Goal: Transaction & Acquisition: Book appointment/travel/reservation

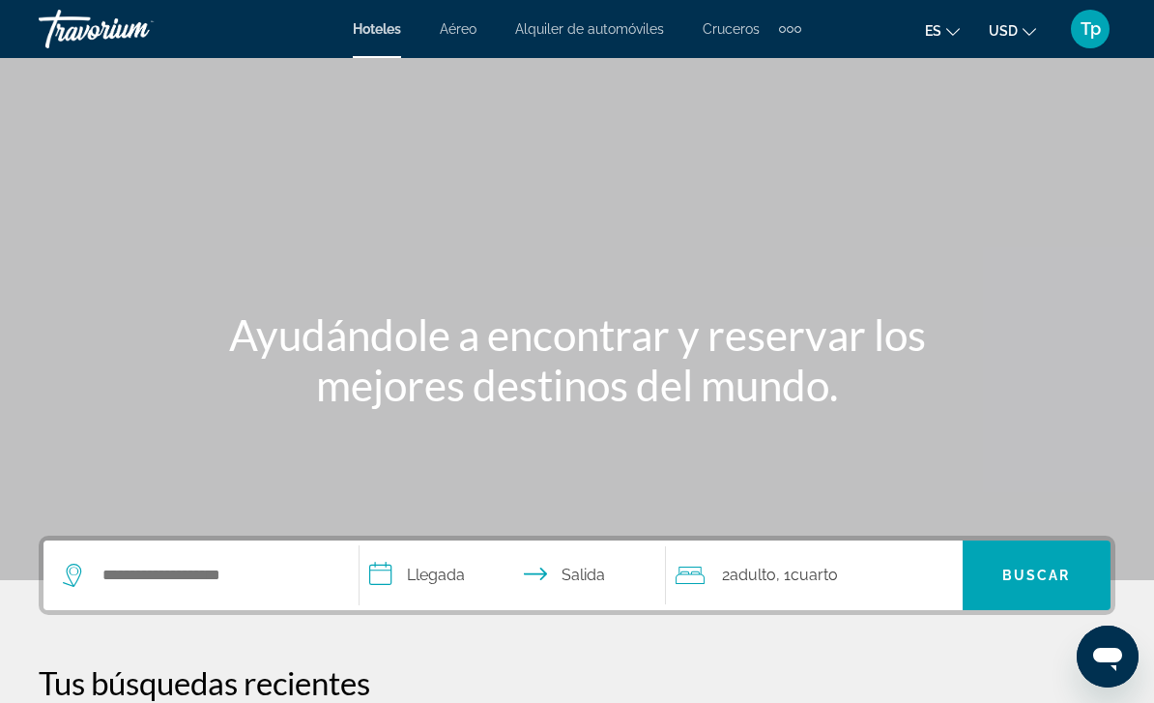
click at [985, 24] on ul "es English Español Français Italiano Português русский USD USD ($) MXN (Mex$) C…" at bounding box center [995, 29] width 140 height 31
click at [1034, 22] on mat-icon "Change currency" at bounding box center [1030, 29] width 14 height 14
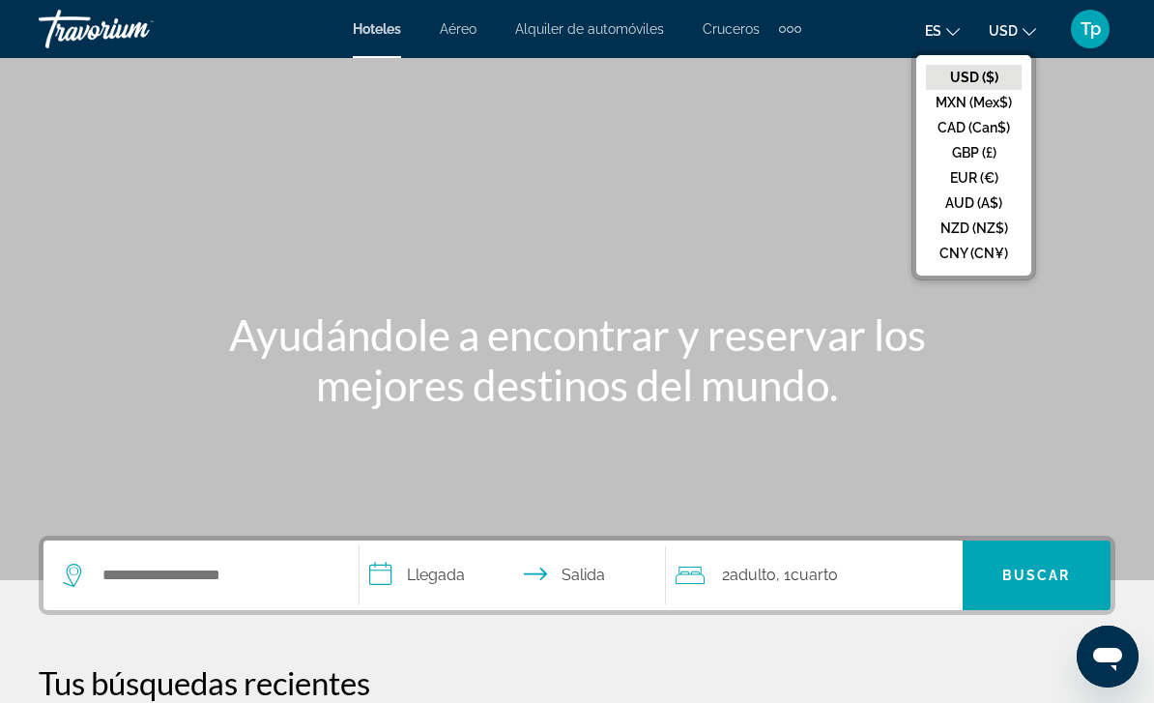
click at [993, 155] on button "GBP (£)" at bounding box center [974, 152] width 96 height 25
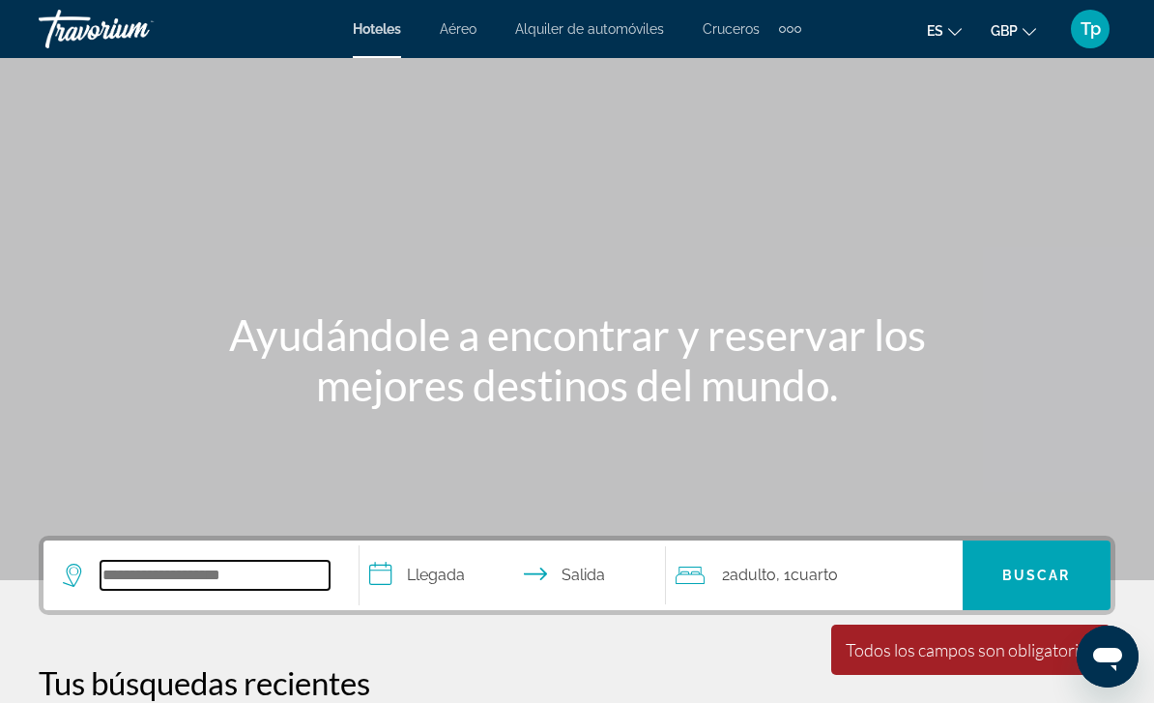
click at [207, 590] on input "Search widget" at bounding box center [215, 575] width 229 height 29
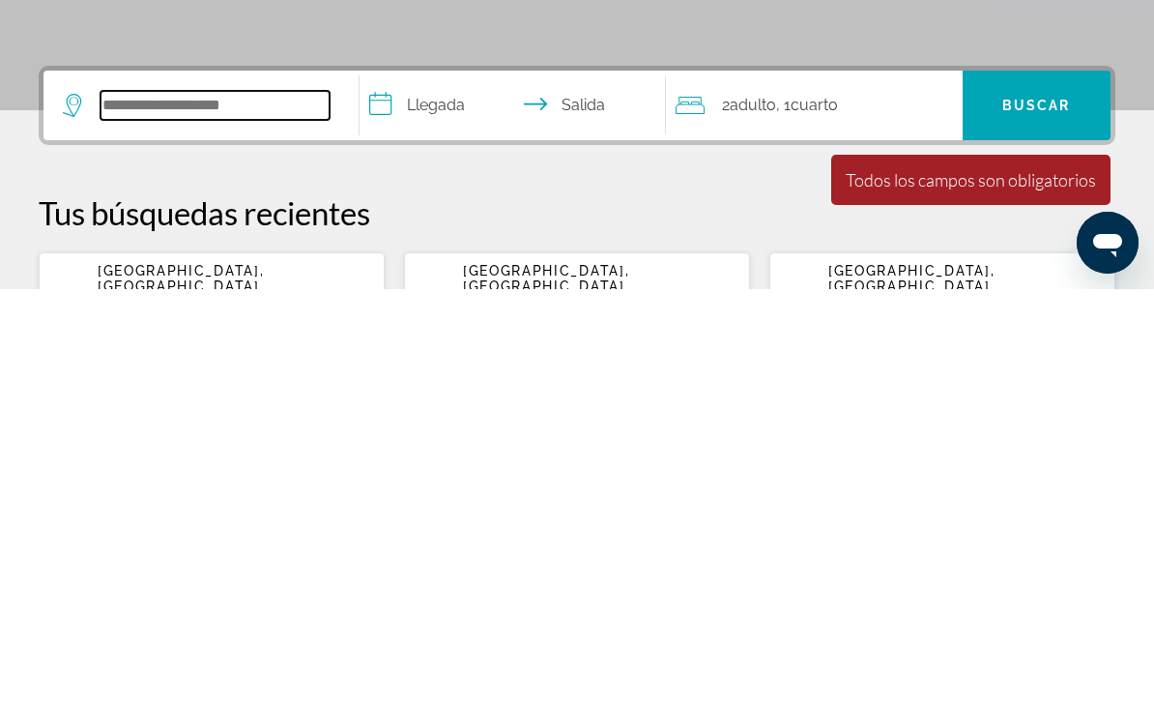
scroll to position [67, 0]
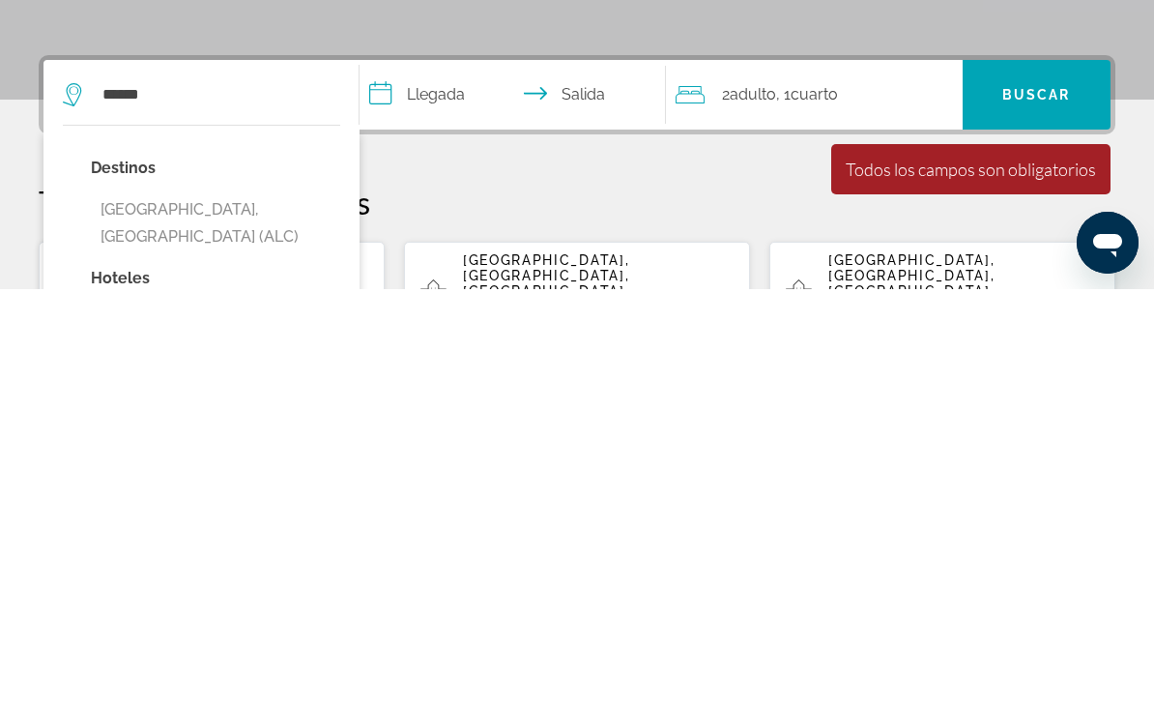
click at [232, 605] on button "[GEOGRAPHIC_DATA], [GEOGRAPHIC_DATA] (ALC)" at bounding box center [215, 637] width 249 height 64
type input "**********"
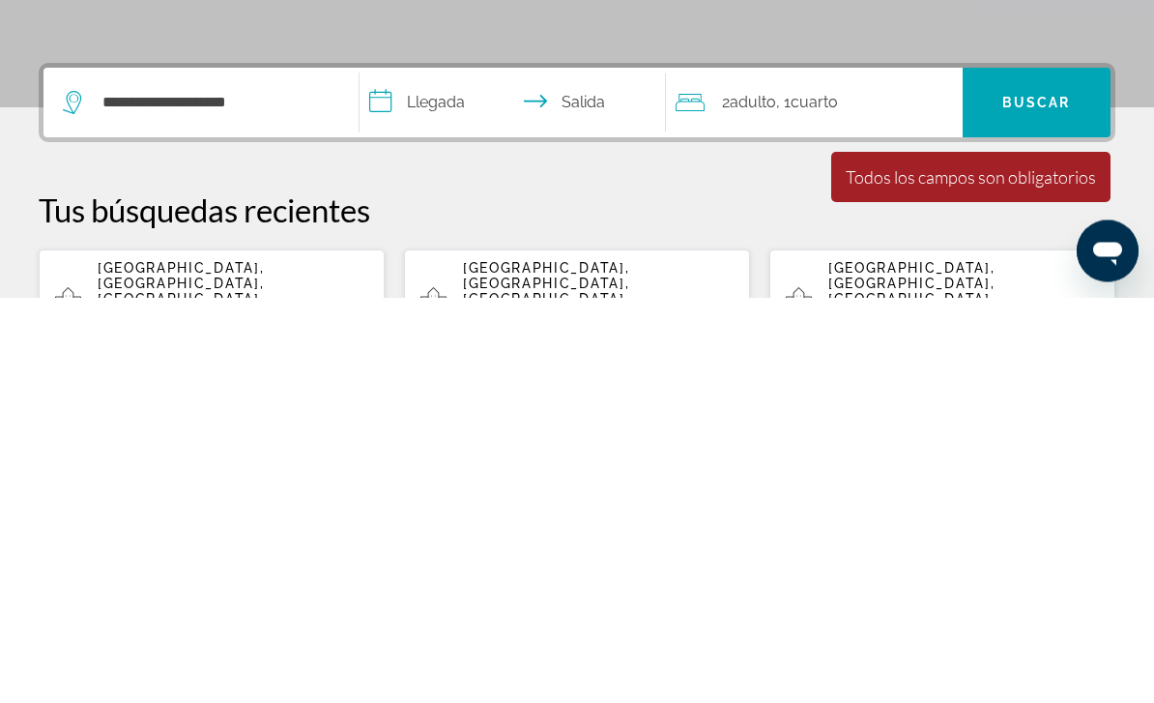
click at [441, 474] on input "**********" at bounding box center [517, 511] width 314 height 75
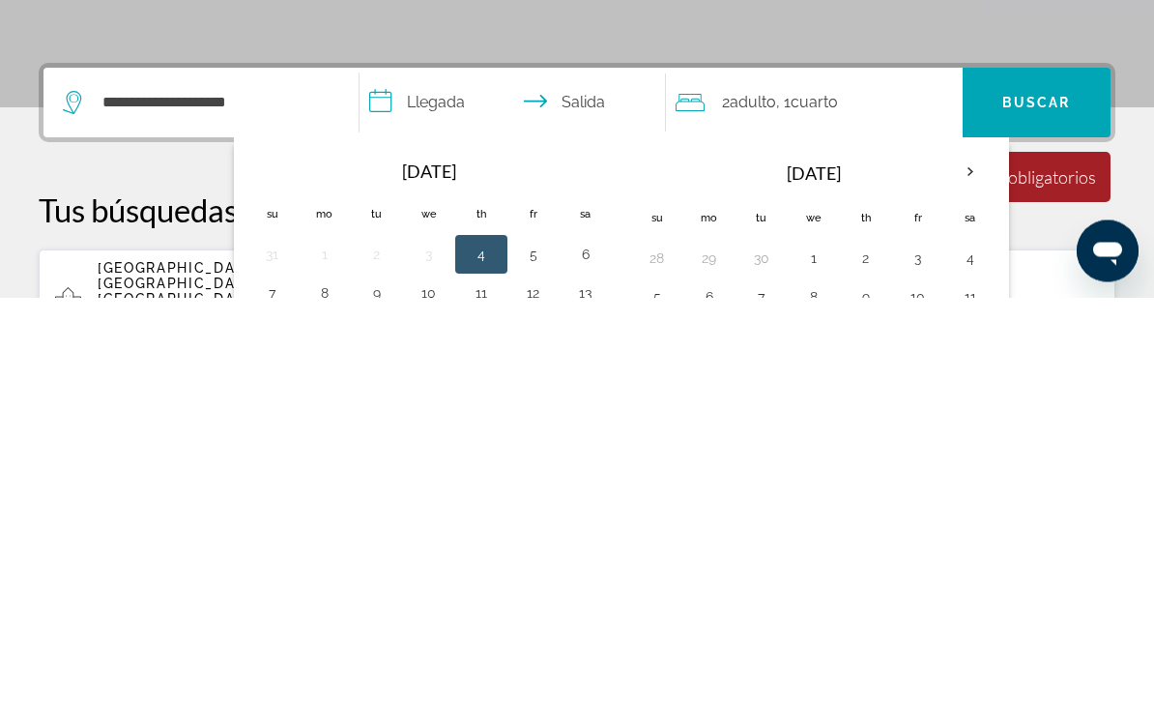
scroll to position [473, 0]
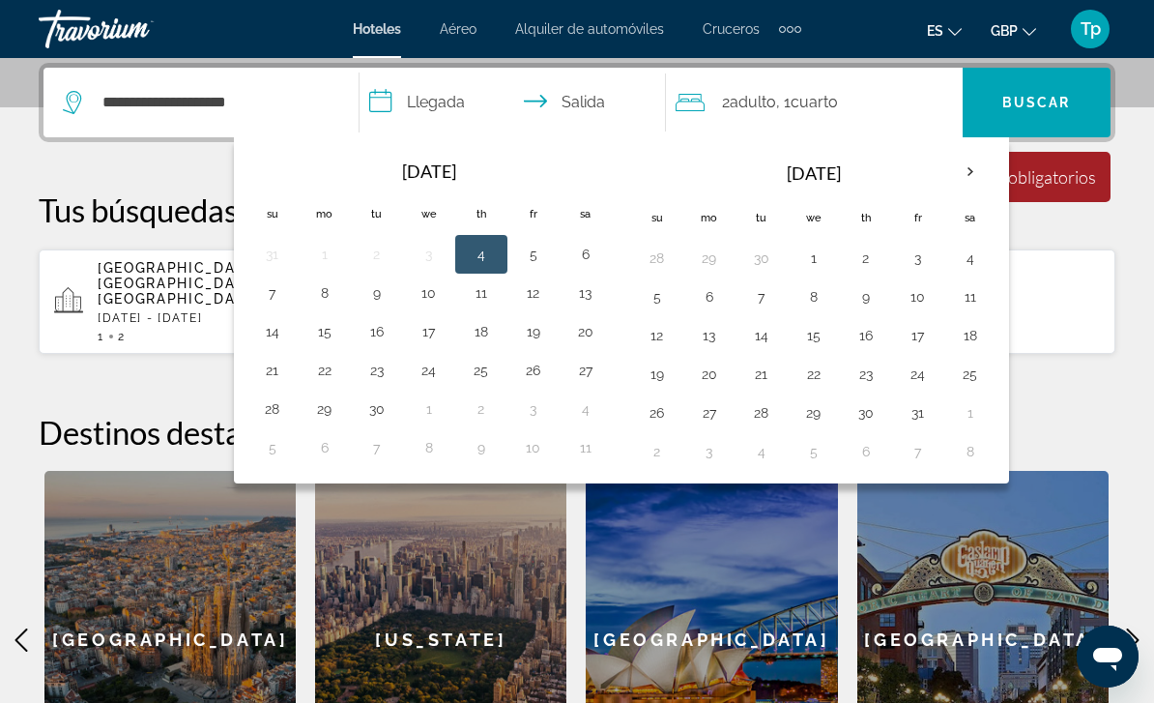
click at [953, 177] on th "Next month" at bounding box center [970, 172] width 52 height 43
click at [960, 176] on th "Next month" at bounding box center [970, 172] width 52 height 43
click at [765, 375] on button "23" at bounding box center [761, 374] width 31 height 27
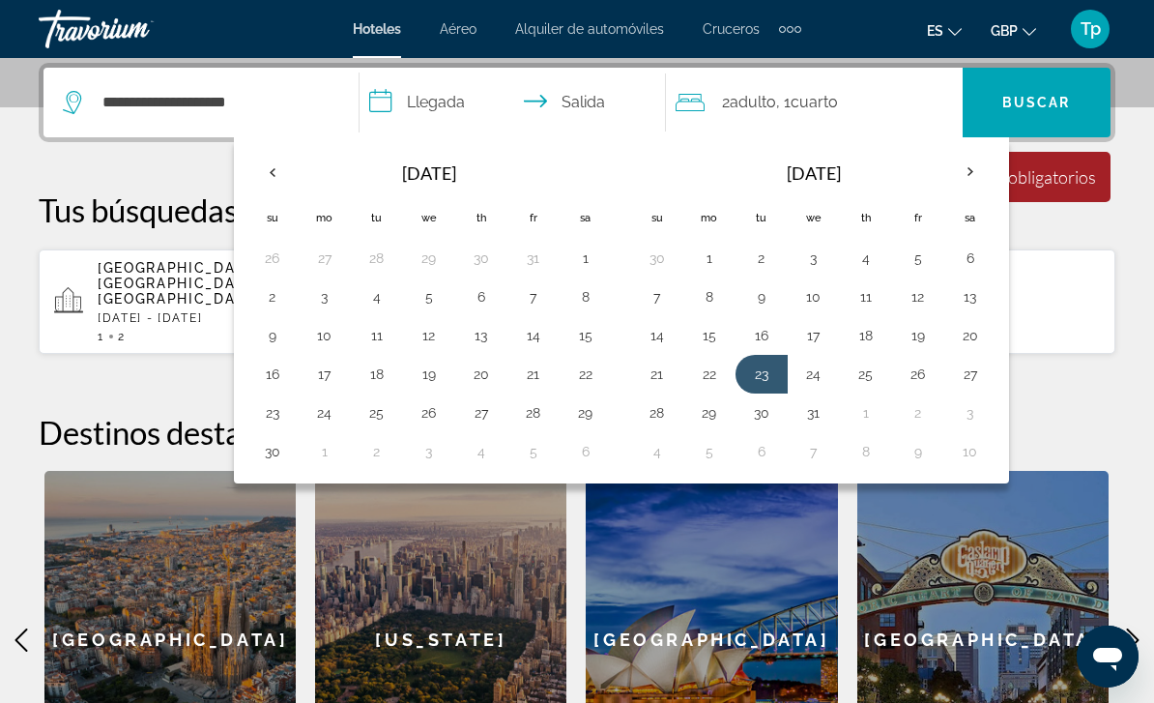
click at [761, 422] on button "30" at bounding box center [761, 412] width 31 height 27
type input "**********"
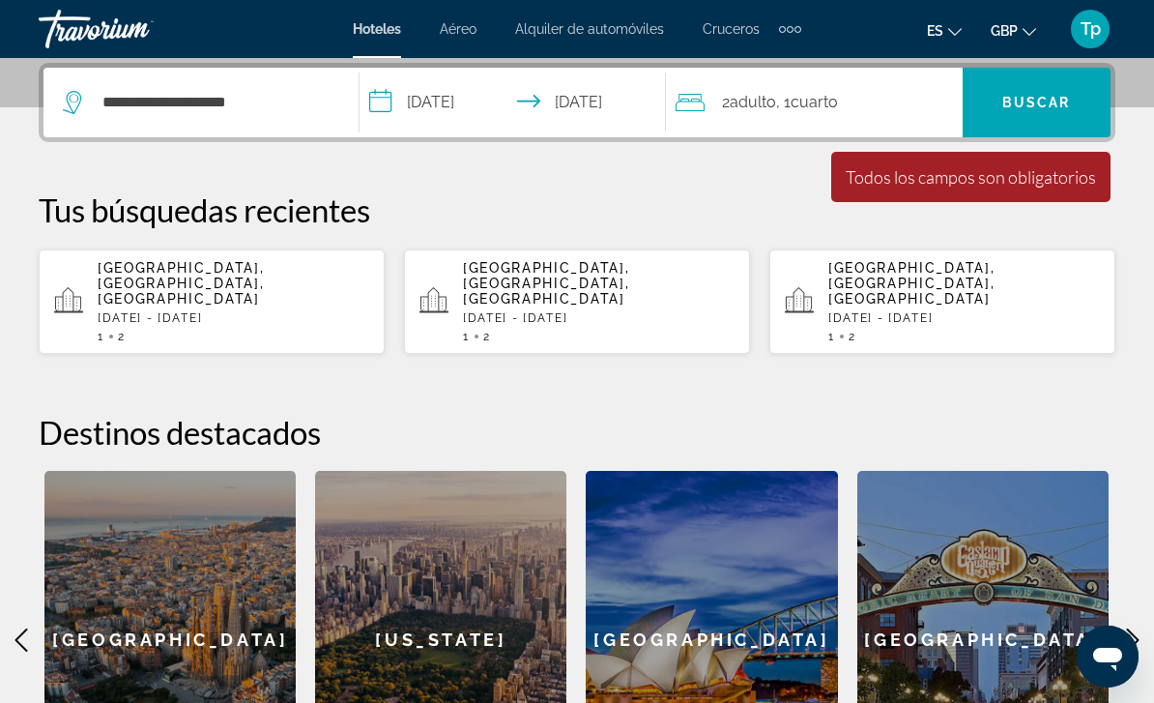
click at [853, 106] on div "2 Adulto Adulto , 1 Cuarto habitaciones" at bounding box center [819, 102] width 287 height 27
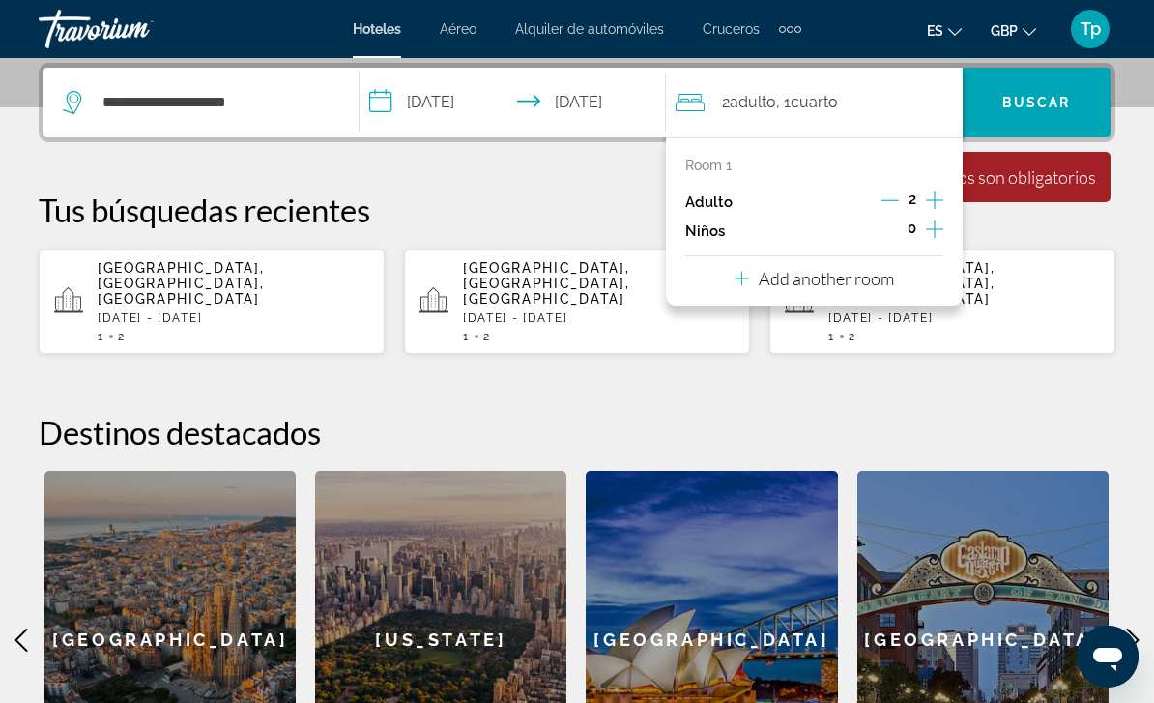
click at [940, 240] on button "Increment children" at bounding box center [934, 231] width 17 height 29
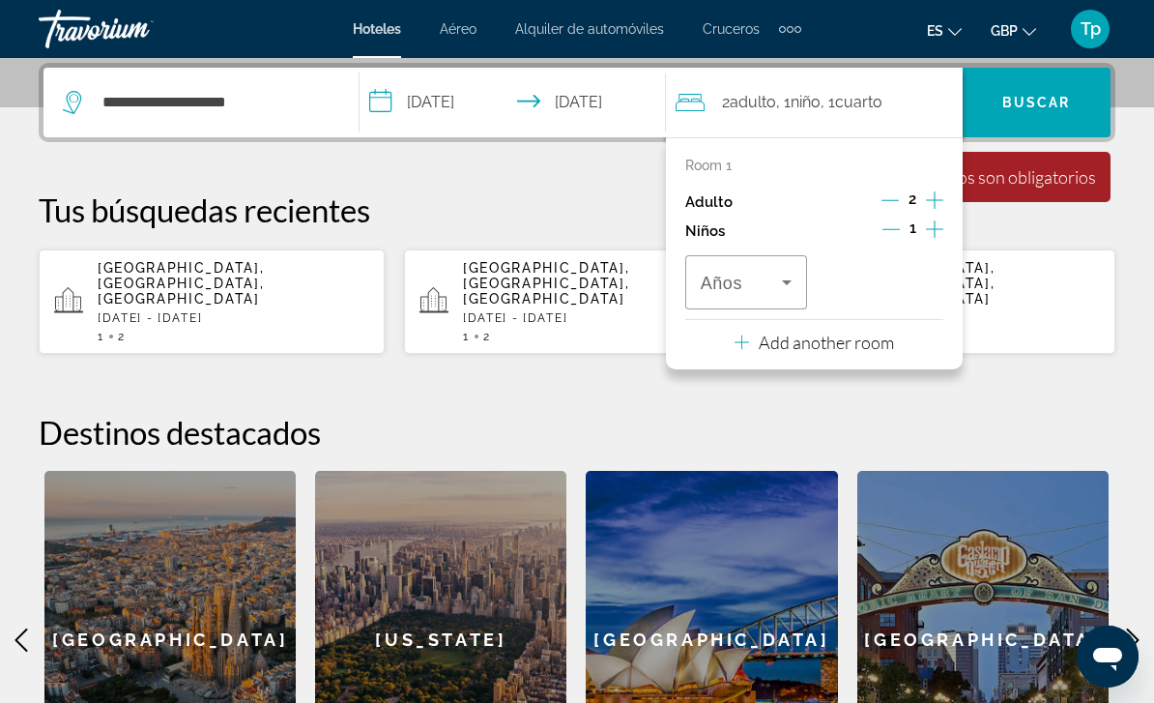
click at [938, 240] on button "Increment children" at bounding box center [934, 231] width 17 height 29
click at [891, 204] on icon "Decrement adults" at bounding box center [890, 199] width 17 height 17
click at [785, 285] on icon "Travelers: 1 adult, 2 children" at bounding box center [786, 282] width 23 height 23
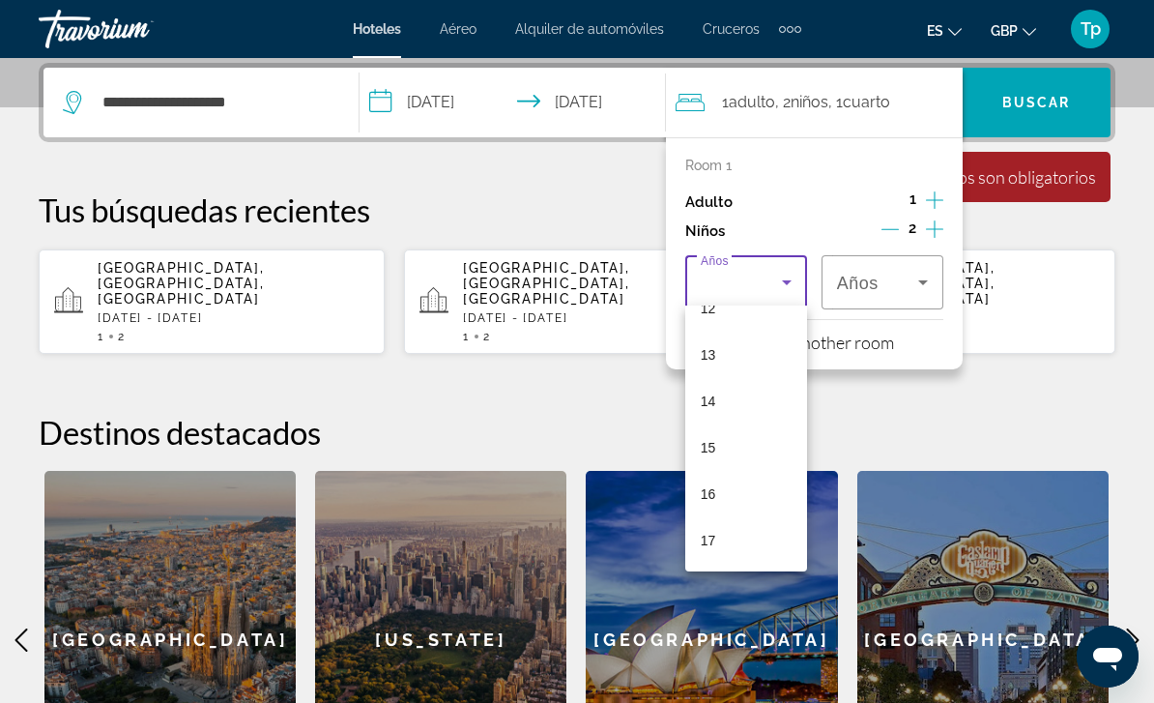
scroll to position [585, 0]
click at [745, 357] on mat-option "13" at bounding box center [746, 355] width 122 height 46
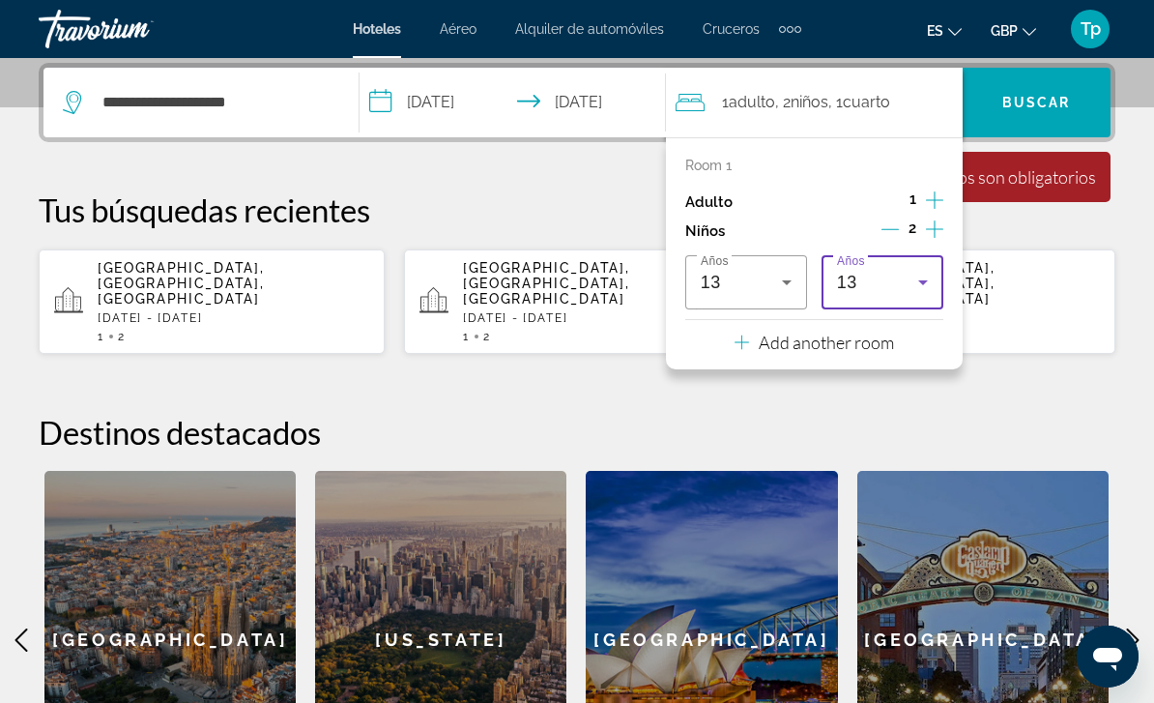
click at [922, 285] on icon "Travelers: 1 adult, 2 children" at bounding box center [923, 282] width 23 height 23
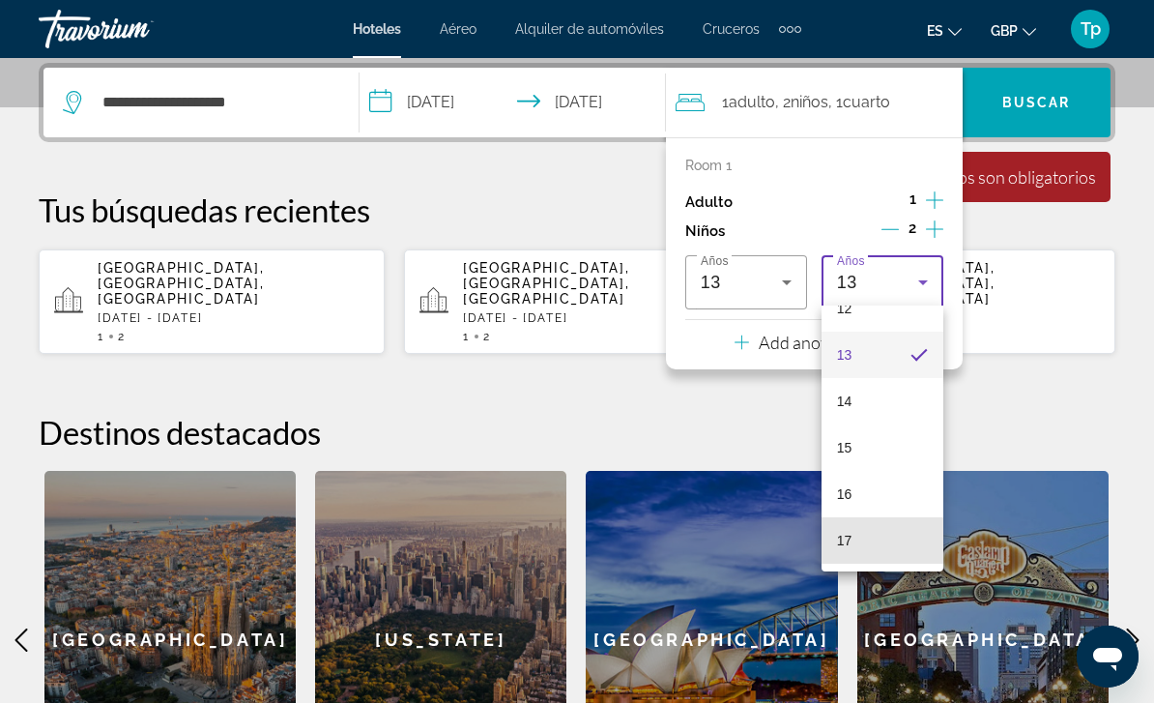
click at [886, 529] on mat-option "17" at bounding box center [883, 540] width 122 height 46
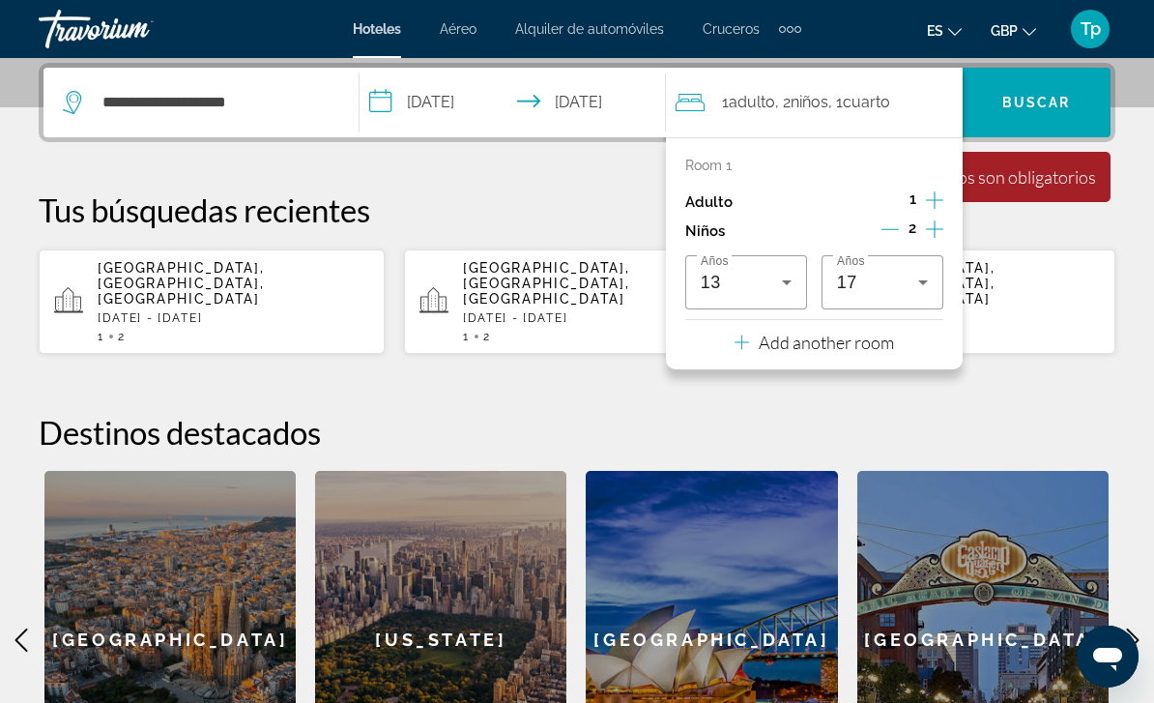
click at [1058, 129] on span "Search widget" at bounding box center [1037, 103] width 148 height 70
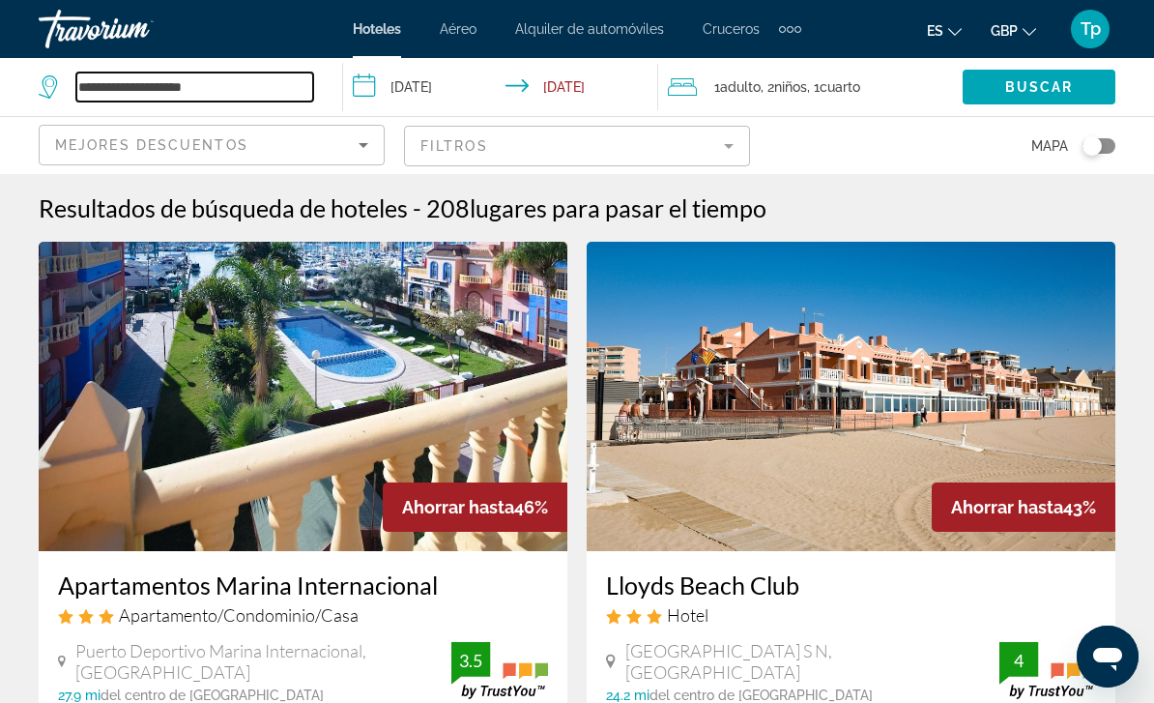
click at [279, 96] on input "**********" at bounding box center [194, 87] width 237 height 29
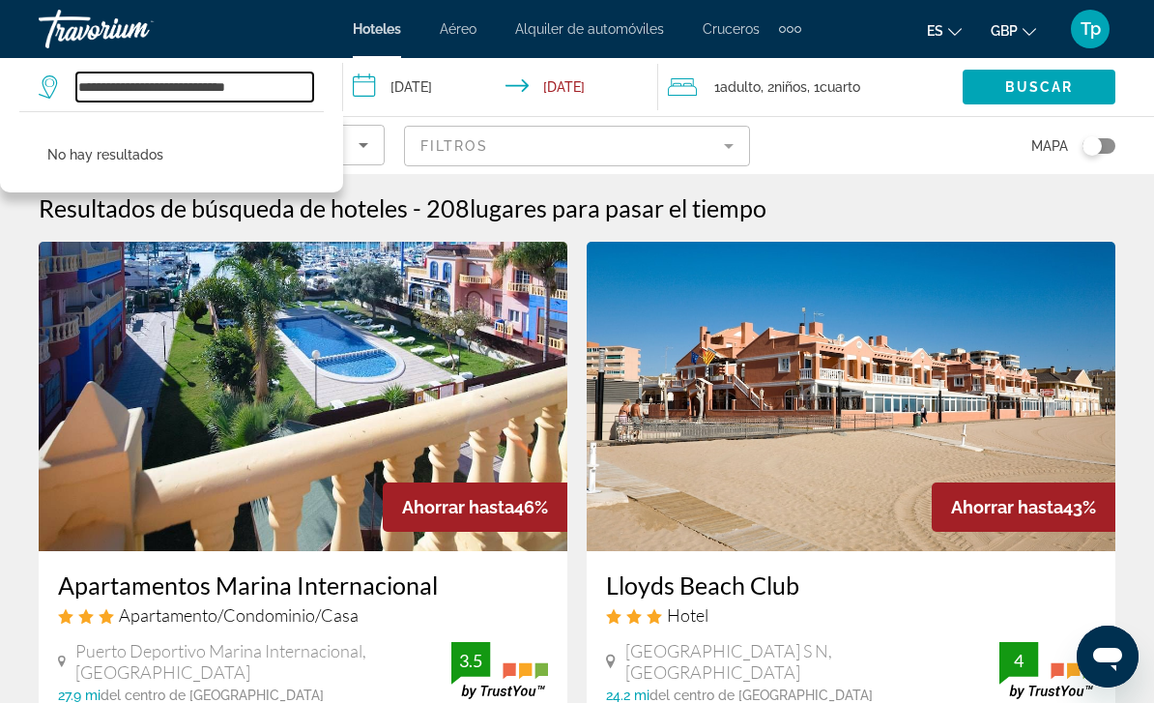
type input "**********"
click at [1022, 82] on span "Buscar" at bounding box center [1039, 86] width 69 height 15
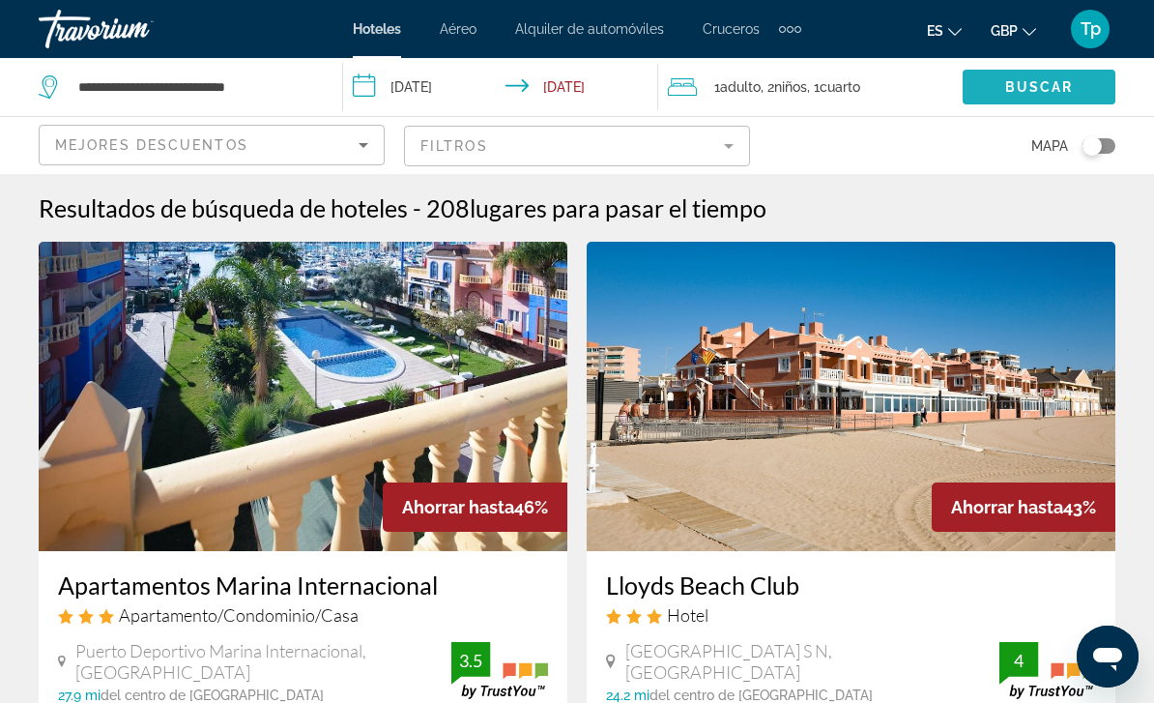
scroll to position [1, 0]
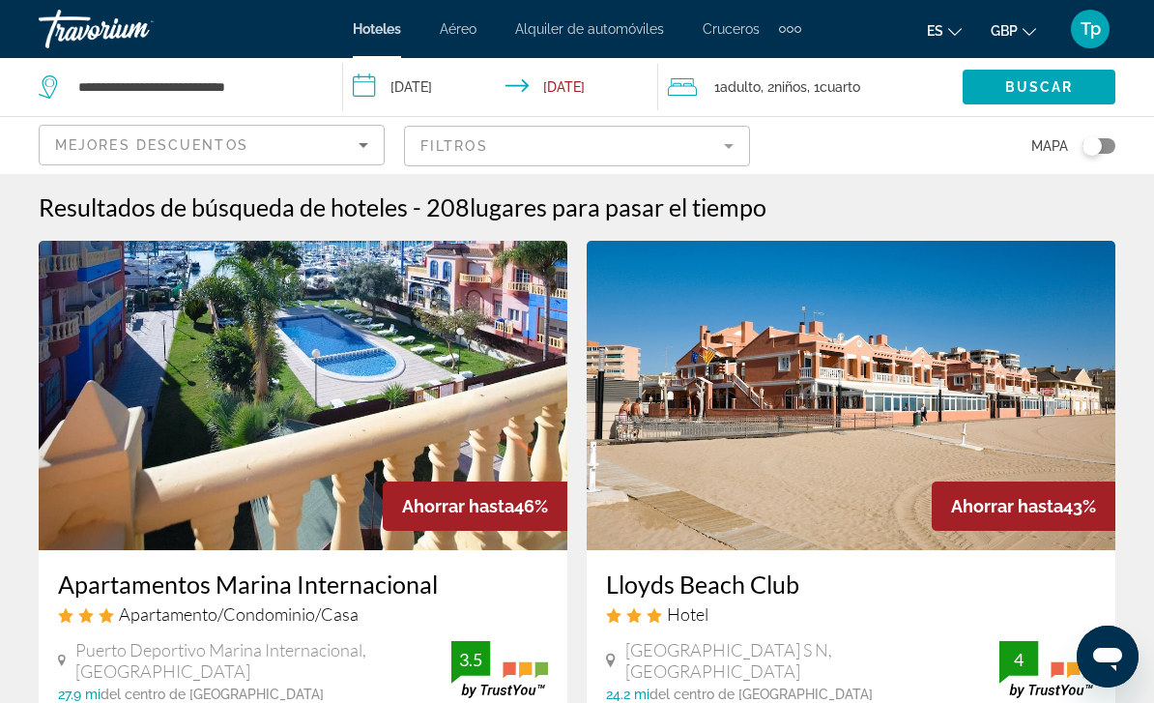
click at [1060, 83] on span "Buscar" at bounding box center [1039, 86] width 69 height 15
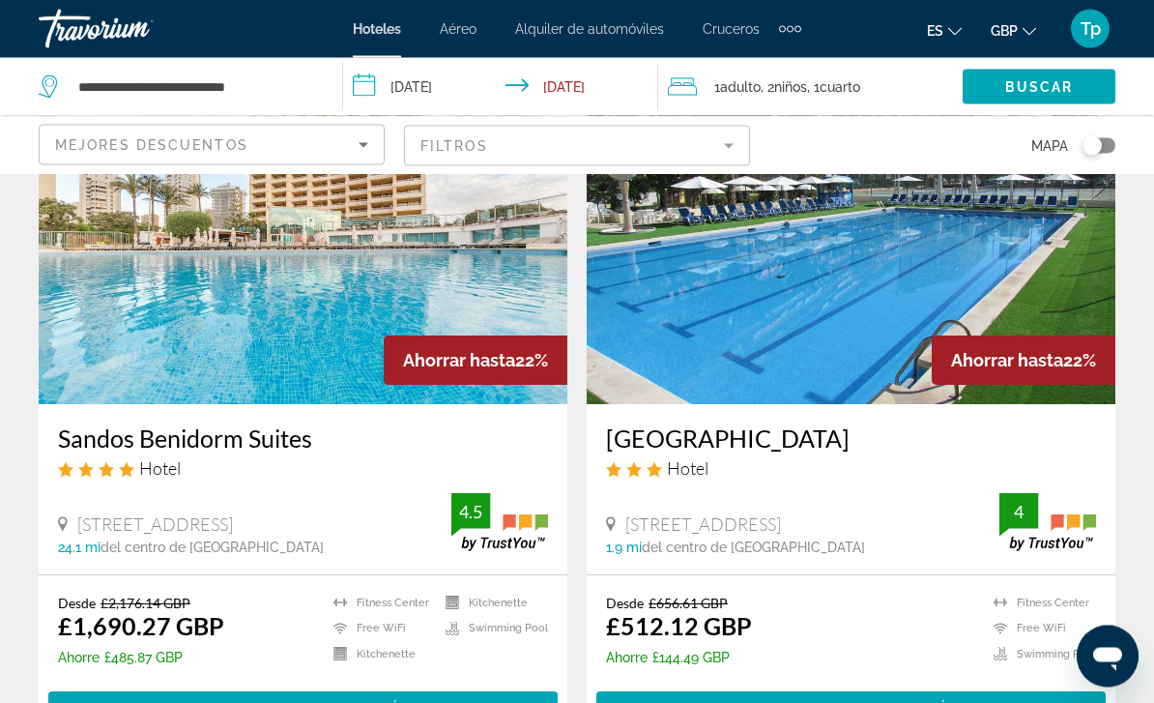
scroll to position [3627, 0]
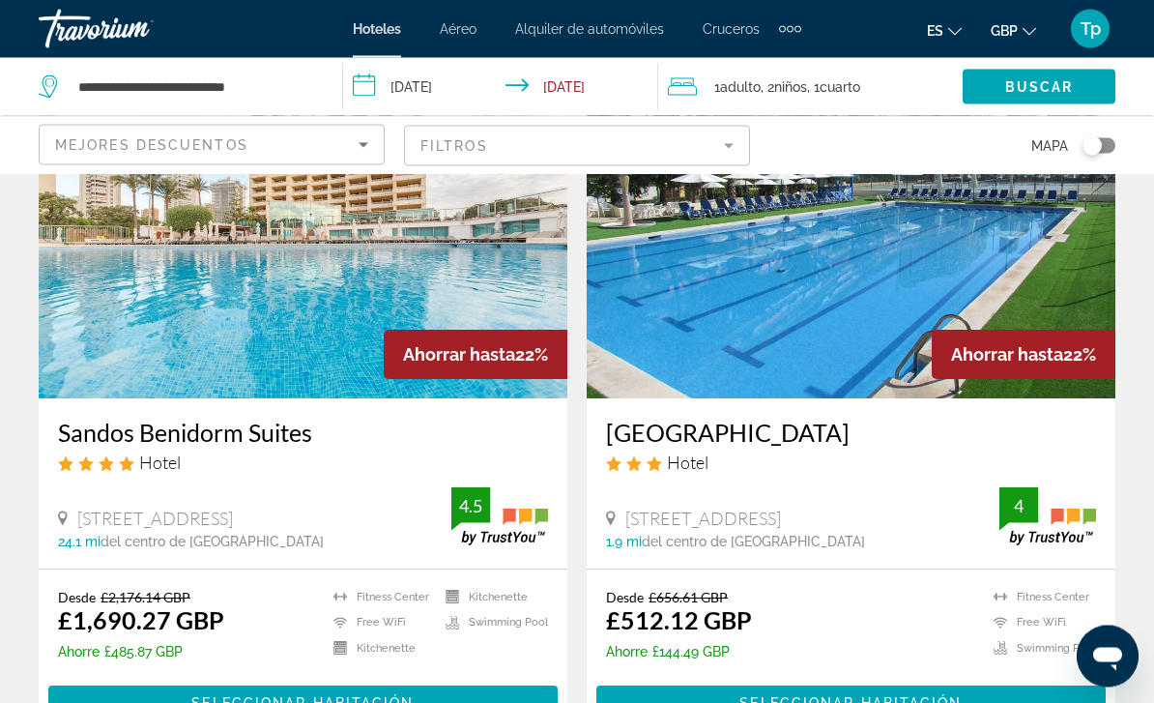
click at [716, 303] on img "Main content" at bounding box center [851, 244] width 529 height 309
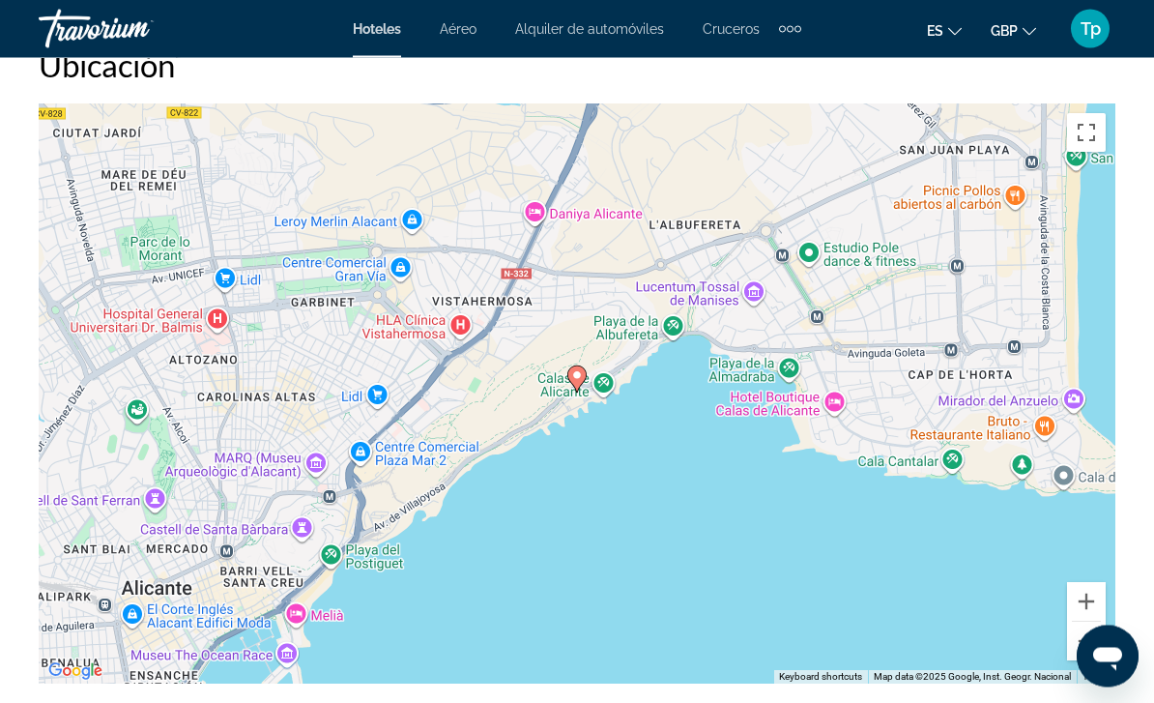
scroll to position [2179, 0]
click at [1084, 647] on button "Zoom out" at bounding box center [1086, 641] width 39 height 39
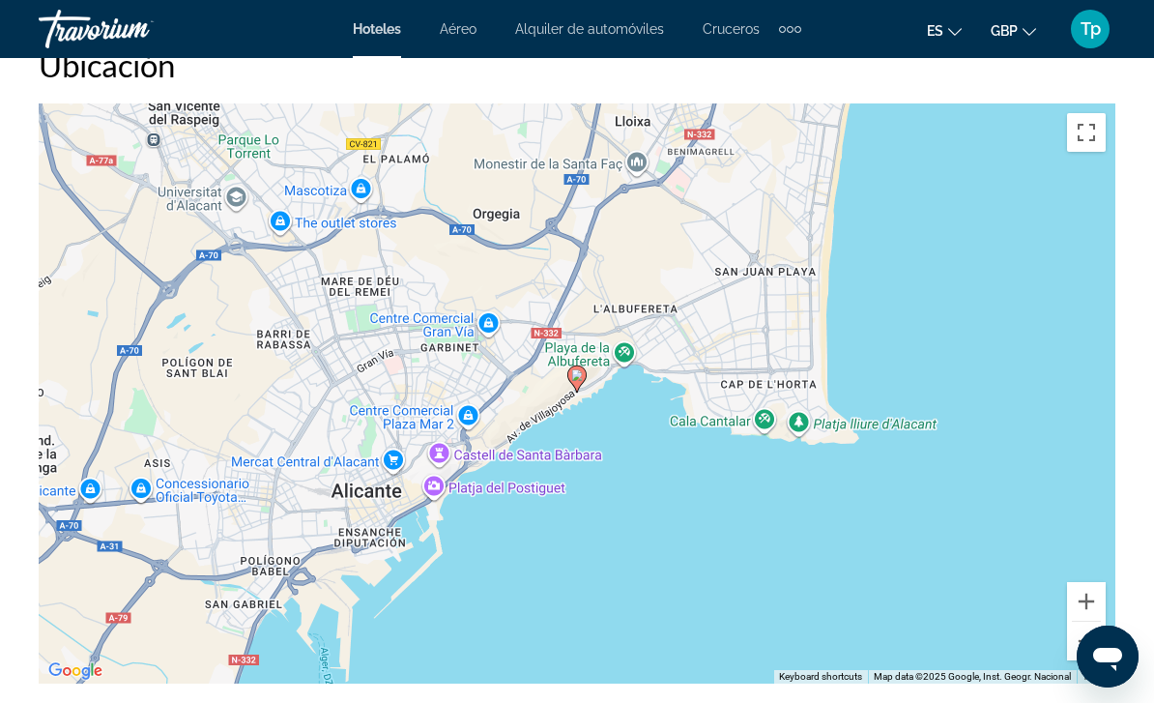
click at [1074, 641] on button "Zoom out" at bounding box center [1086, 641] width 39 height 39
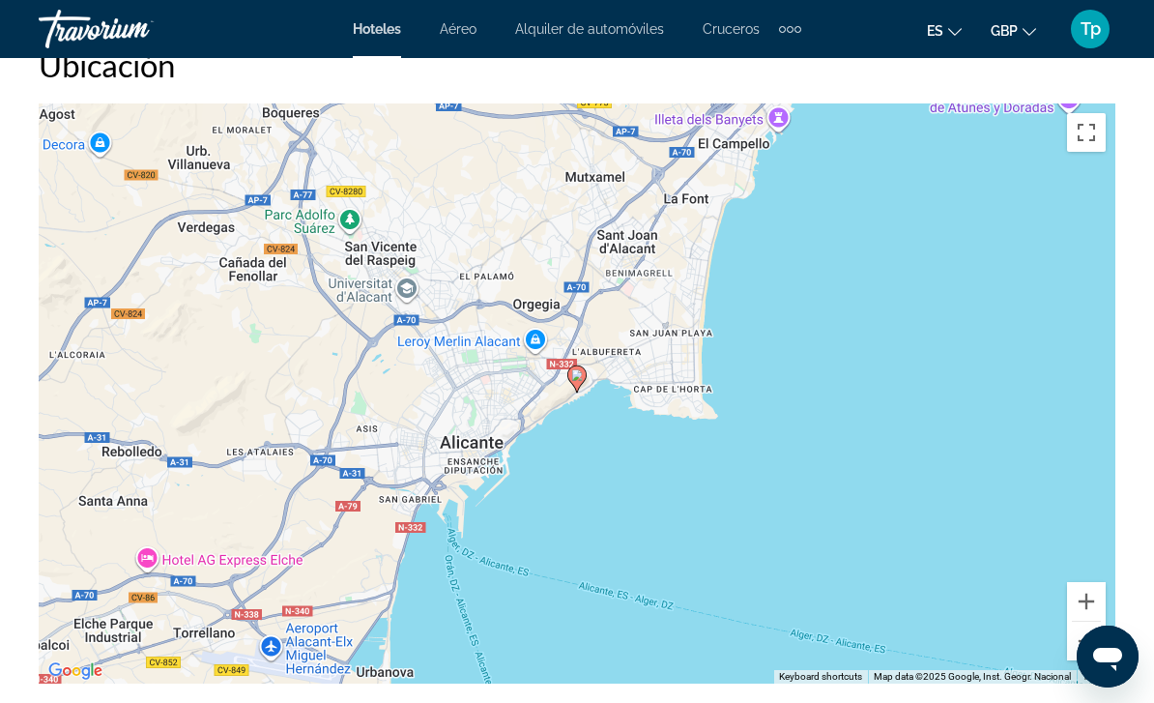
click at [1084, 649] on button "Zoom out" at bounding box center [1086, 641] width 39 height 39
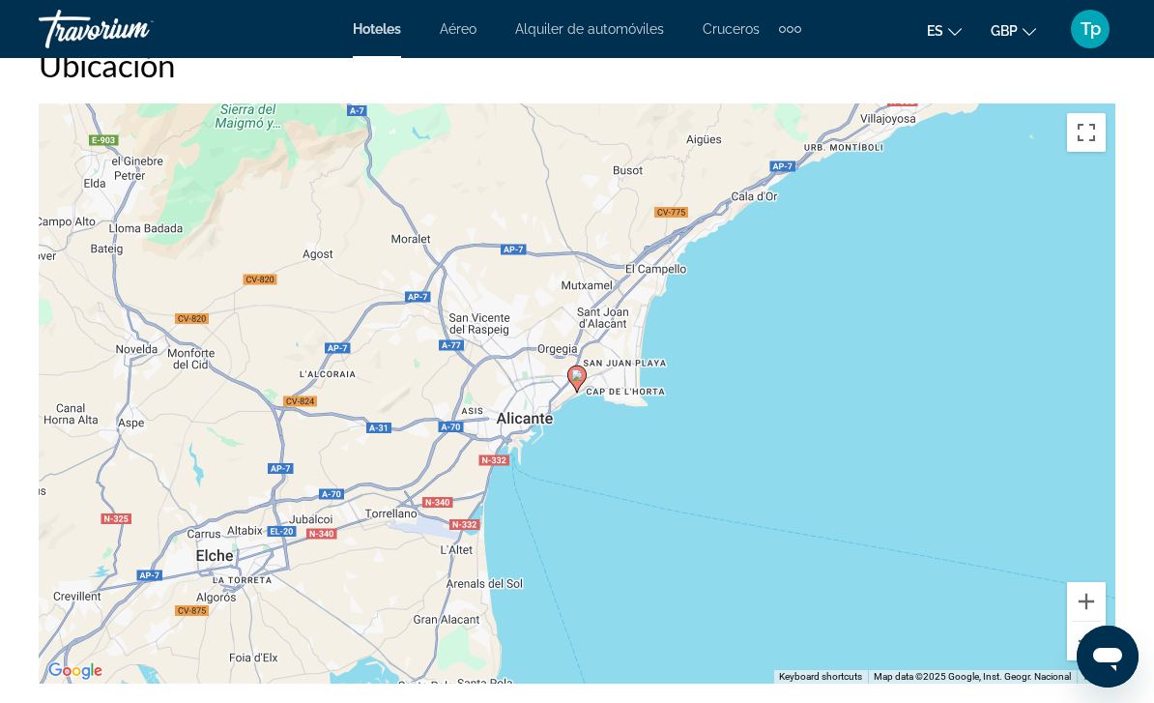
click at [1086, 648] on button "Zoom out" at bounding box center [1086, 641] width 39 height 39
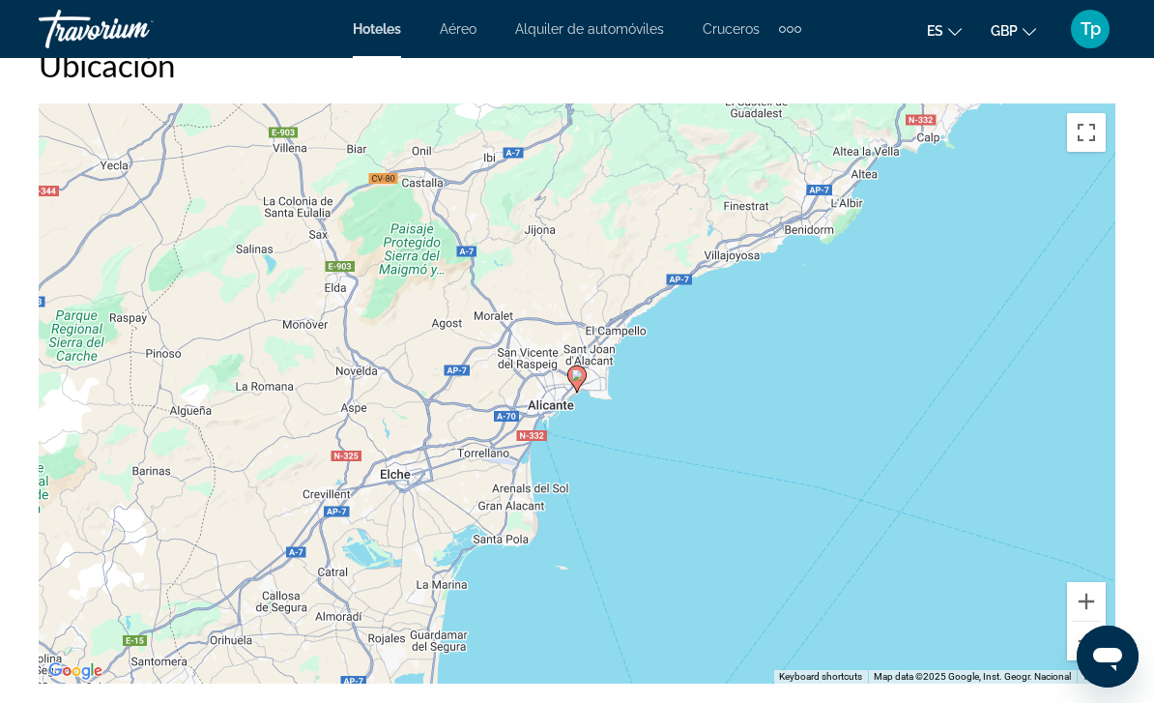
click at [1083, 650] on button "Zoom out" at bounding box center [1086, 641] width 39 height 39
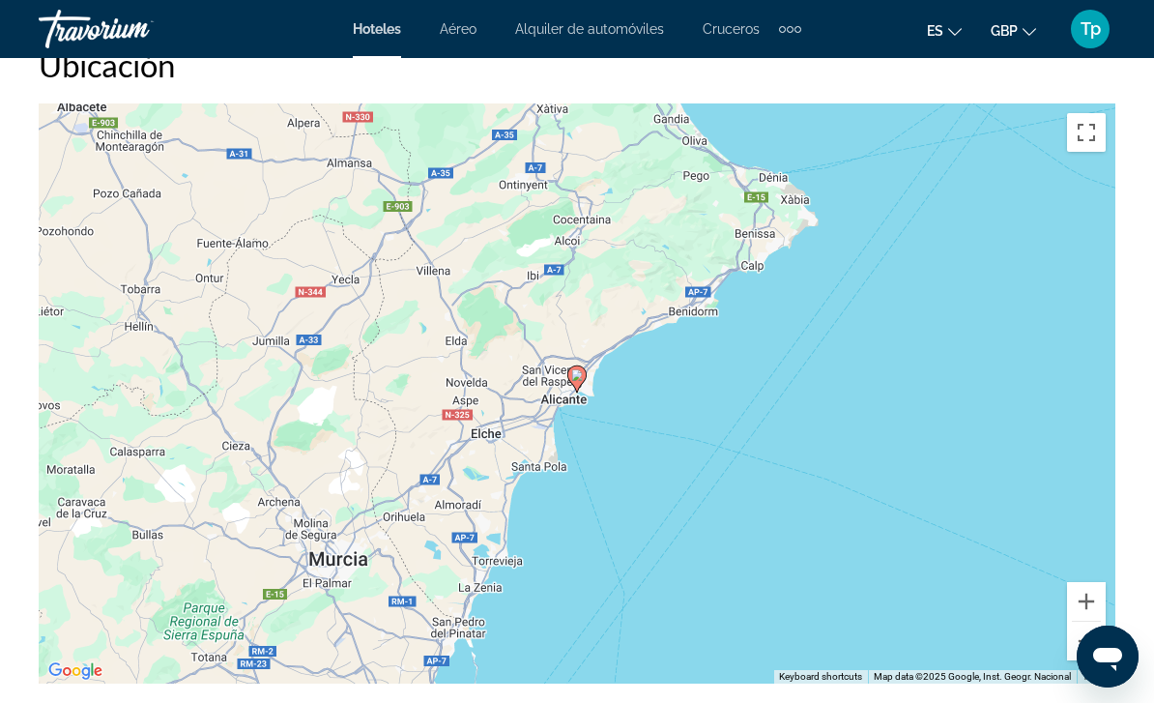
click at [1079, 600] on button "Zoom in" at bounding box center [1086, 601] width 39 height 39
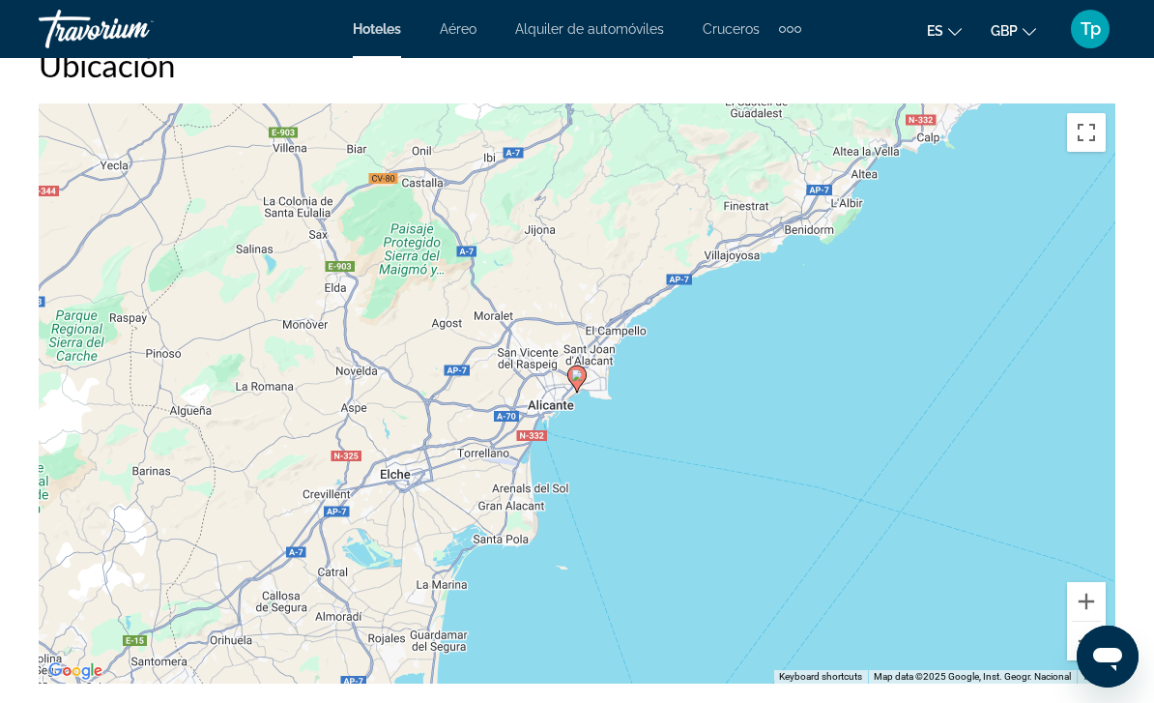
click at [1085, 601] on button "Zoom in" at bounding box center [1086, 601] width 39 height 39
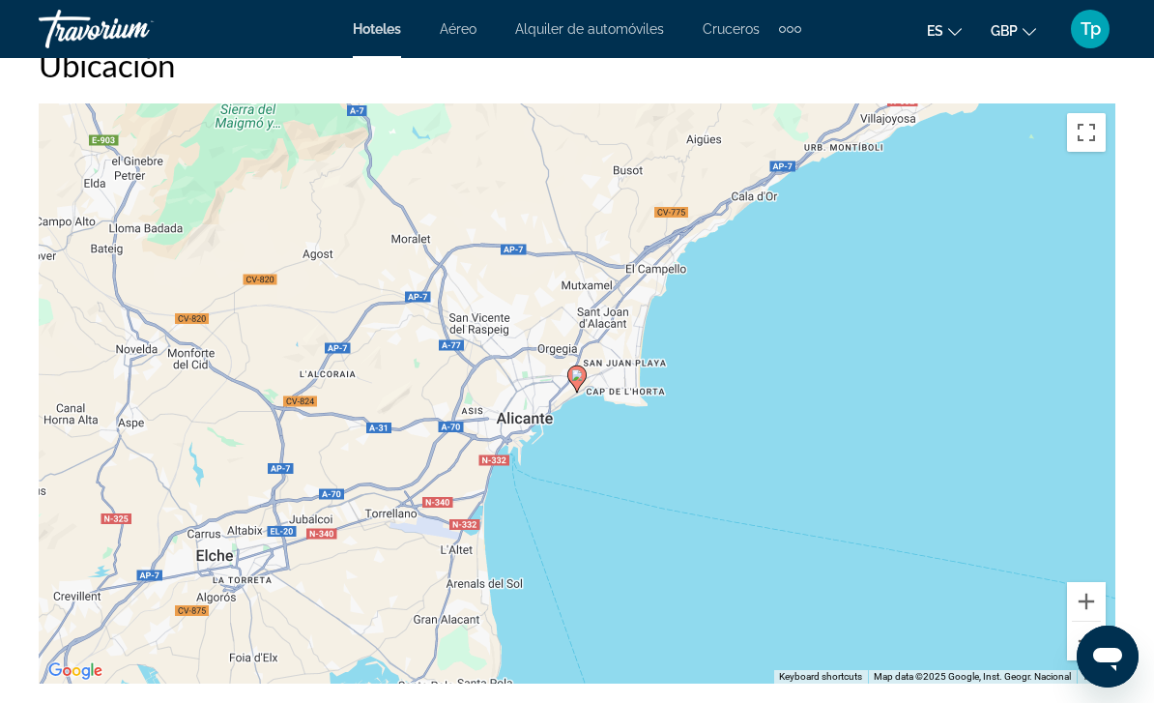
click at [1089, 597] on button "Zoom in" at bounding box center [1086, 601] width 39 height 39
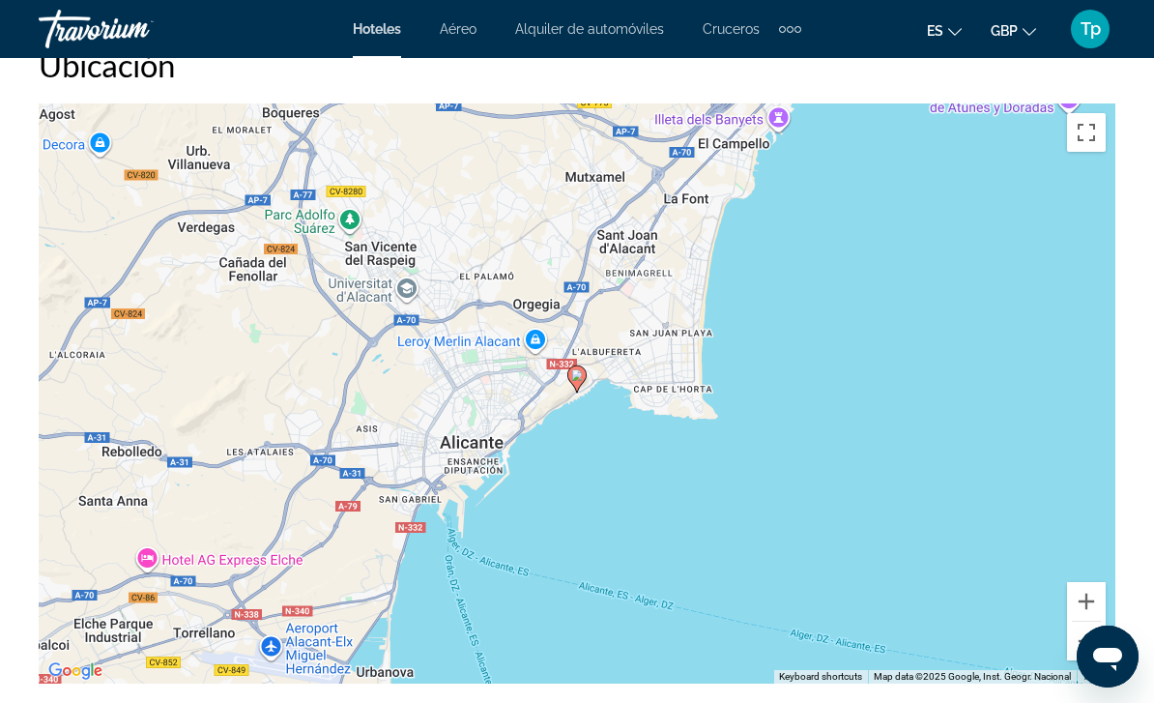
click at [1085, 588] on button "Zoom in" at bounding box center [1086, 601] width 39 height 39
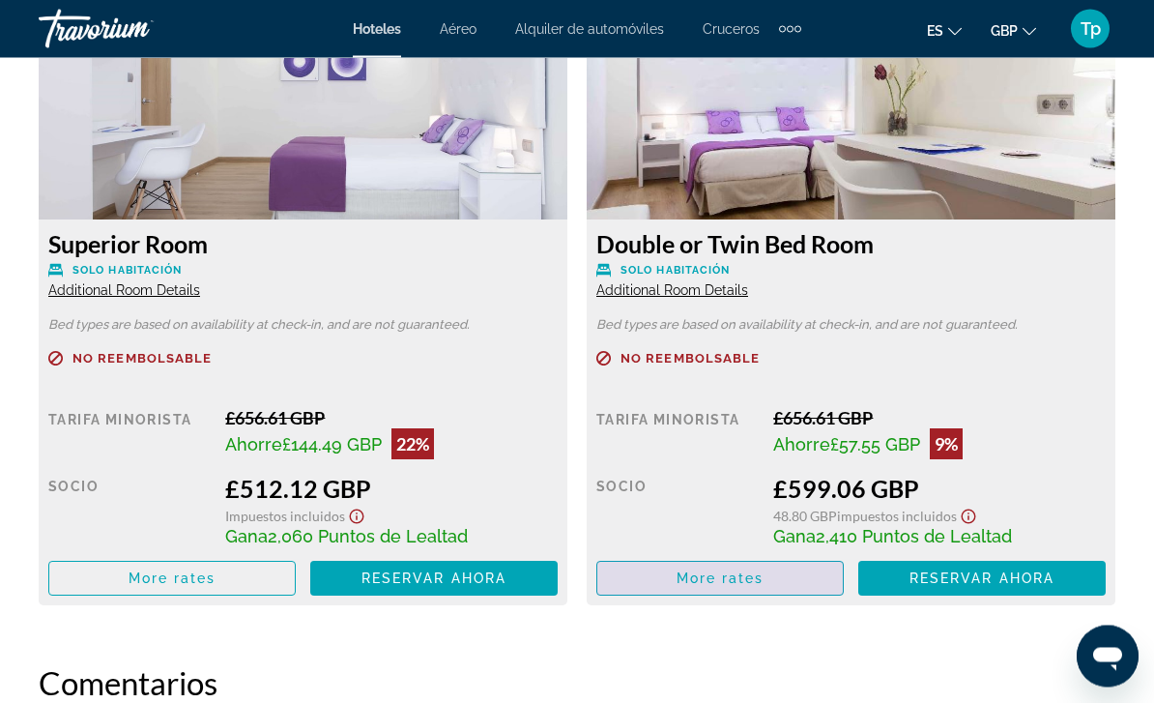
scroll to position [3097, 0]
click at [217, 579] on span "More rates" at bounding box center [173, 577] width 88 height 15
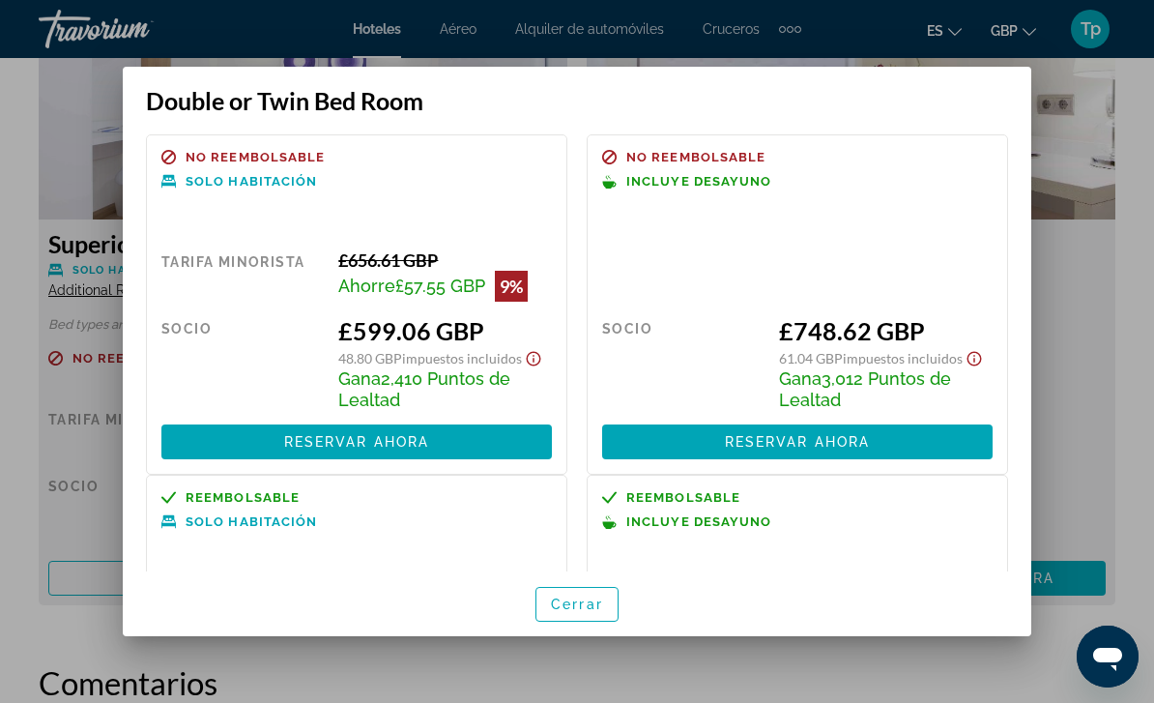
scroll to position [0, 0]
click at [593, 612] on span "Cerrar" at bounding box center [577, 603] width 52 height 15
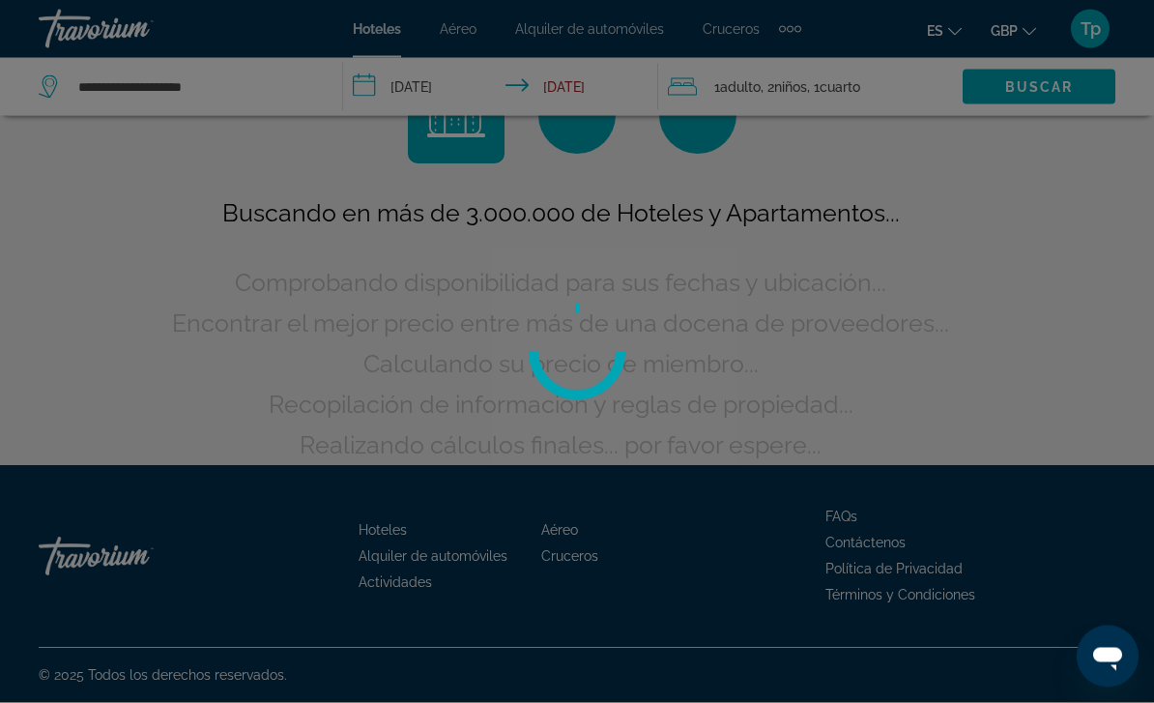
scroll to position [77, 0]
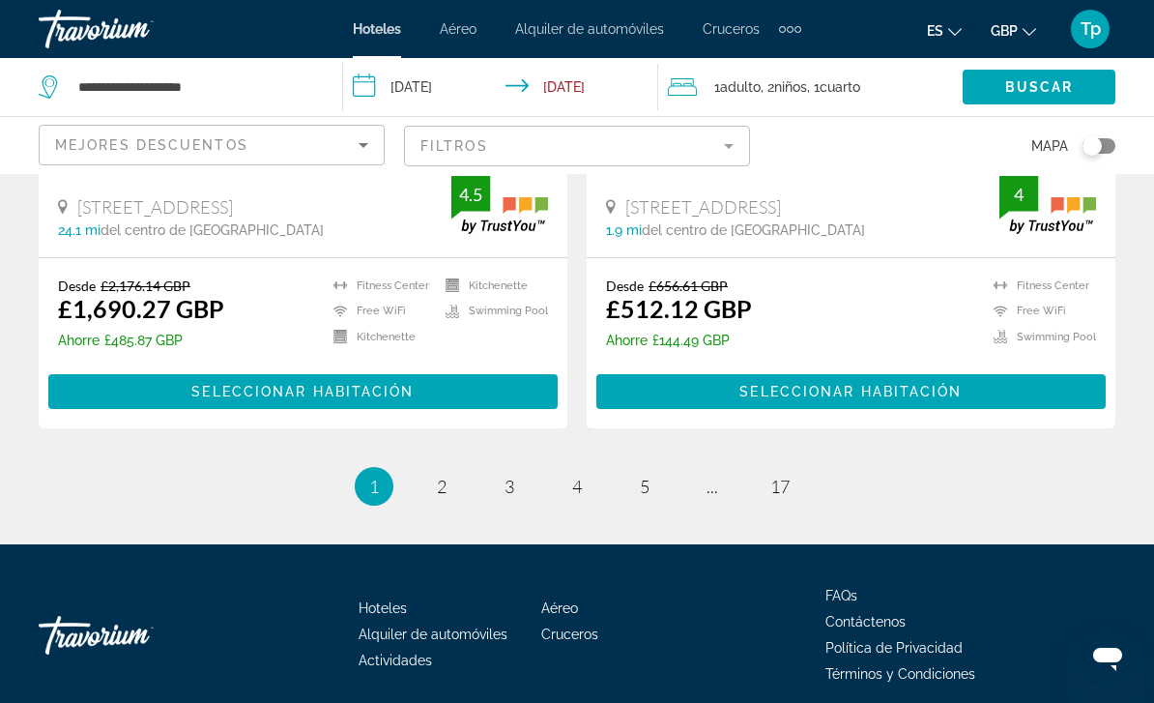
scroll to position [3927, 0]
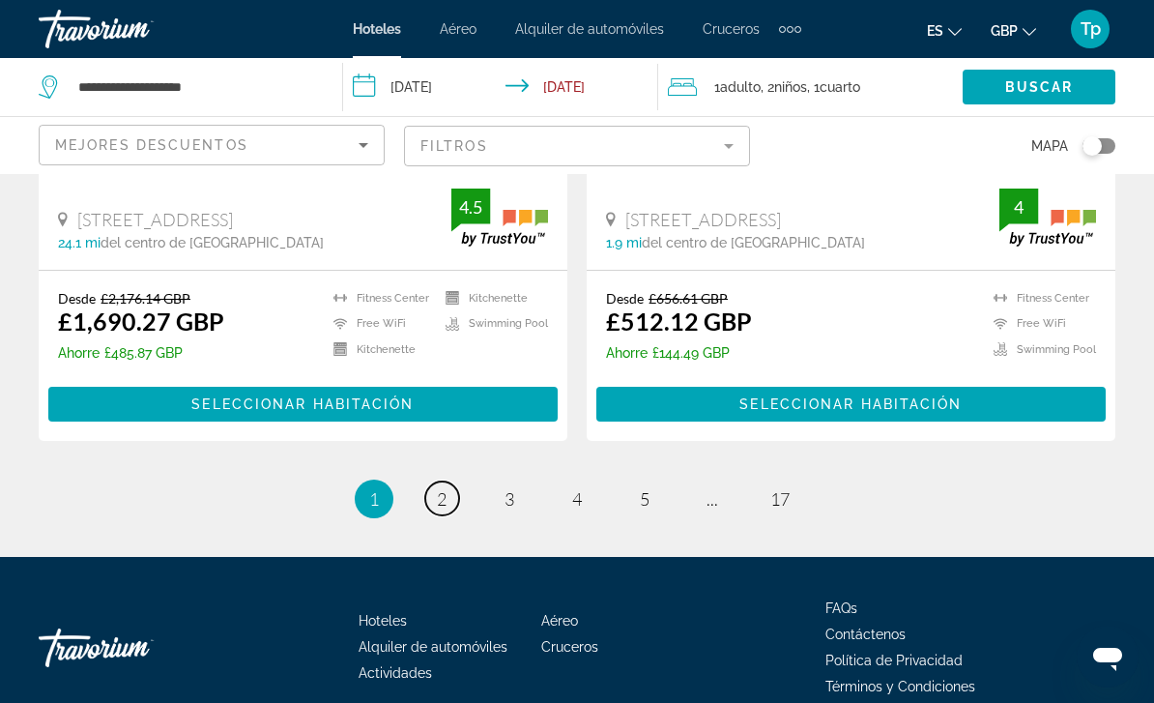
click at [436, 510] on link "page 2" at bounding box center [442, 498] width 34 height 34
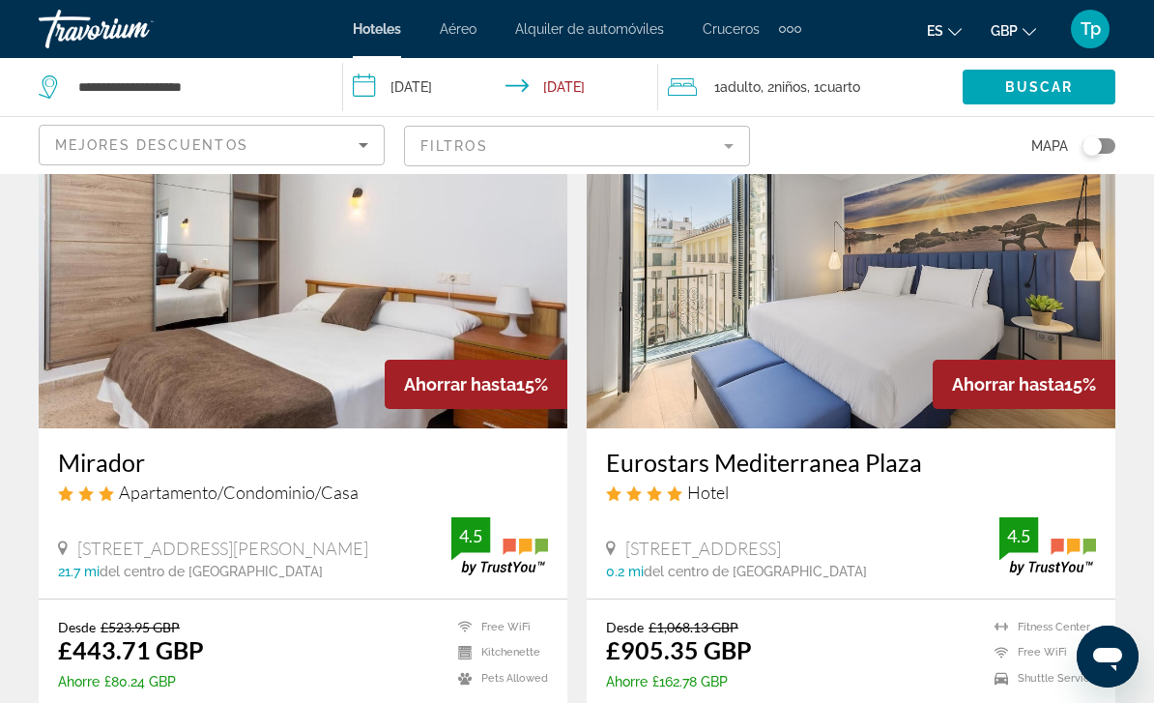
scroll to position [839, 0]
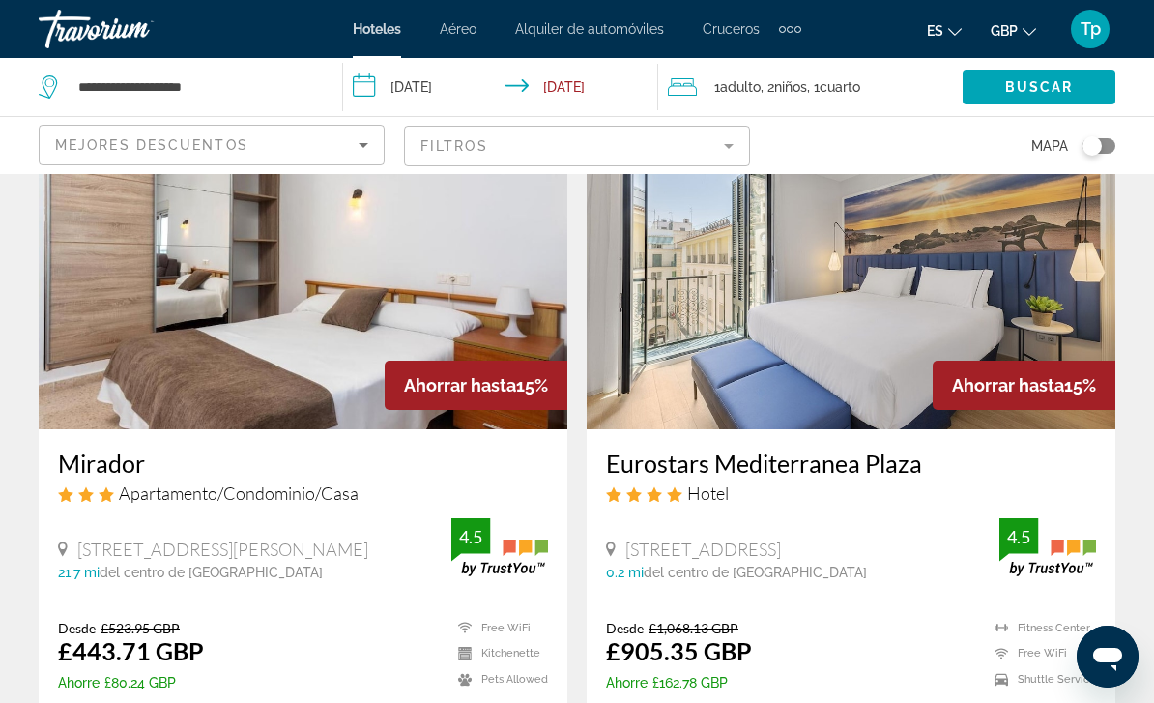
click at [707, 297] on img "Main content" at bounding box center [851, 274] width 529 height 309
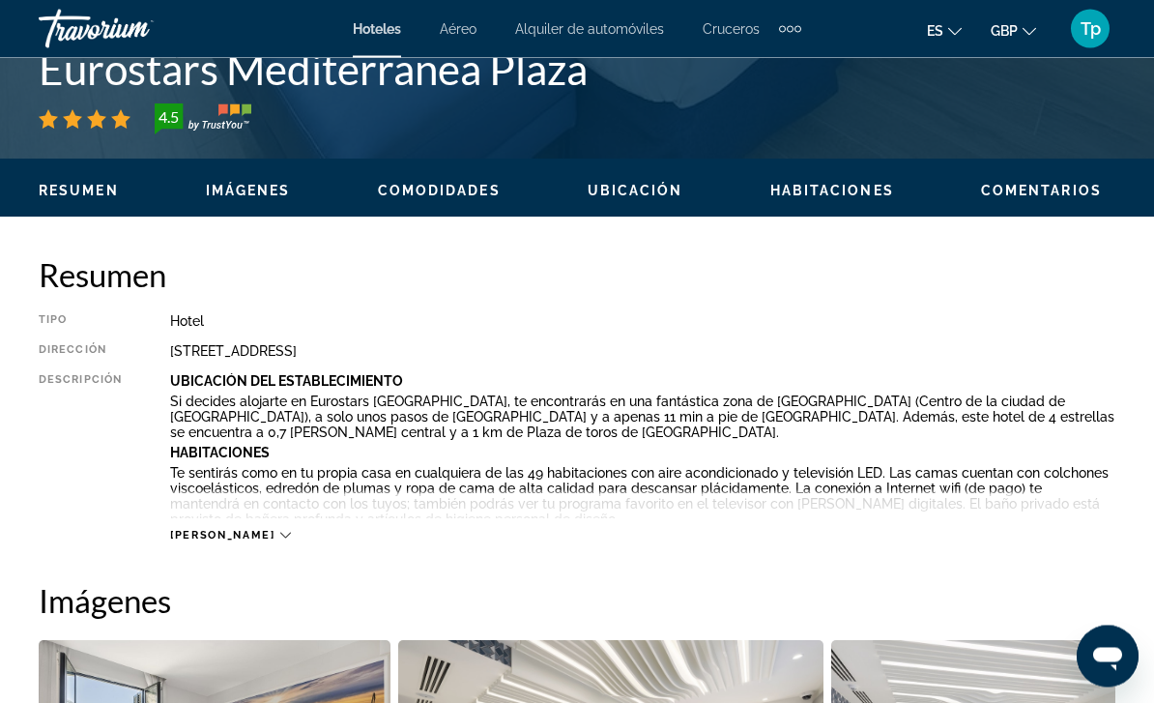
scroll to position [820, 0]
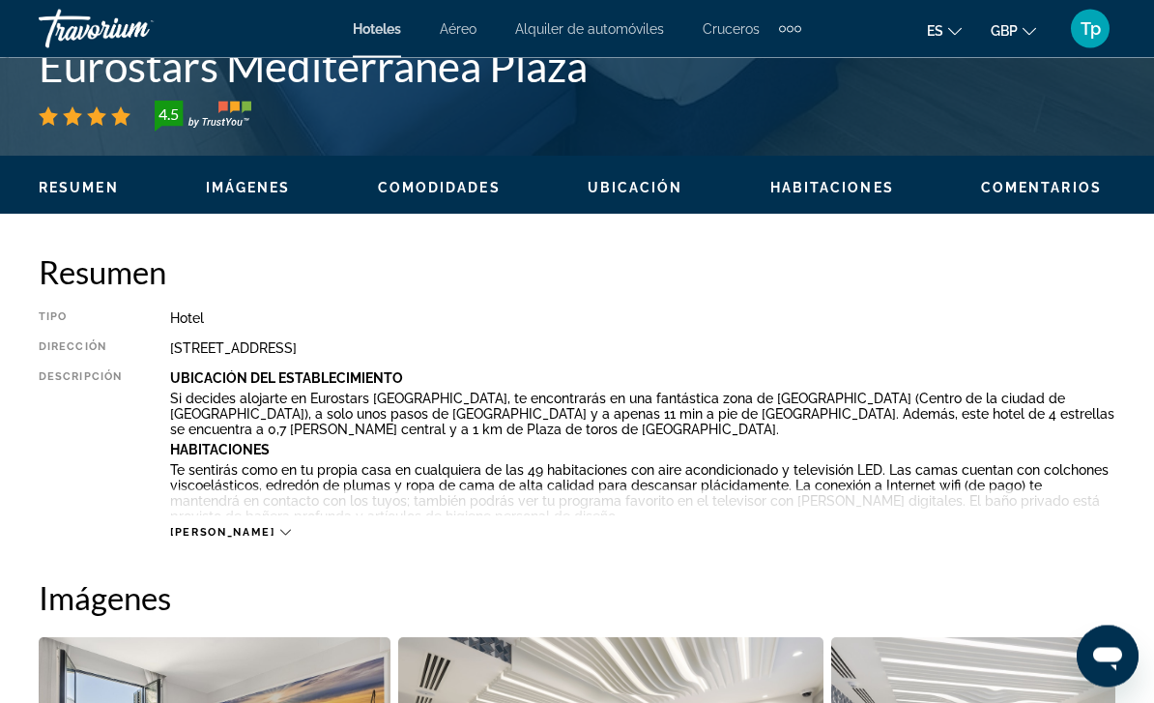
click at [211, 538] on span "[PERSON_NAME]" at bounding box center [222, 533] width 104 height 13
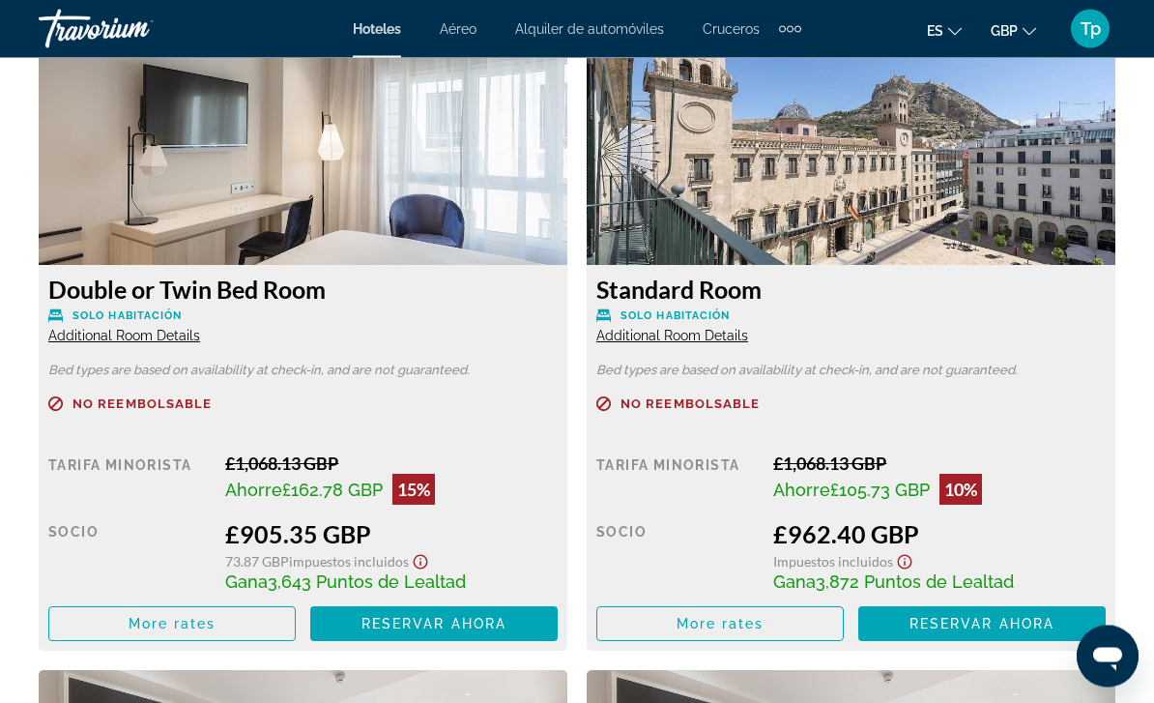
scroll to position [3218, 0]
click at [189, 618] on span "More rates" at bounding box center [173, 623] width 88 height 15
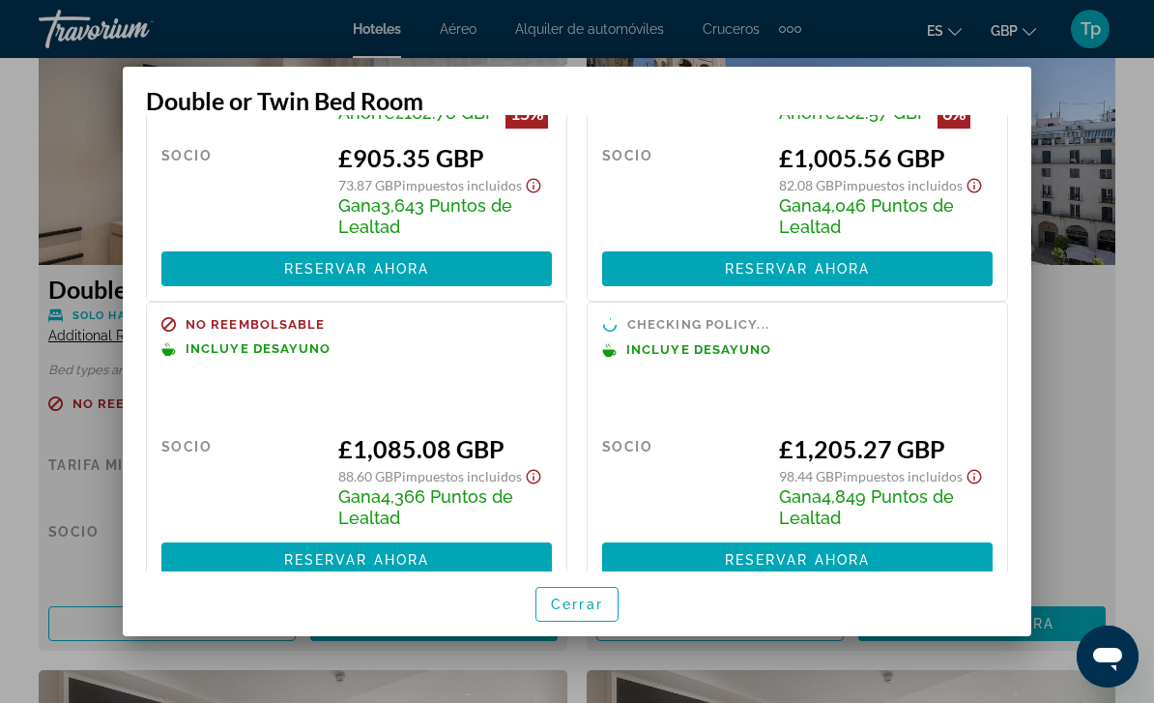
scroll to position [172, 0]
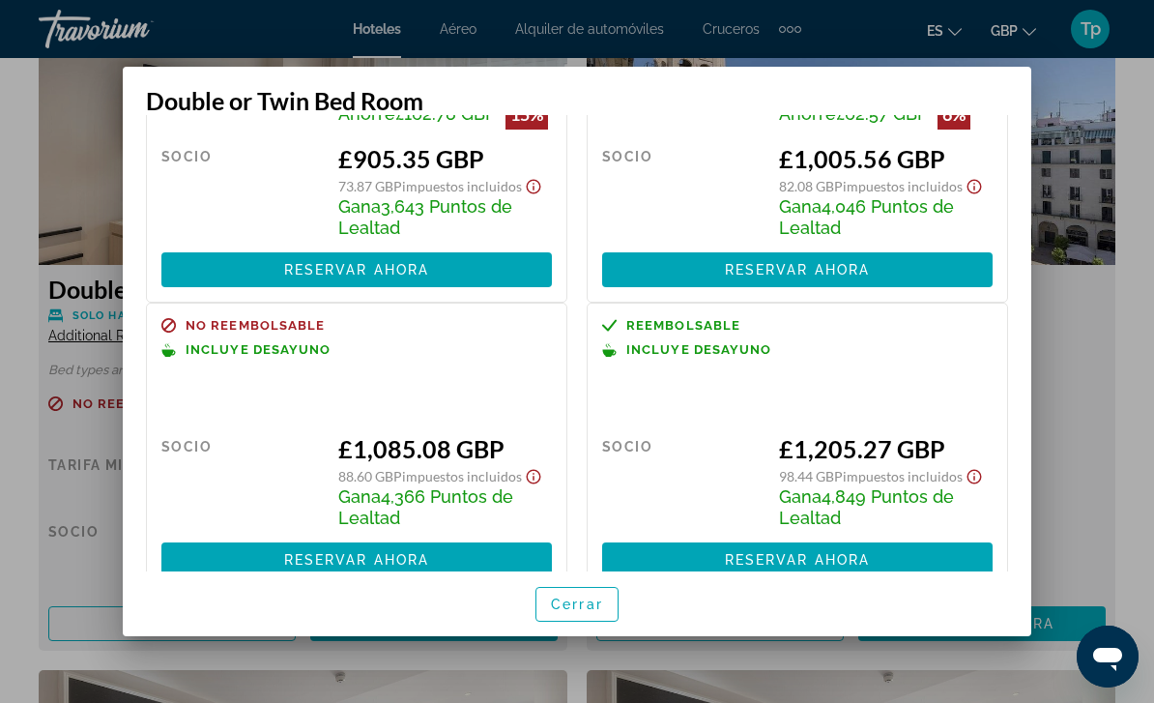
click at [559, 612] on span "Cerrar" at bounding box center [577, 603] width 52 height 15
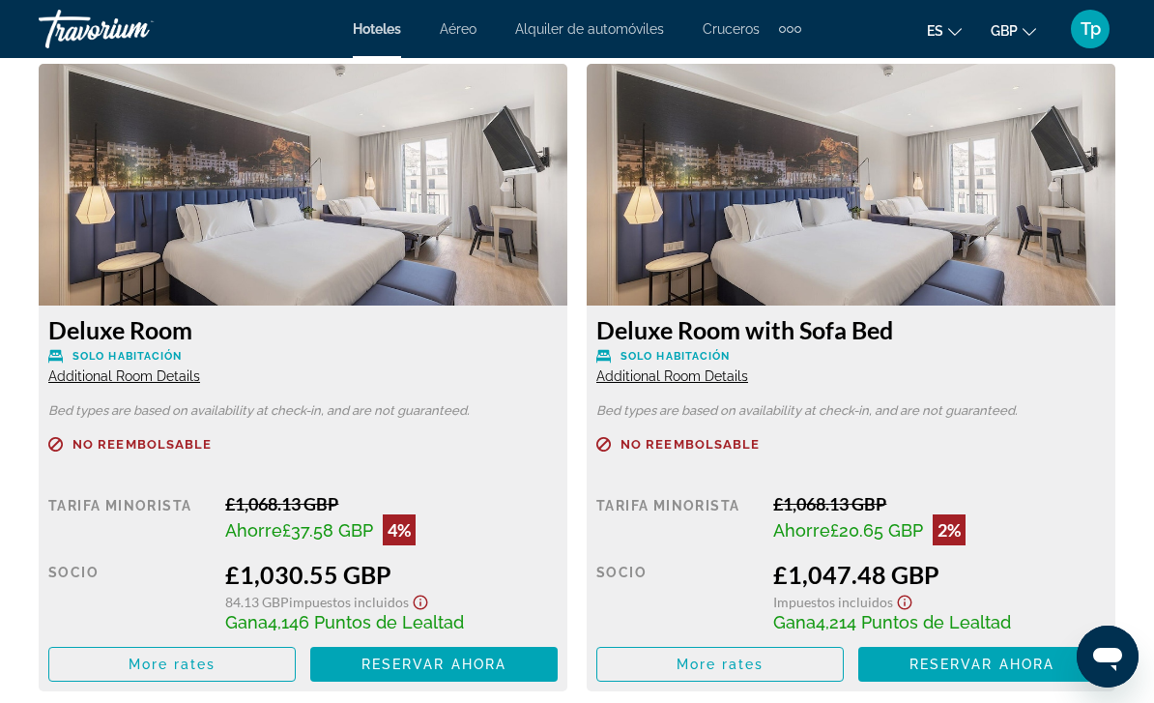
scroll to position [3822, 0]
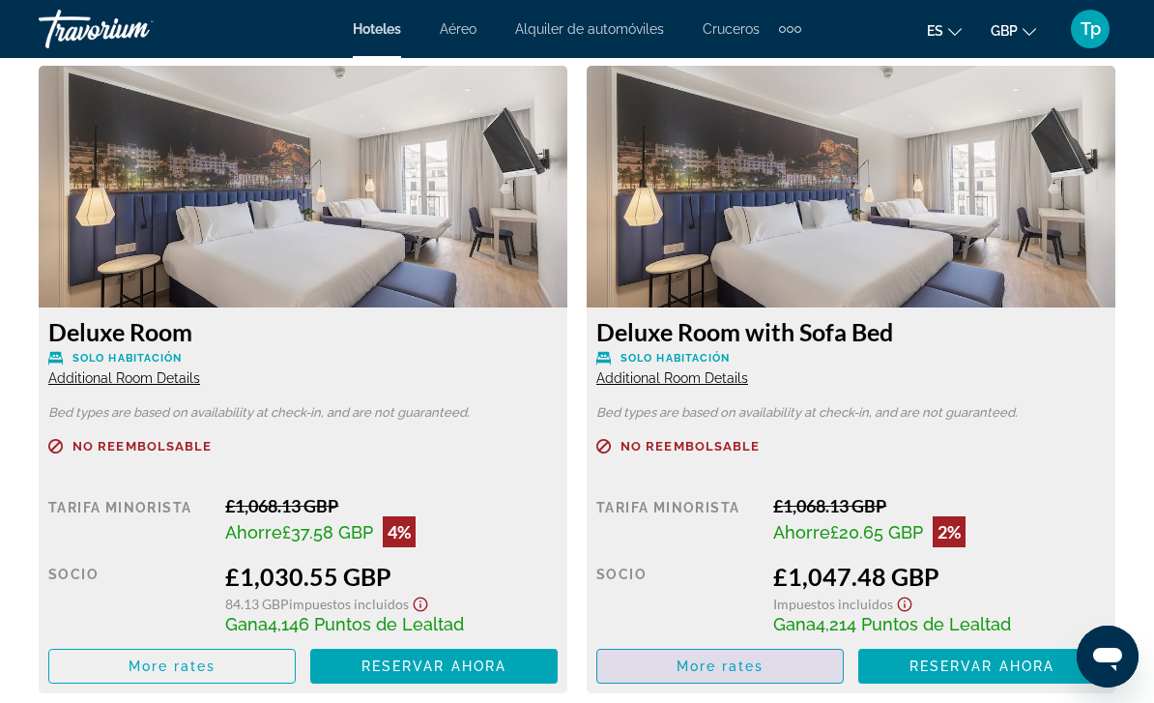
click at [217, 27] on span "More rates" at bounding box center [173, 19] width 88 height 15
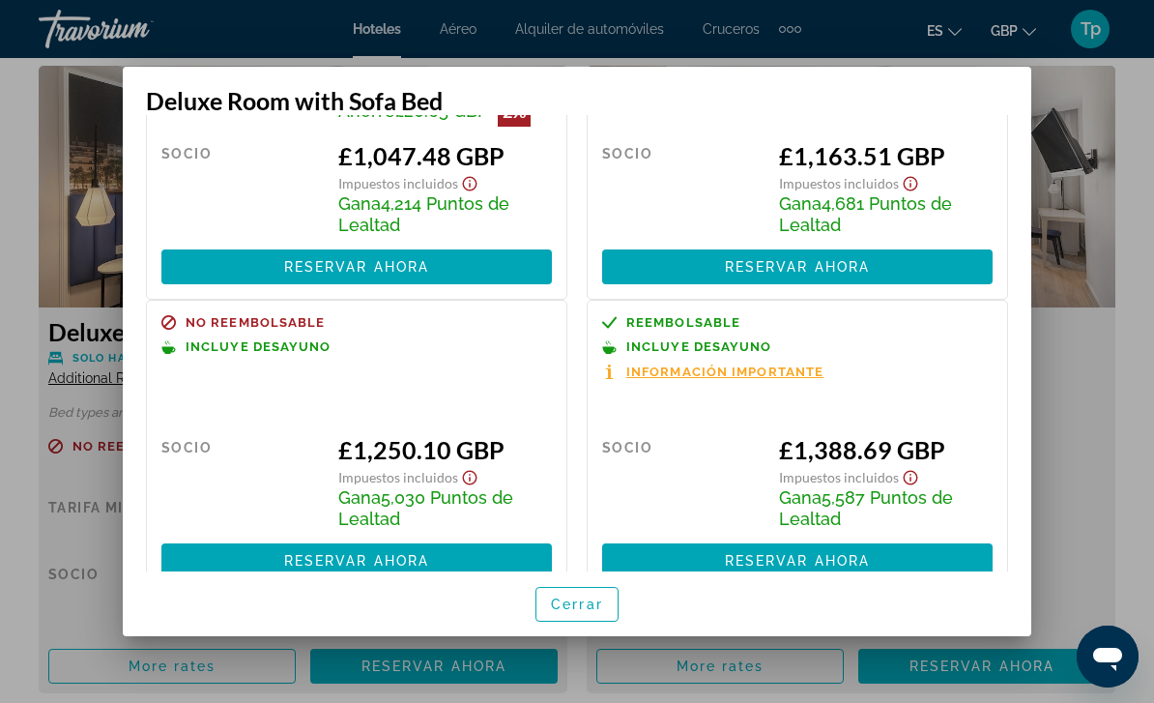
scroll to position [174, 0]
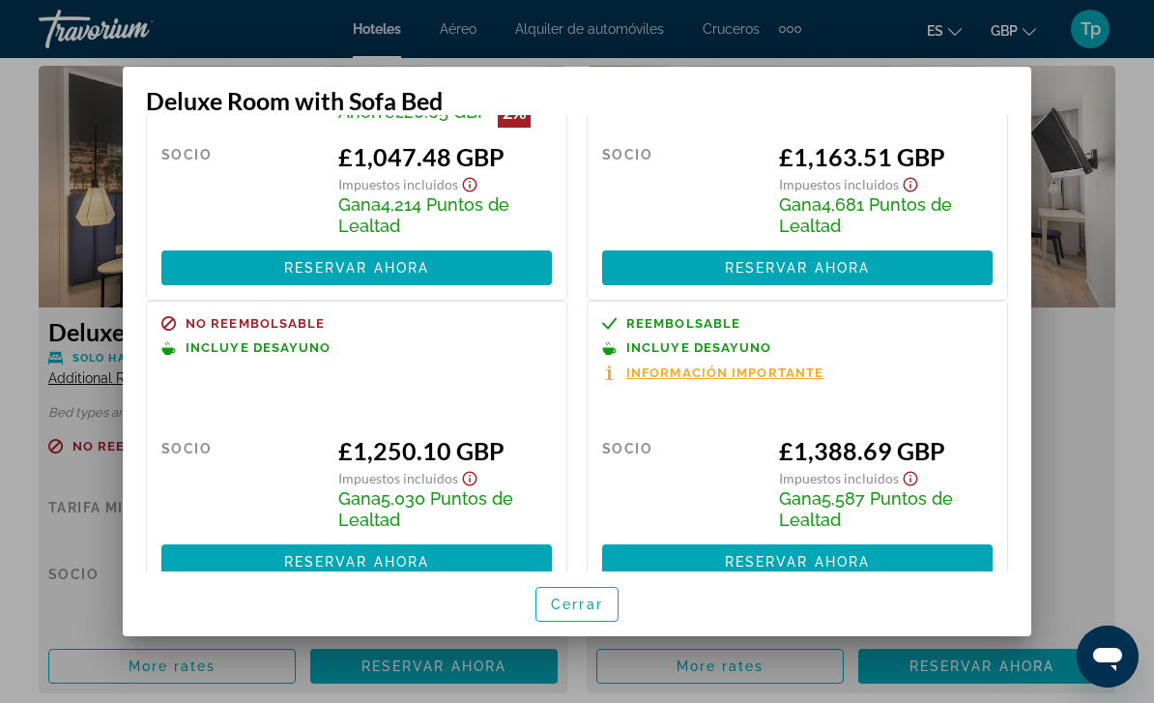
click at [561, 612] on span "Cerrar" at bounding box center [577, 603] width 52 height 15
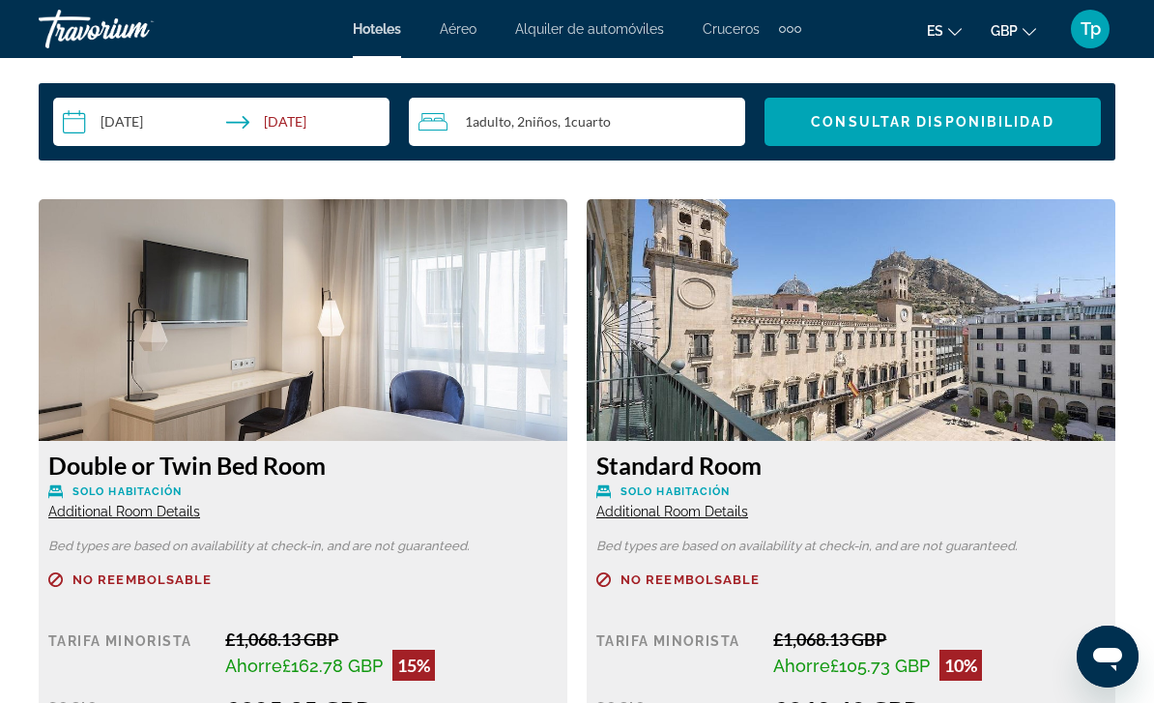
scroll to position [3000, 0]
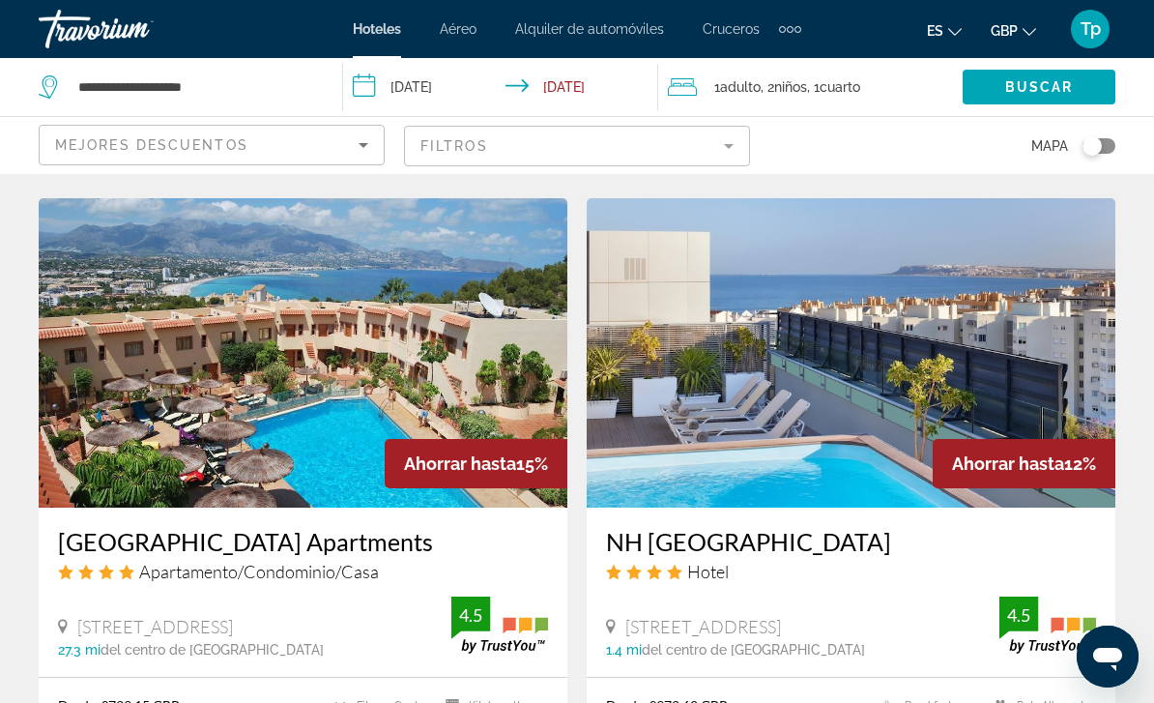
scroll to position [1449, 0]
click at [645, 412] on img "Main content" at bounding box center [851, 353] width 529 height 309
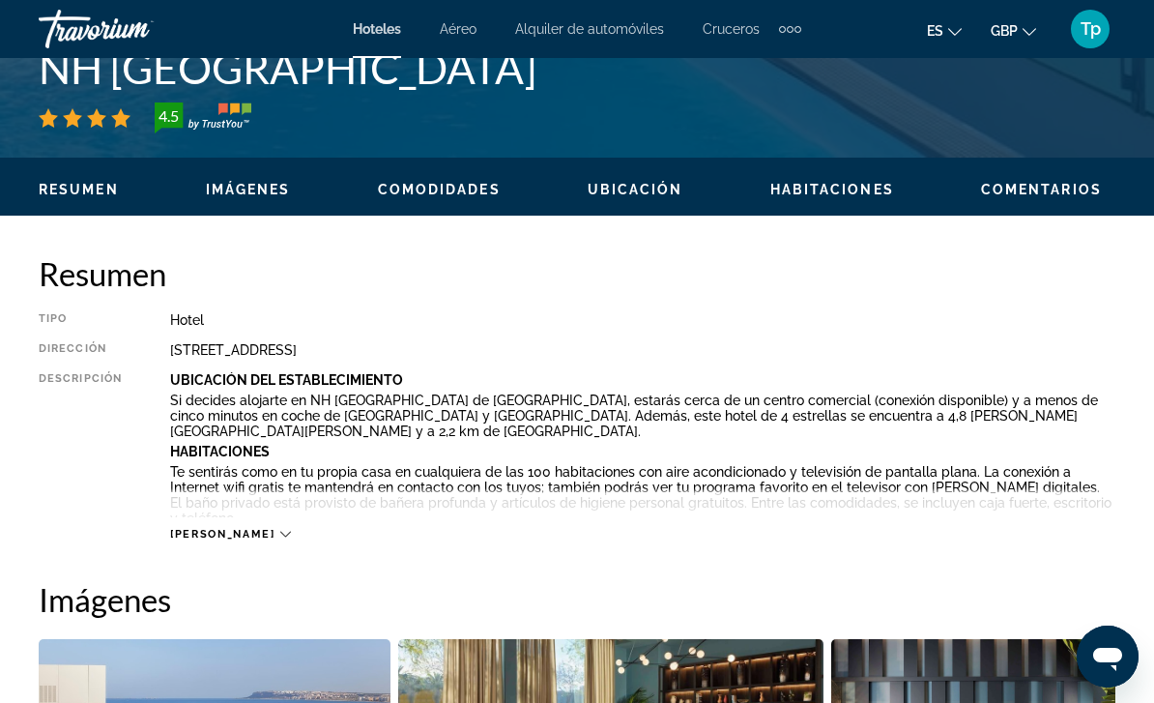
scroll to position [822, 0]
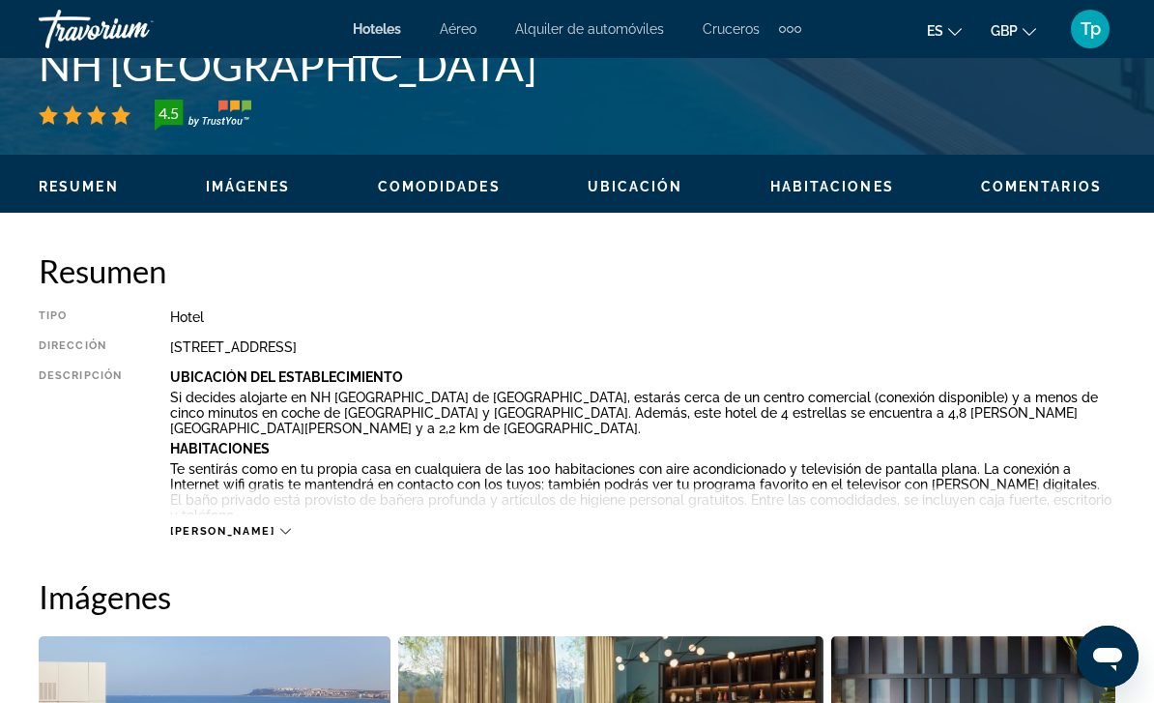
click at [209, 536] on span "[PERSON_NAME]" at bounding box center [222, 531] width 104 height 13
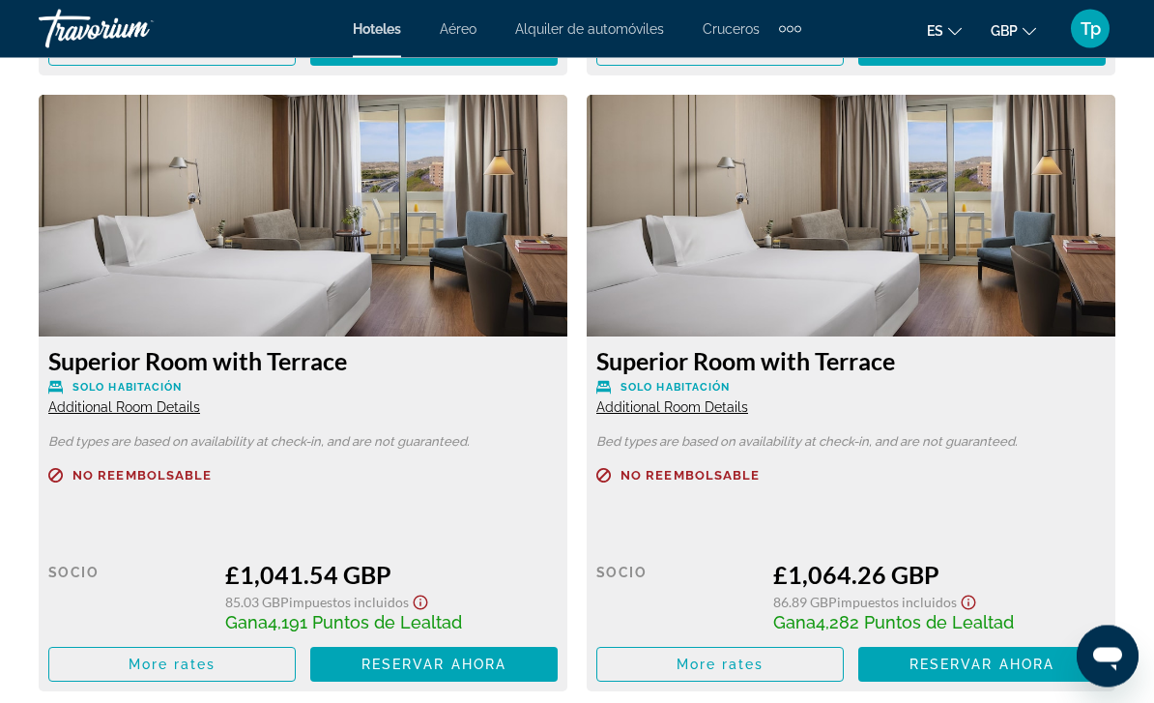
scroll to position [3825, 0]
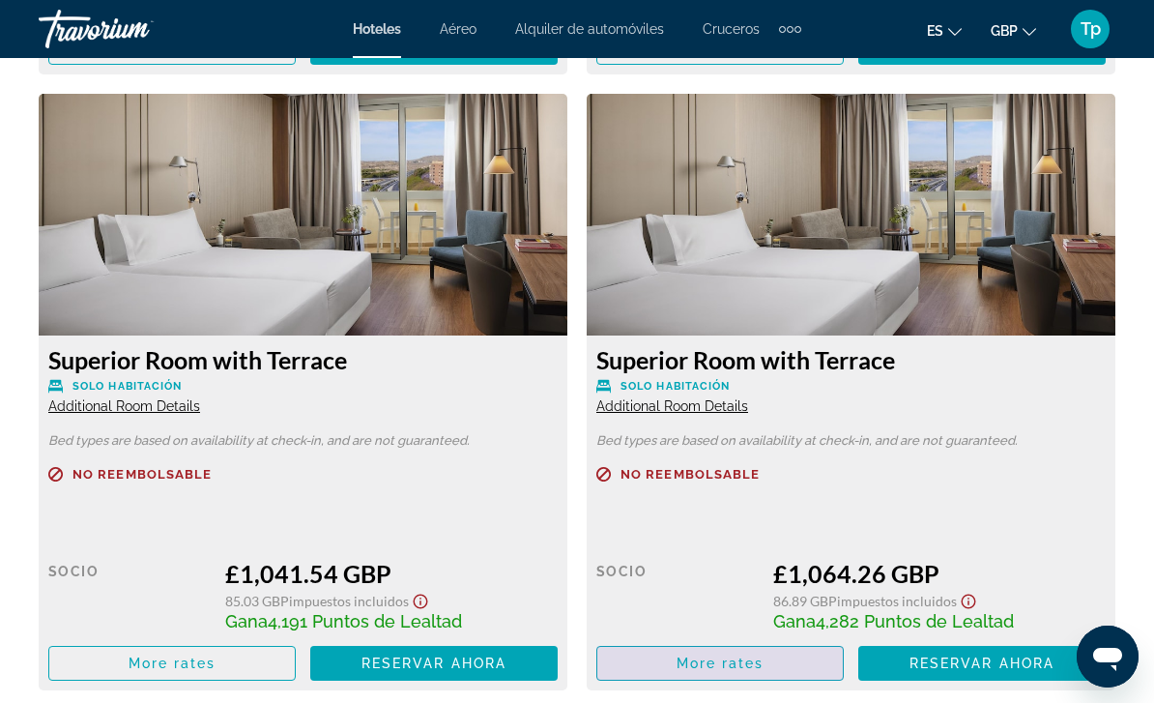
click at [295, 71] on span "Main content" at bounding box center [172, 47] width 246 height 46
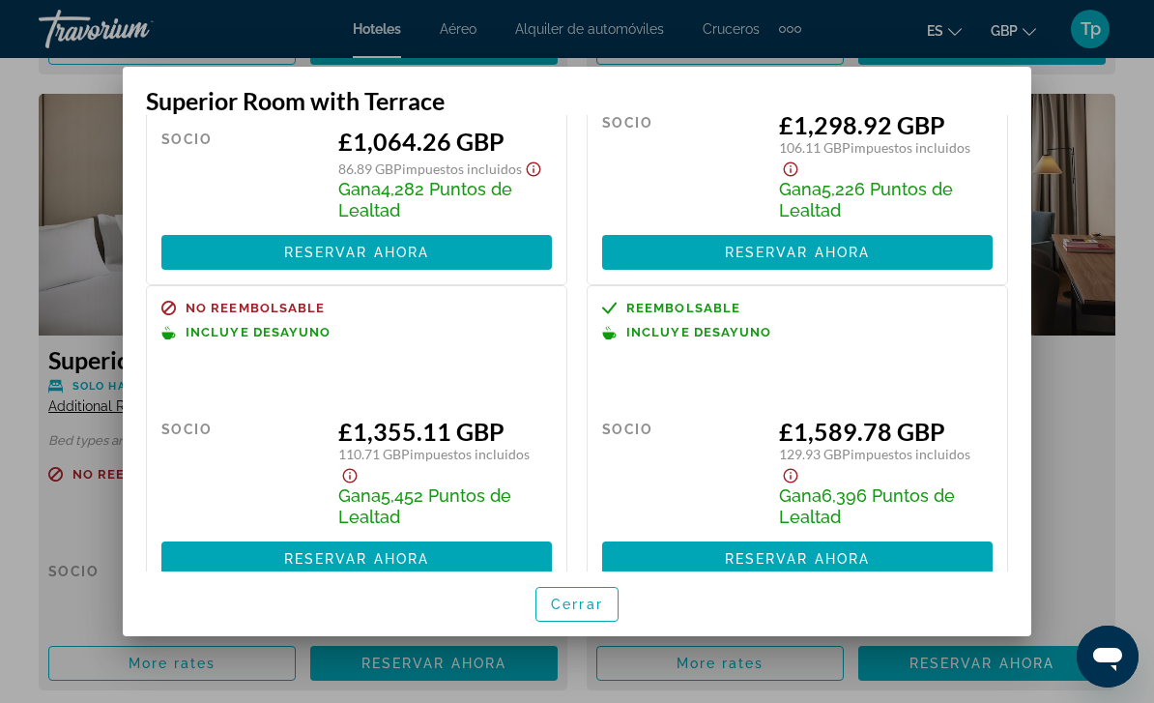
scroll to position [174, 0]
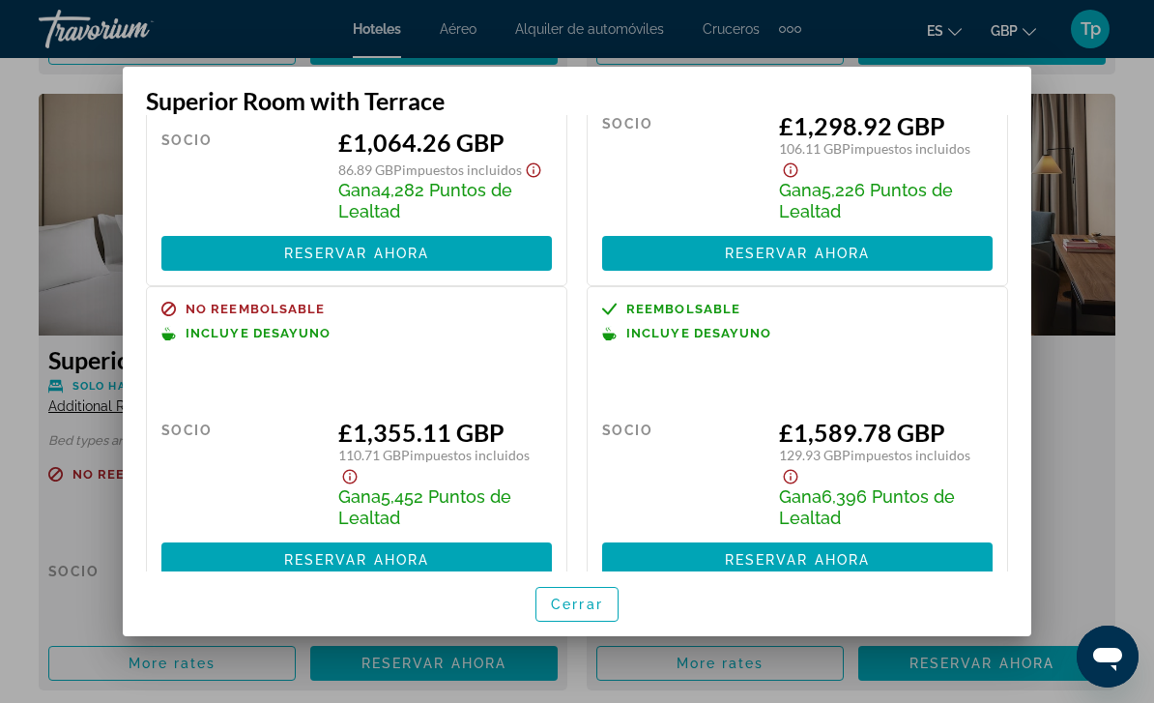
click at [571, 627] on span "button" at bounding box center [577, 604] width 81 height 46
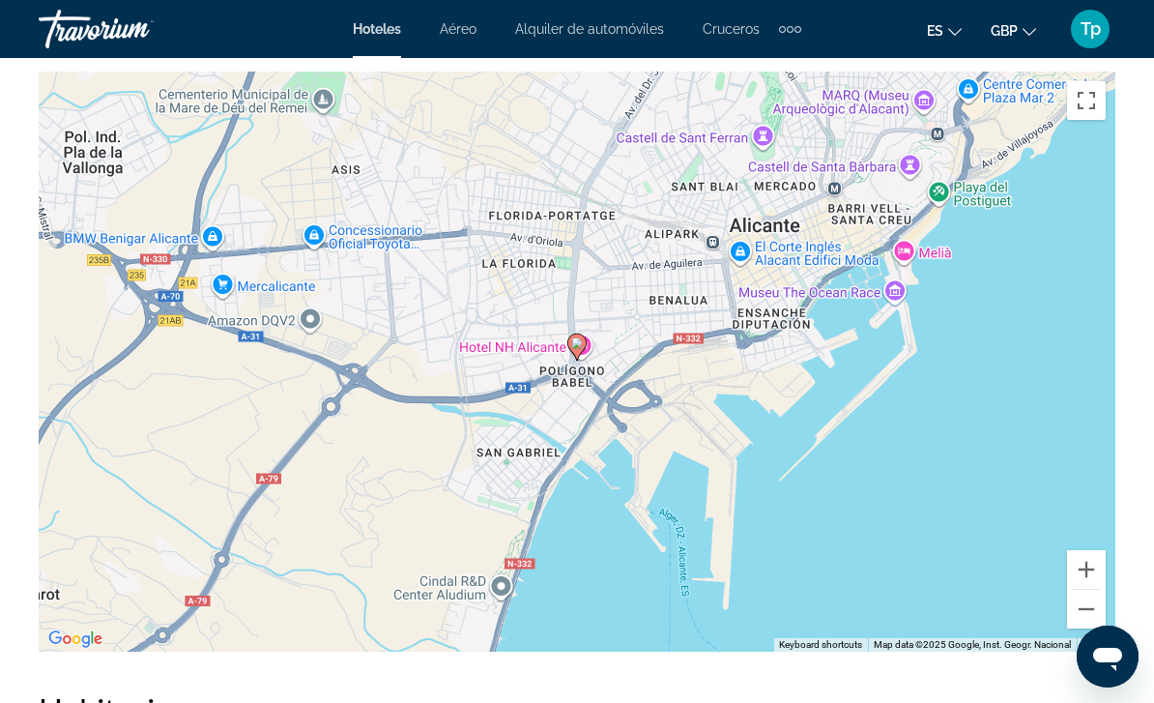
scroll to position [2409, 0]
click at [893, 227] on div "To activate drag with keyboard, press Alt + Enter. Once in keyboard drag state,…" at bounding box center [577, 361] width 1077 height 580
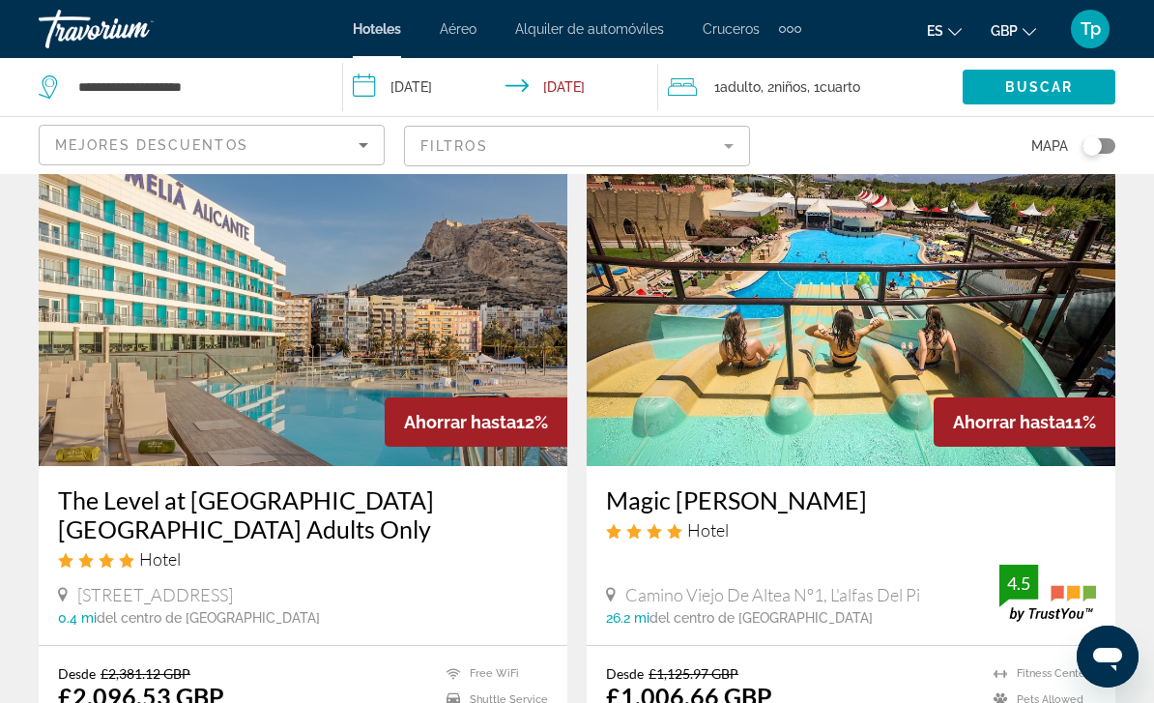
scroll to position [2179, 0]
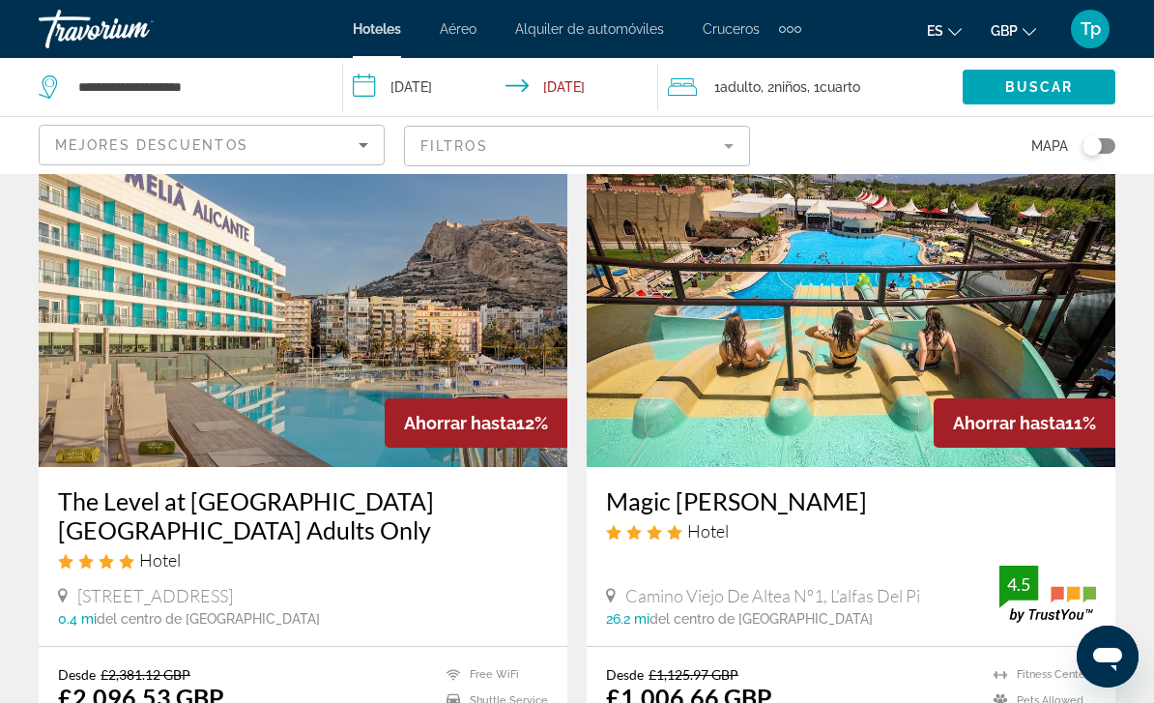
click at [99, 396] on img "Main content" at bounding box center [303, 312] width 529 height 309
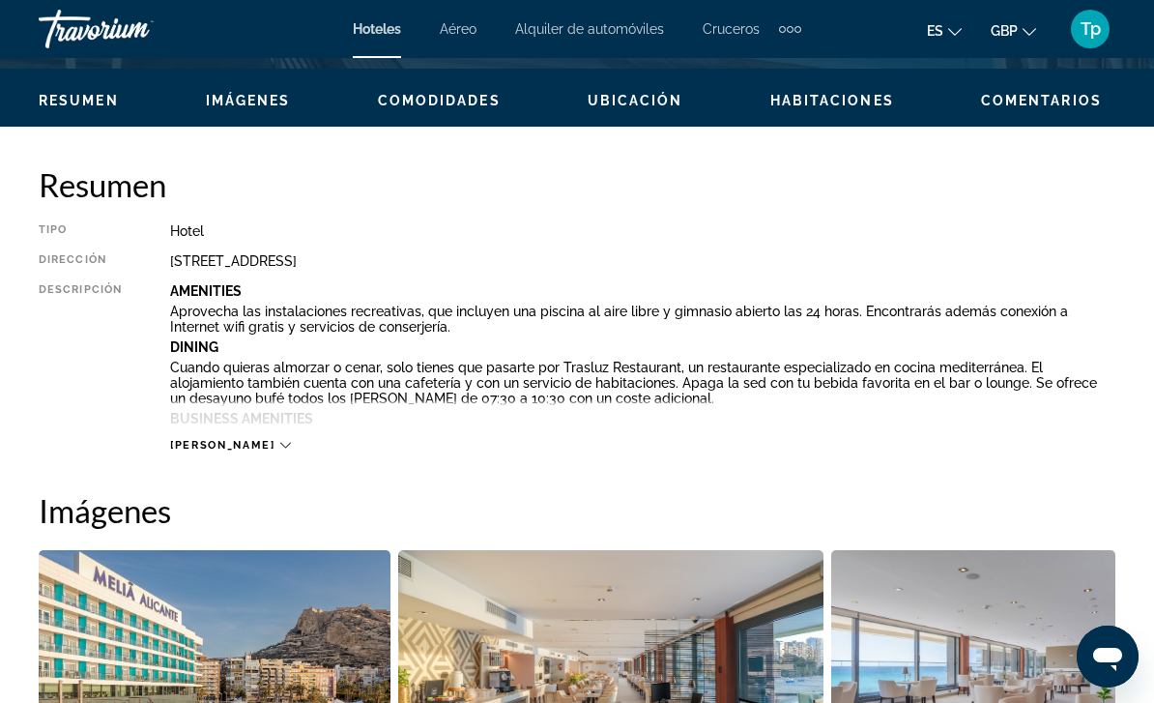
scroll to position [897, 0]
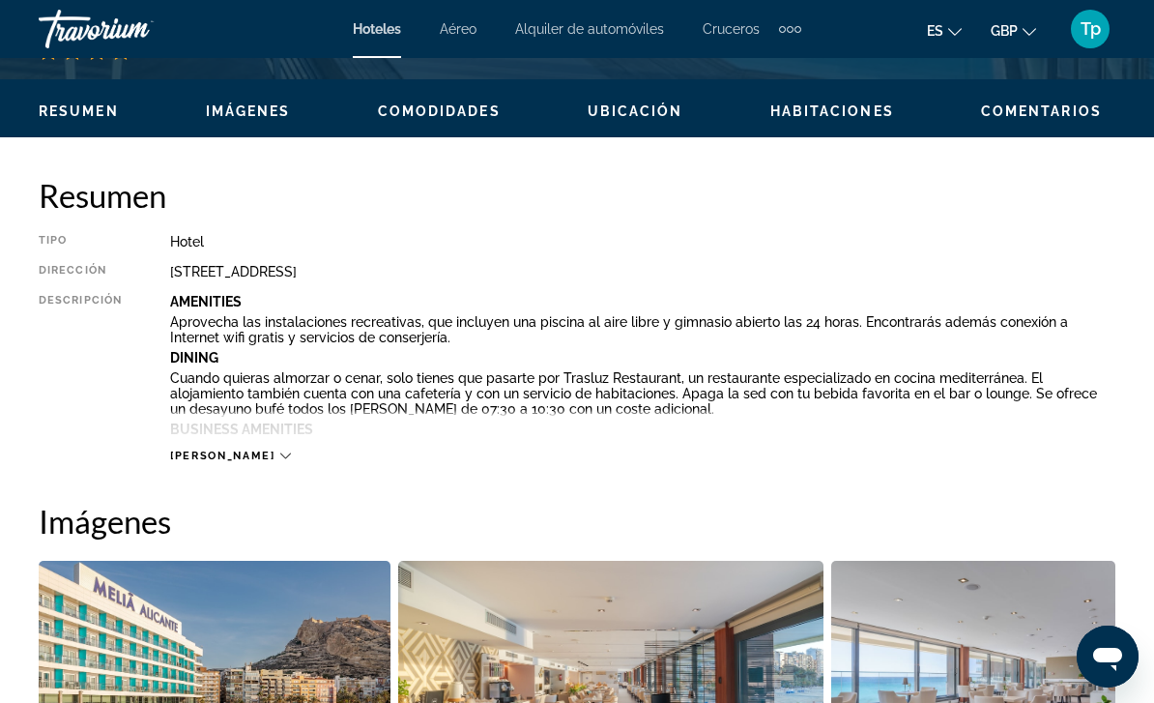
click at [196, 462] on span "[PERSON_NAME]" at bounding box center [222, 456] width 104 height 13
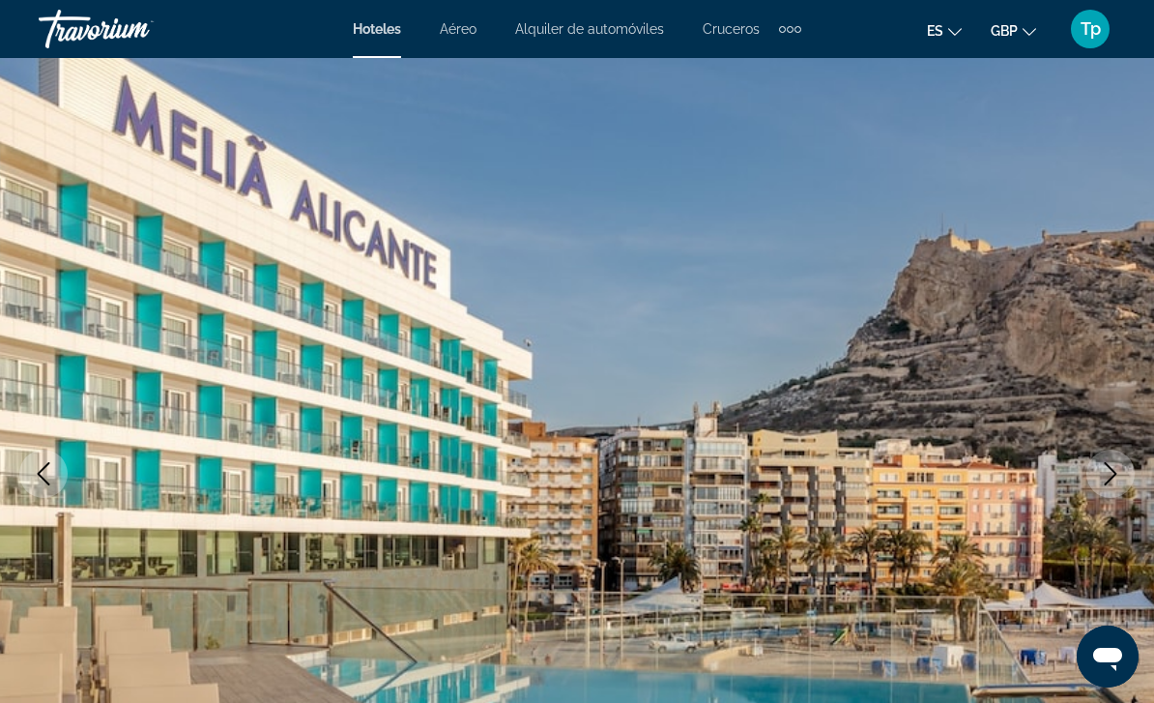
scroll to position [41, 0]
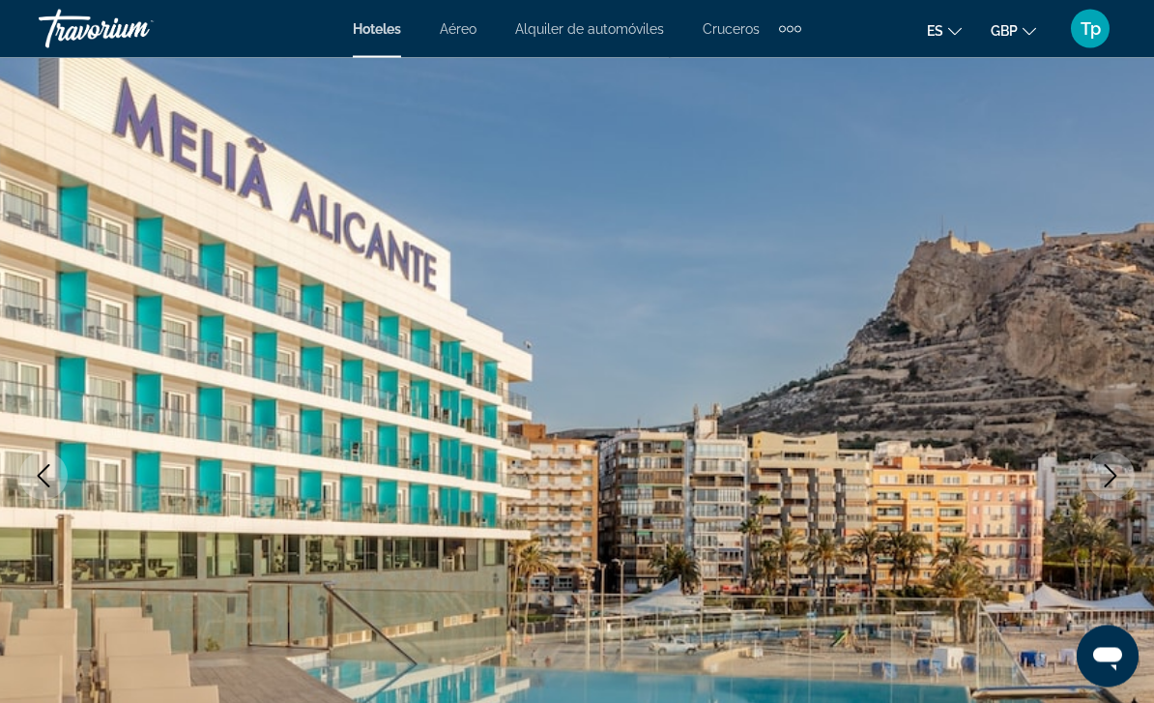
click at [33, 467] on icon "Previous image" at bounding box center [43, 476] width 23 height 23
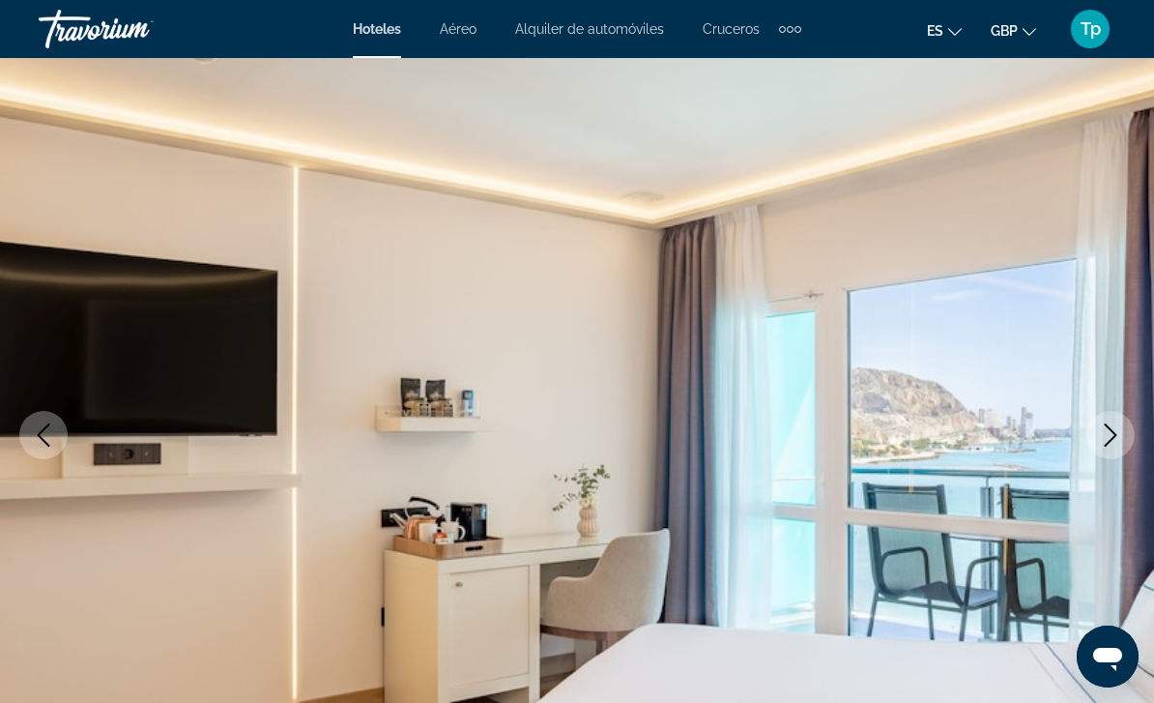
scroll to position [118, 0]
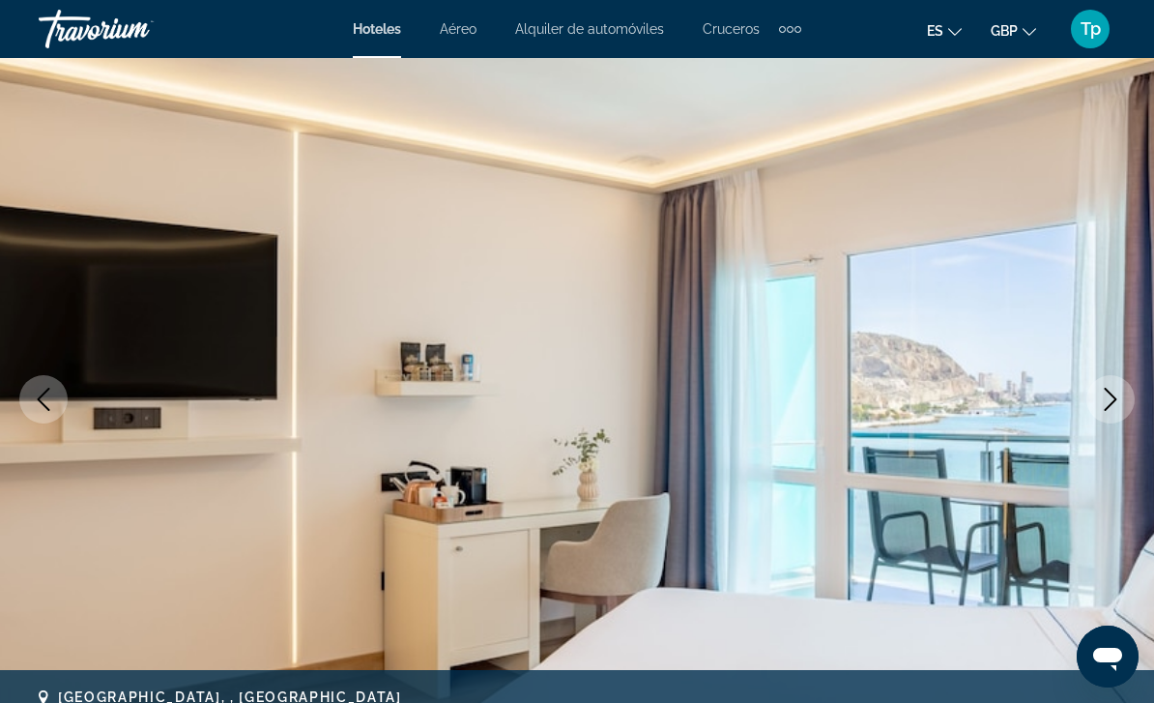
click at [47, 412] on button "Previous image" at bounding box center [43, 399] width 48 height 48
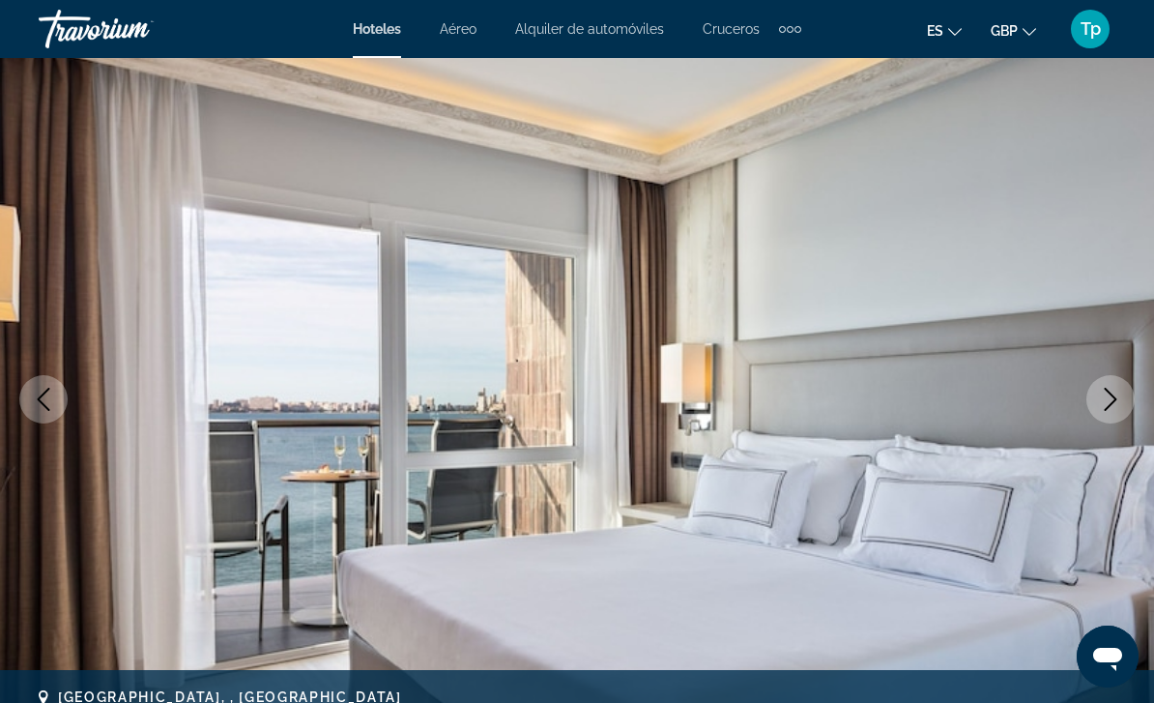
click at [38, 408] on icon "Previous image" at bounding box center [43, 399] width 23 height 23
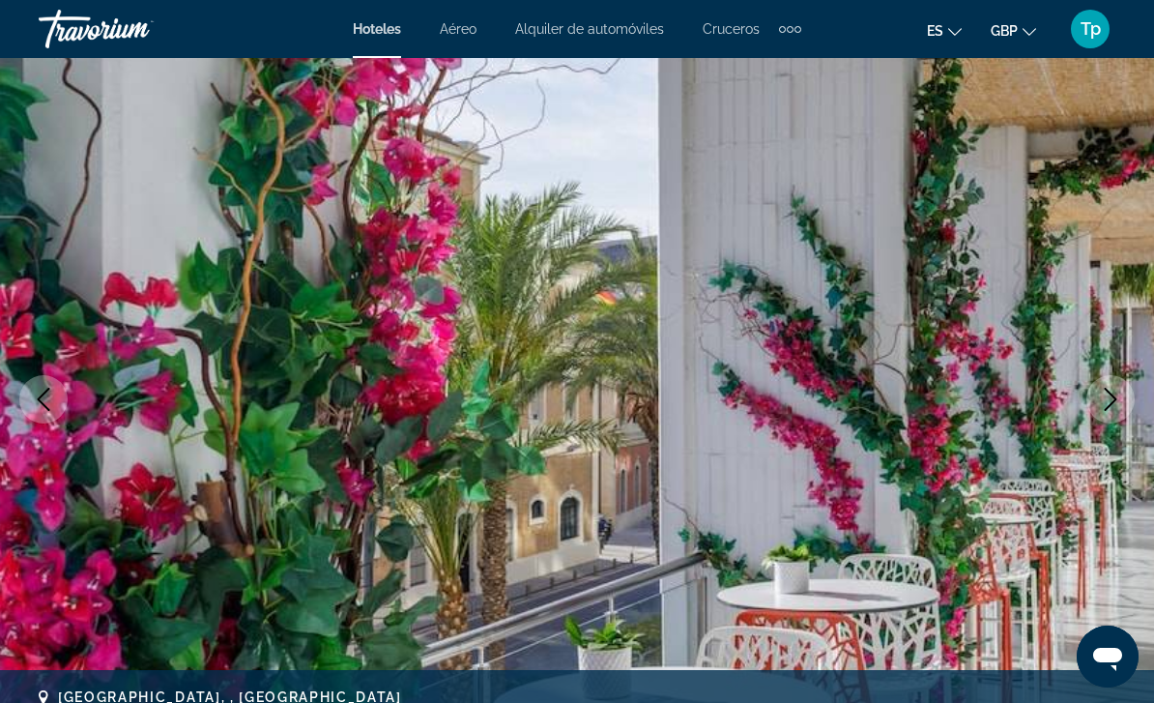
click at [43, 412] on button "Previous image" at bounding box center [43, 399] width 48 height 48
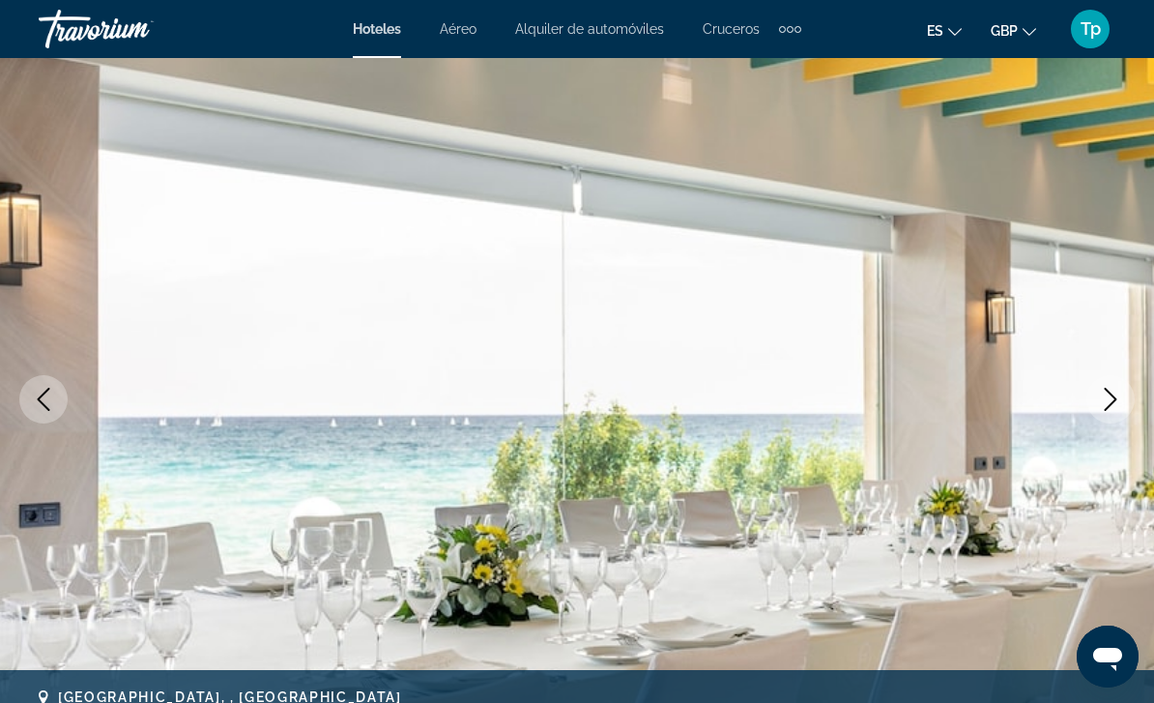
click at [49, 417] on button "Previous image" at bounding box center [43, 399] width 48 height 48
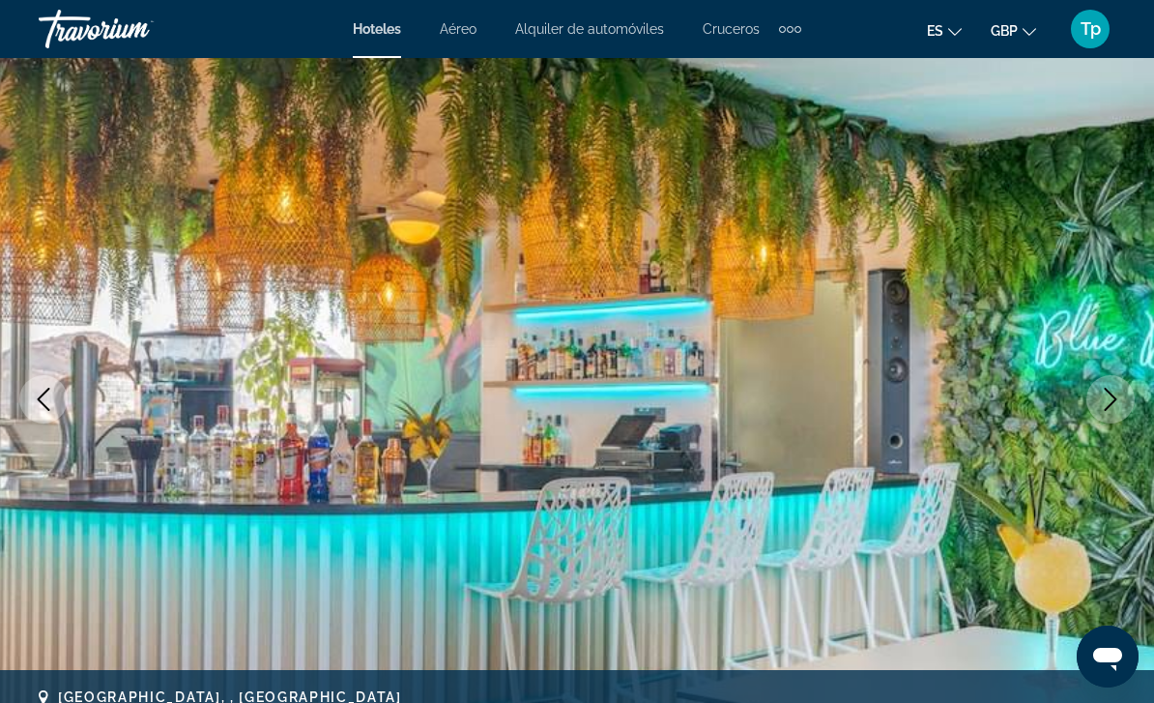
click at [42, 408] on icon "Previous image" at bounding box center [43, 399] width 23 height 23
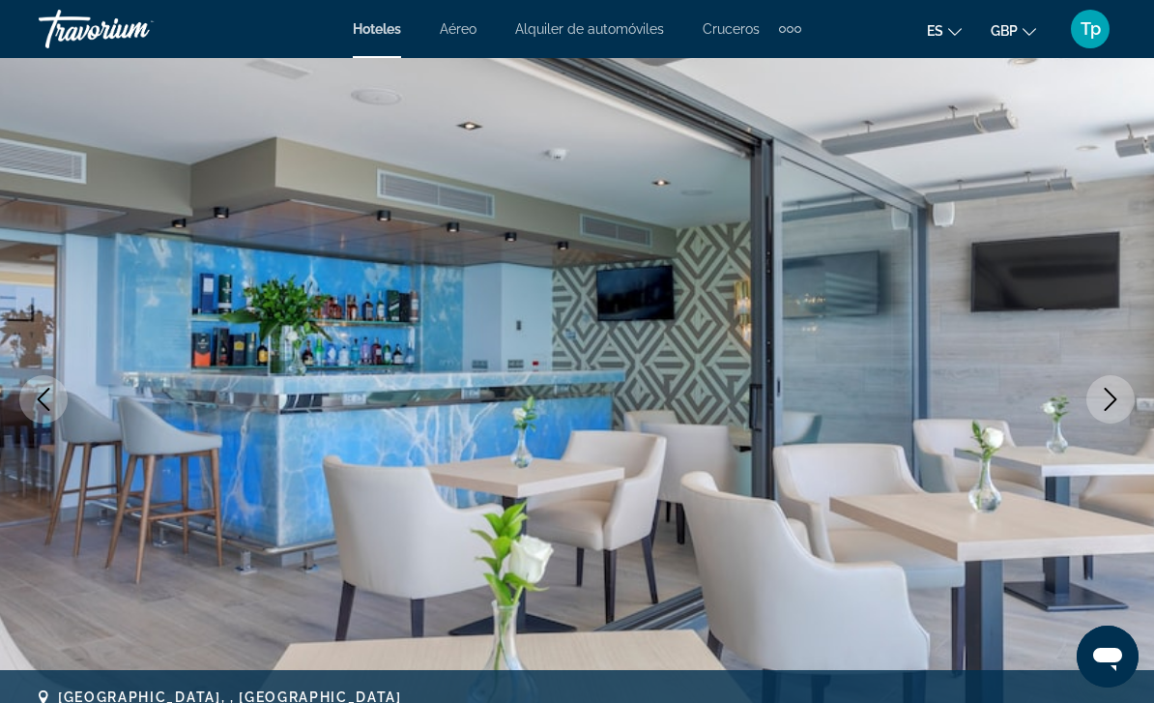
click at [47, 410] on icon "Previous image" at bounding box center [43, 399] width 23 height 23
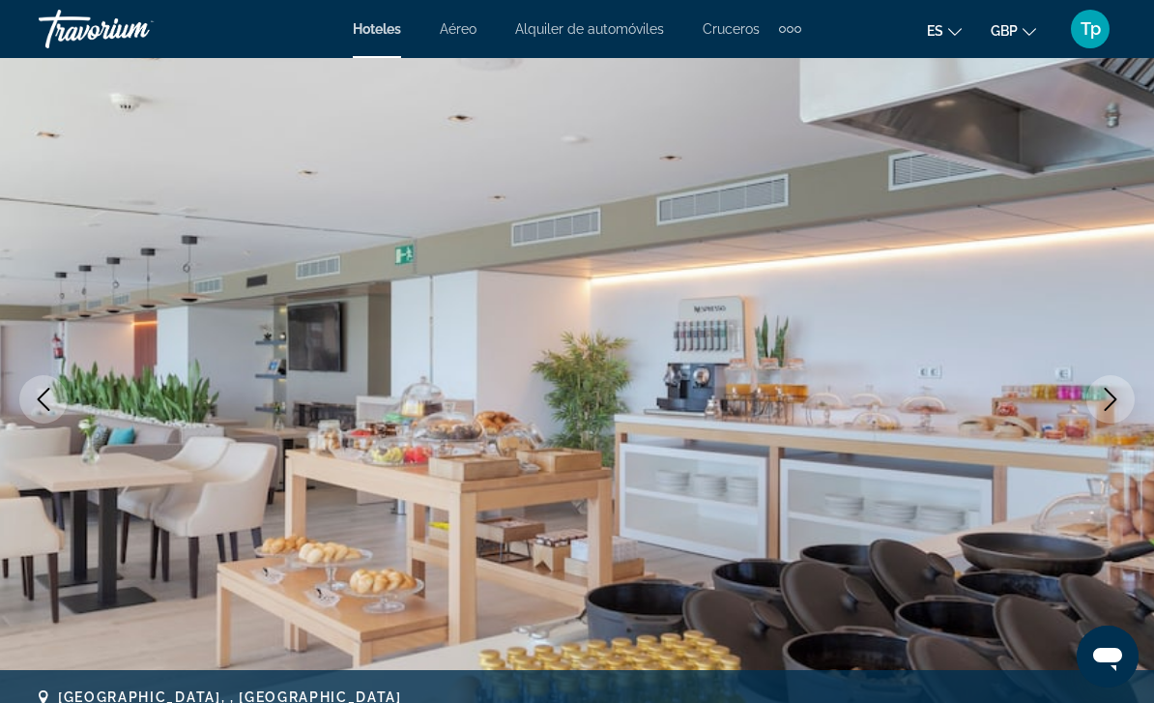
click at [44, 415] on button "Previous image" at bounding box center [43, 399] width 48 height 48
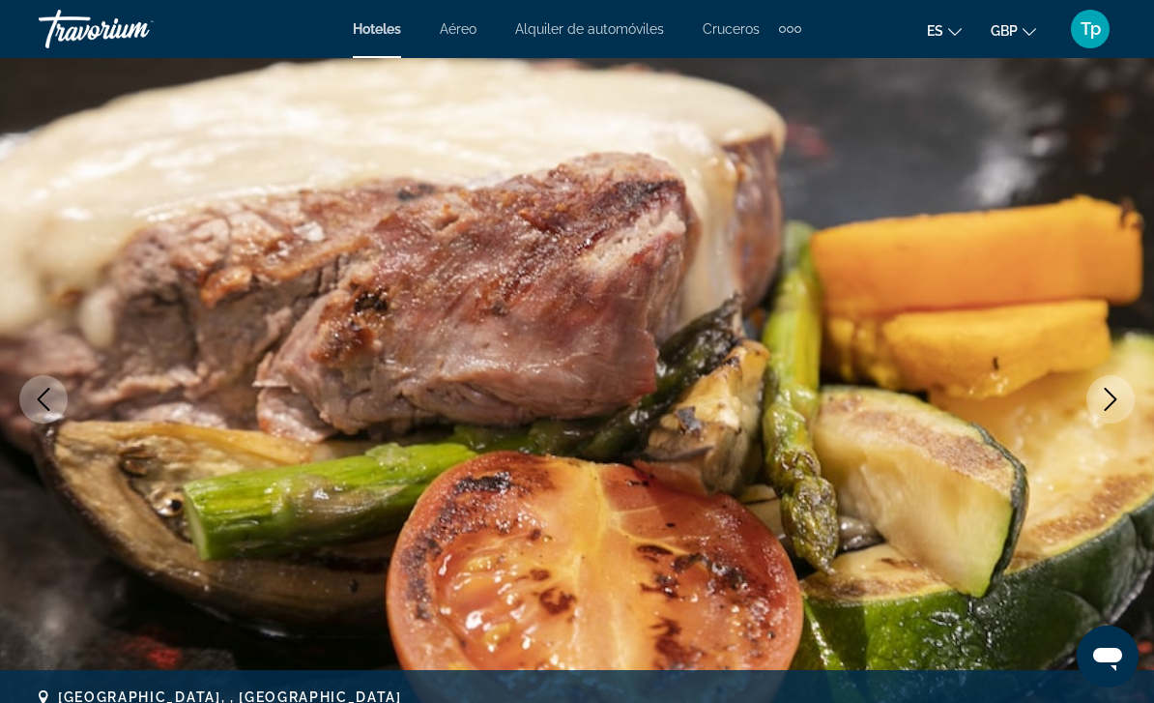
click at [38, 412] on button "Previous image" at bounding box center [43, 399] width 48 height 48
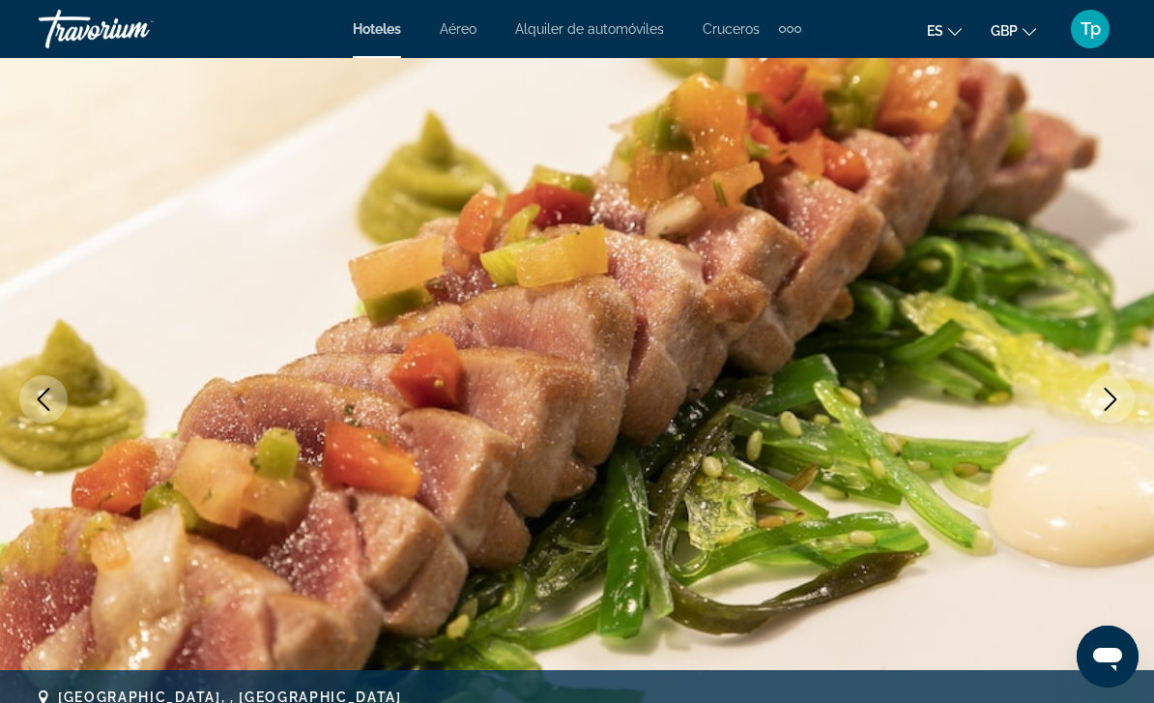
click at [41, 411] on button "Previous image" at bounding box center [43, 399] width 48 height 48
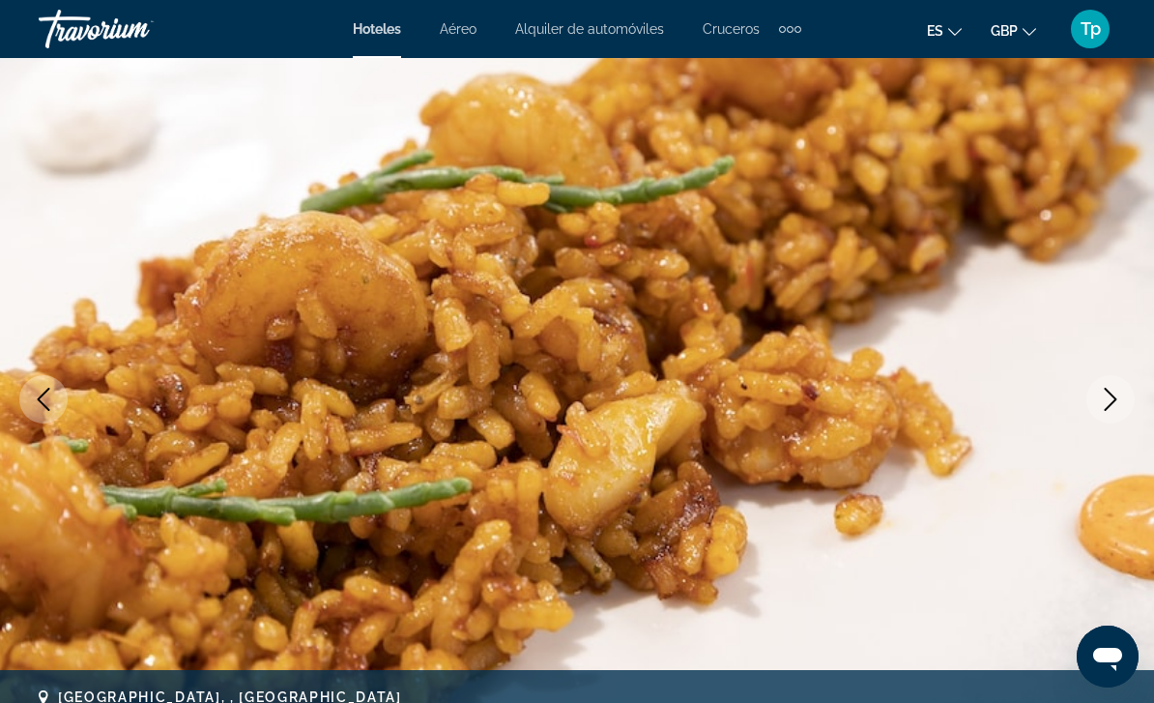
click at [31, 407] on button "Previous image" at bounding box center [43, 399] width 48 height 48
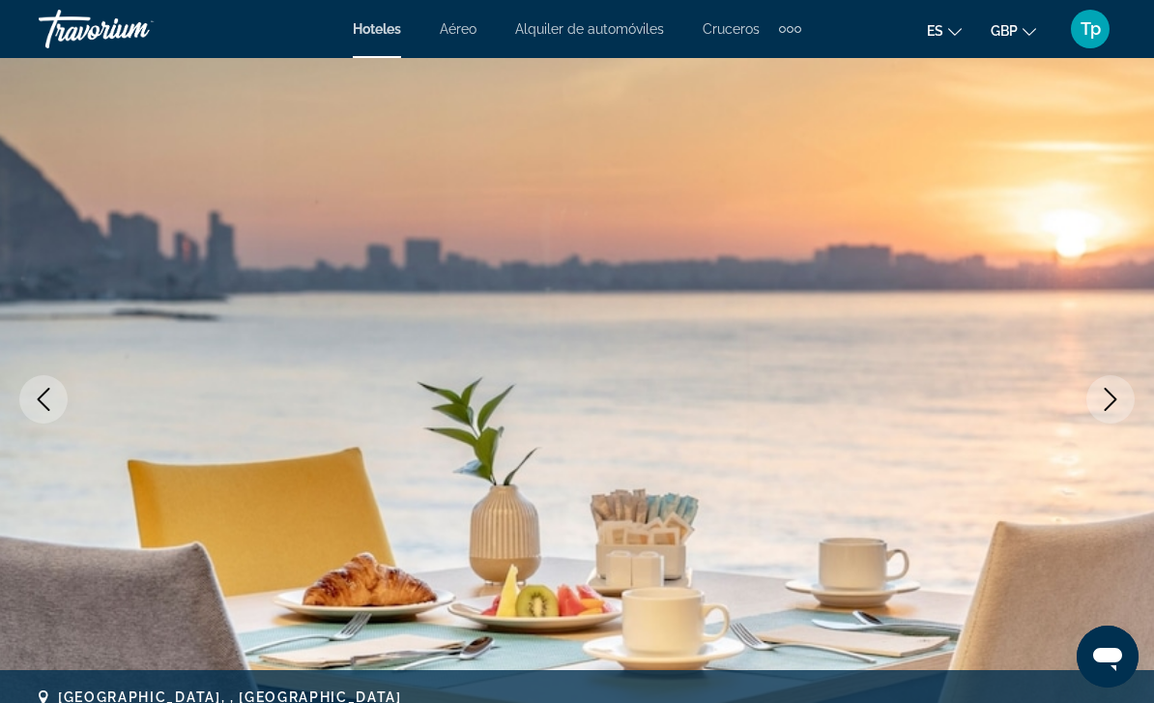
click at [46, 408] on icon "Previous image" at bounding box center [44, 399] width 13 height 23
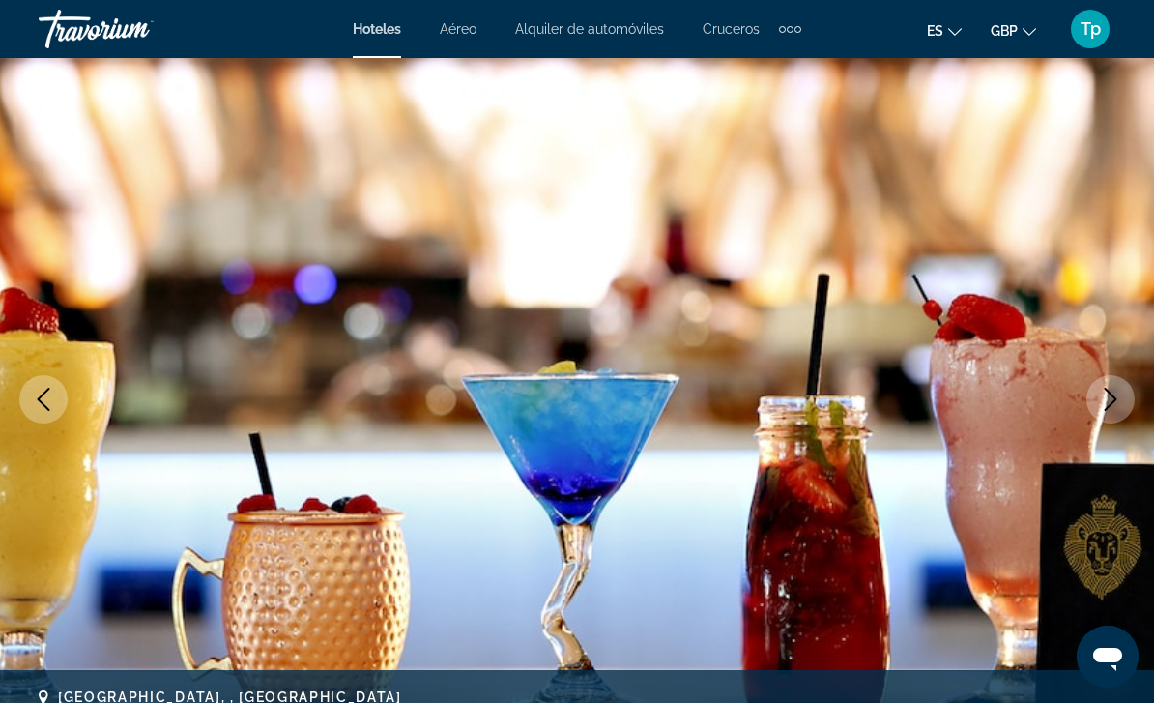
click at [41, 410] on icon "Previous image" at bounding box center [43, 399] width 23 height 23
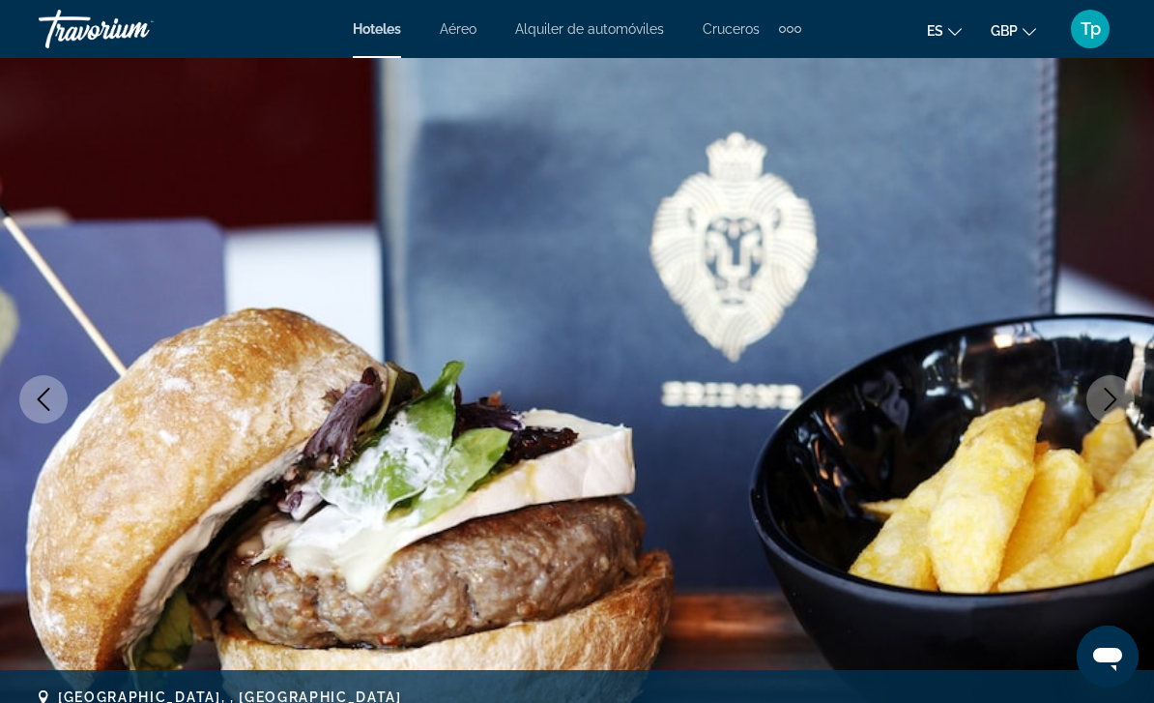
click at [36, 407] on icon "Previous image" at bounding box center [43, 399] width 23 height 23
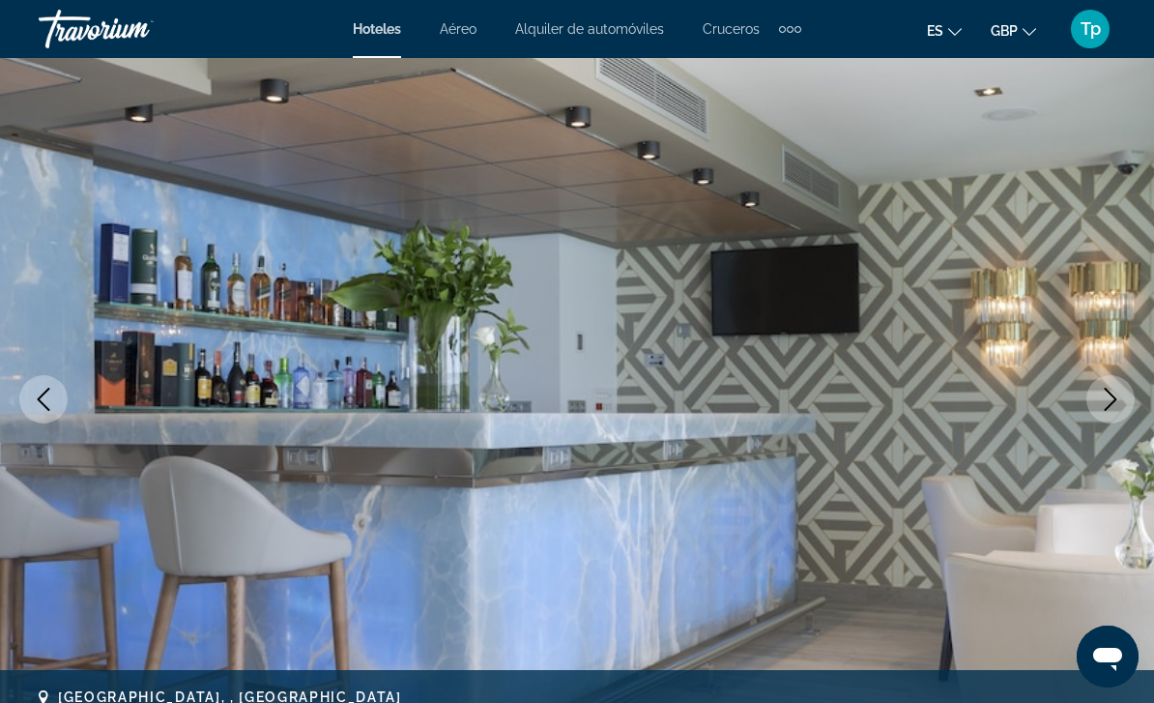
click at [41, 408] on icon "Previous image" at bounding box center [43, 399] width 23 height 23
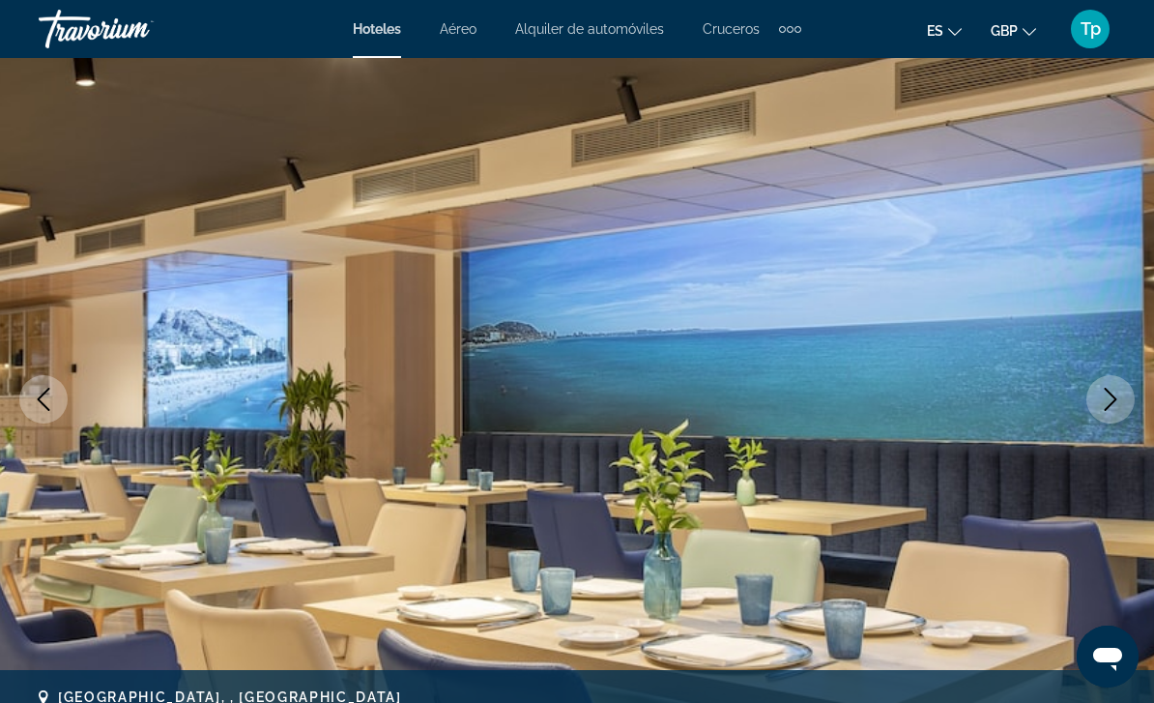
click at [36, 405] on icon "Previous image" at bounding box center [43, 399] width 23 height 23
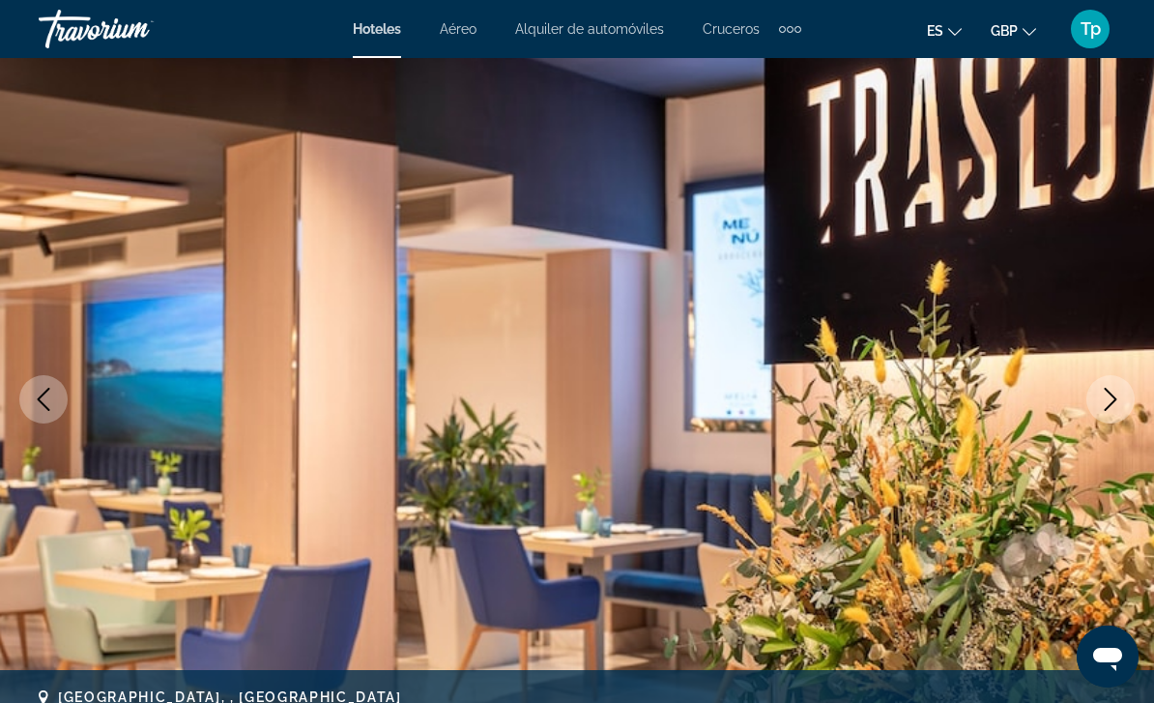
click at [44, 411] on button "Previous image" at bounding box center [43, 399] width 48 height 48
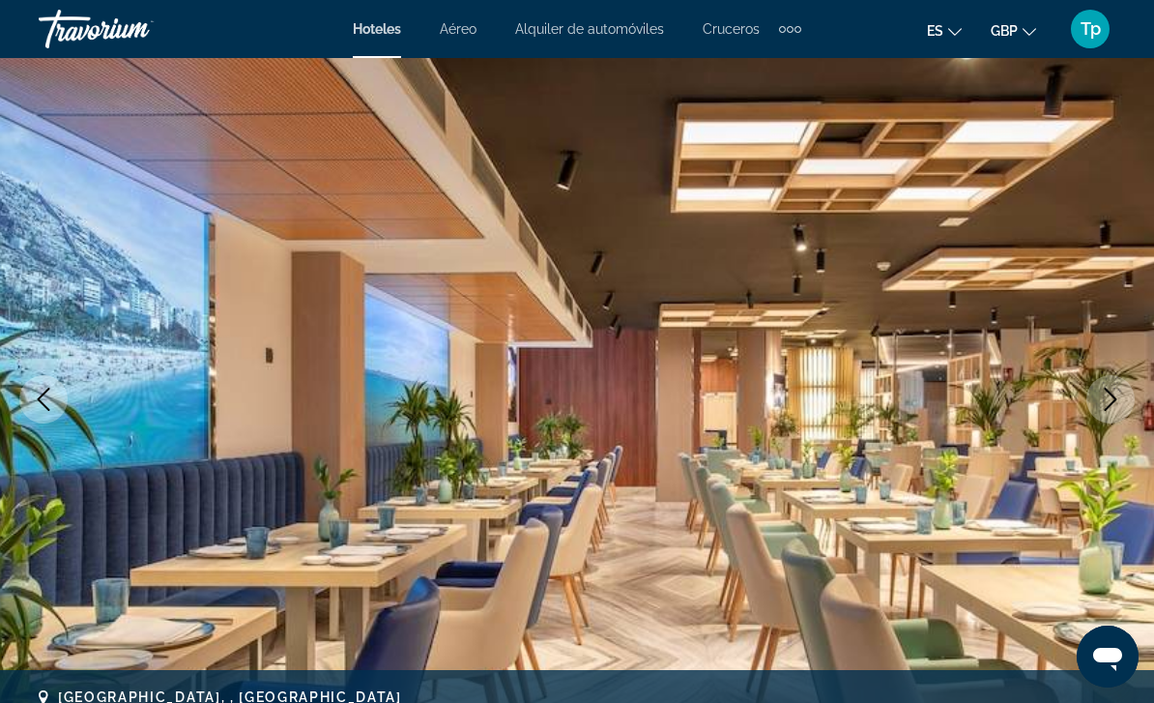
click at [50, 418] on button "Previous image" at bounding box center [43, 399] width 48 height 48
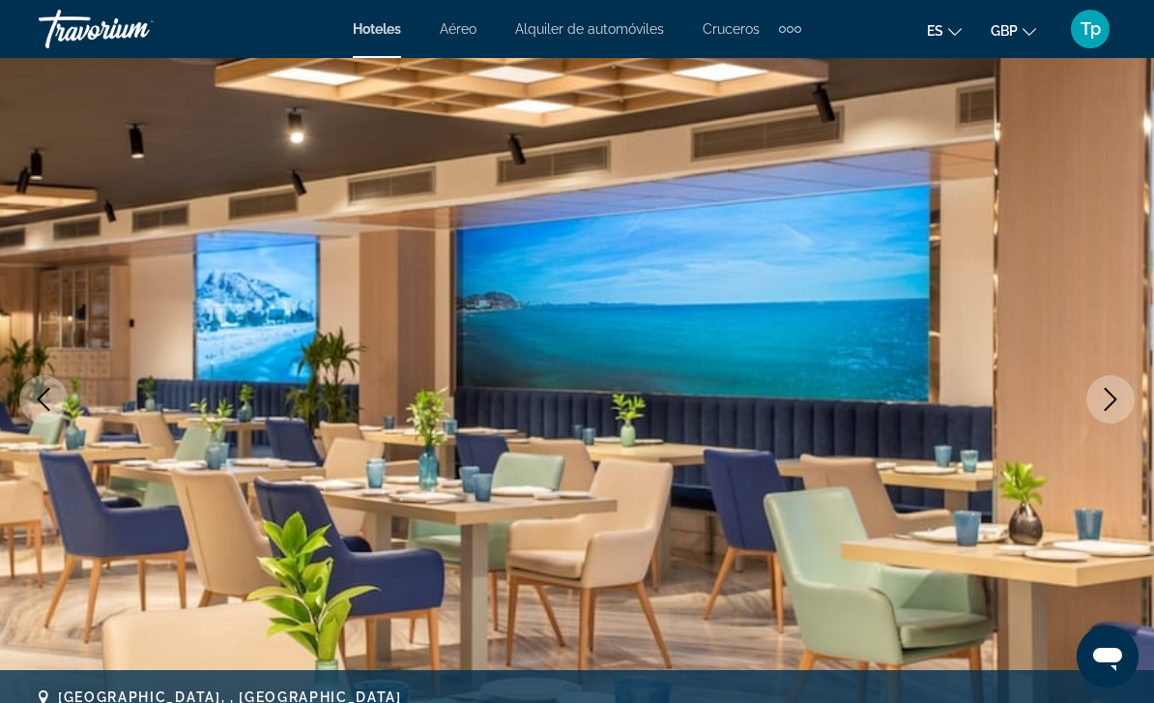
click at [50, 413] on button "Previous image" at bounding box center [43, 399] width 48 height 48
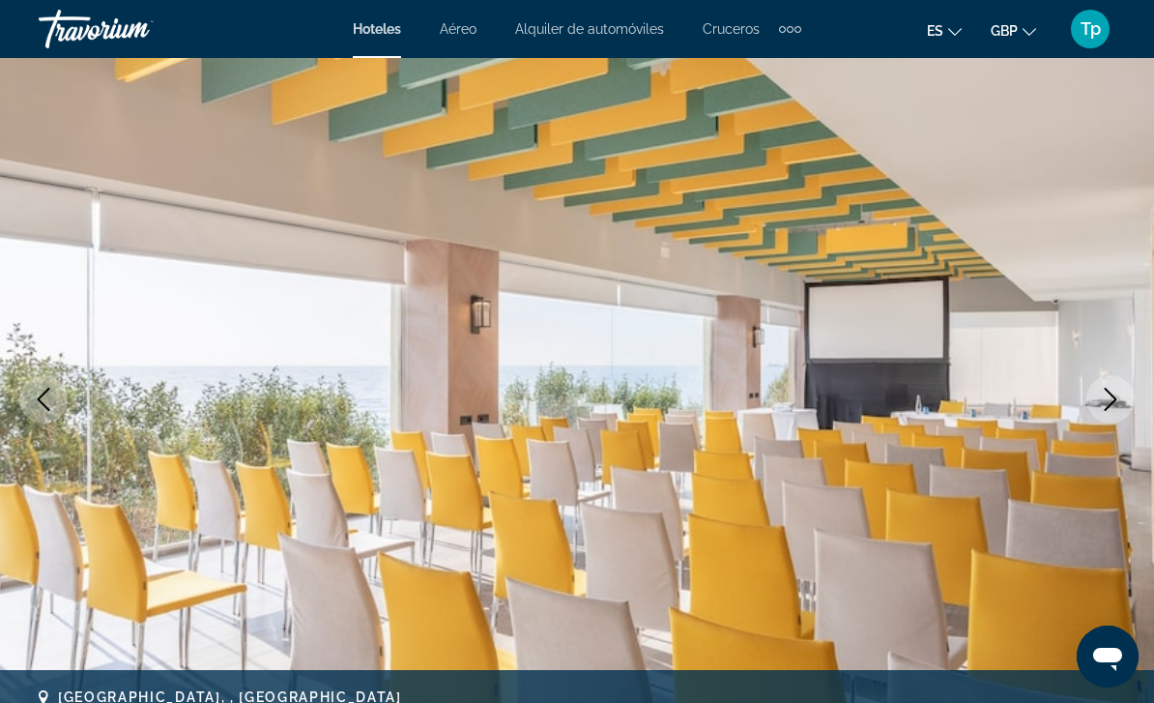
click at [53, 416] on button "Previous image" at bounding box center [43, 399] width 48 height 48
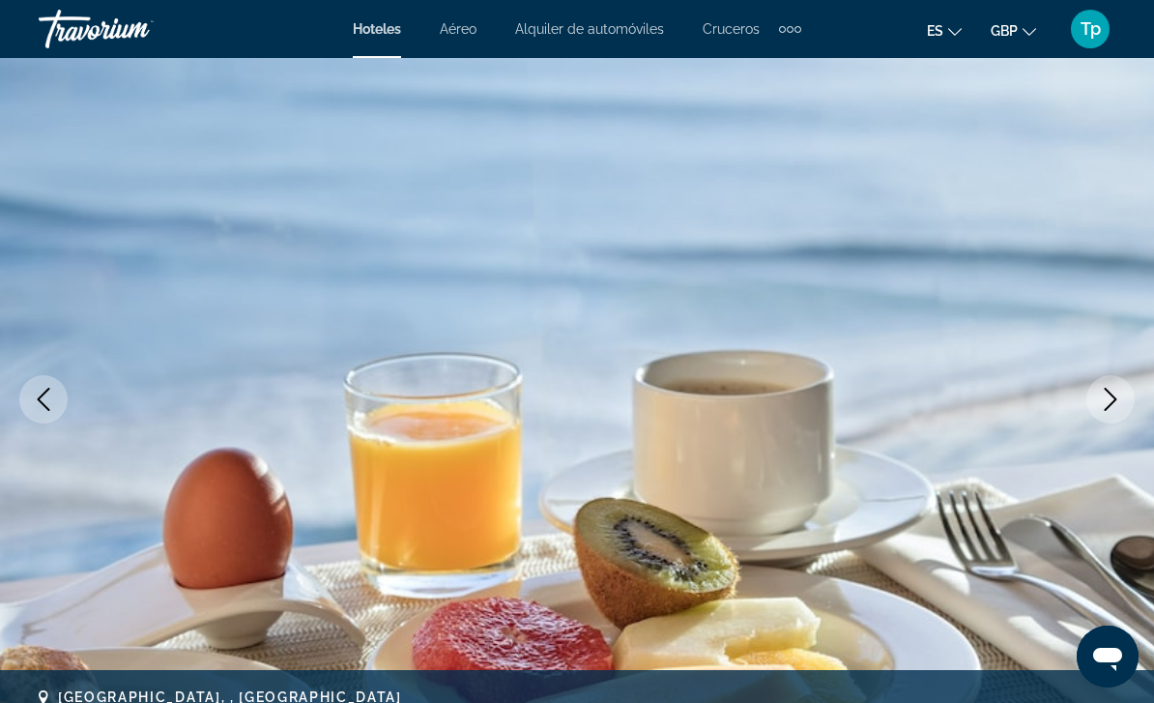
click at [44, 408] on icon "Previous image" at bounding box center [43, 399] width 23 height 23
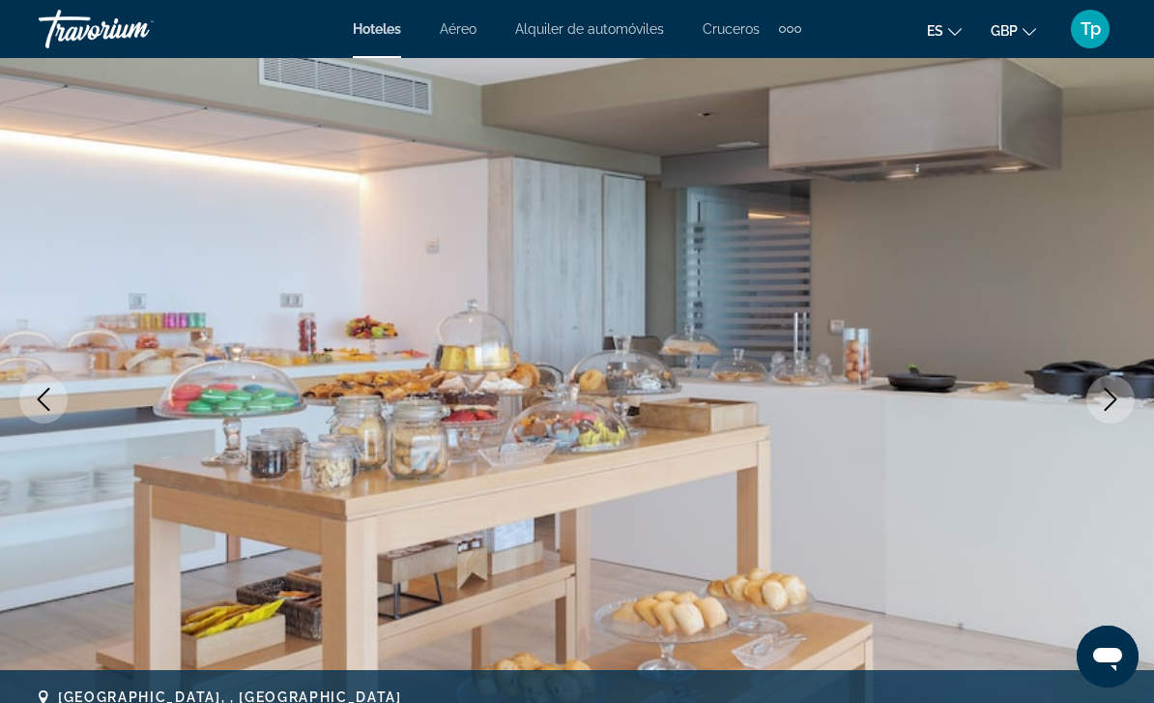
click at [46, 407] on icon "Previous image" at bounding box center [44, 399] width 13 height 23
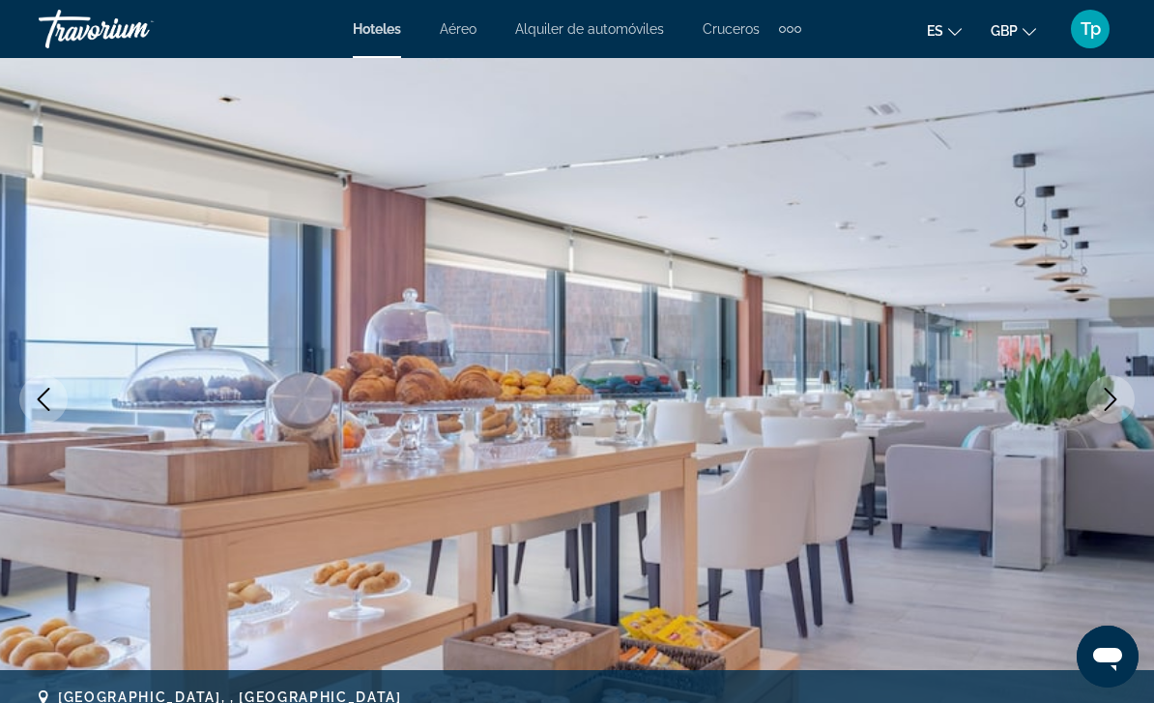
click at [44, 403] on icon "Previous image" at bounding box center [43, 399] width 23 height 23
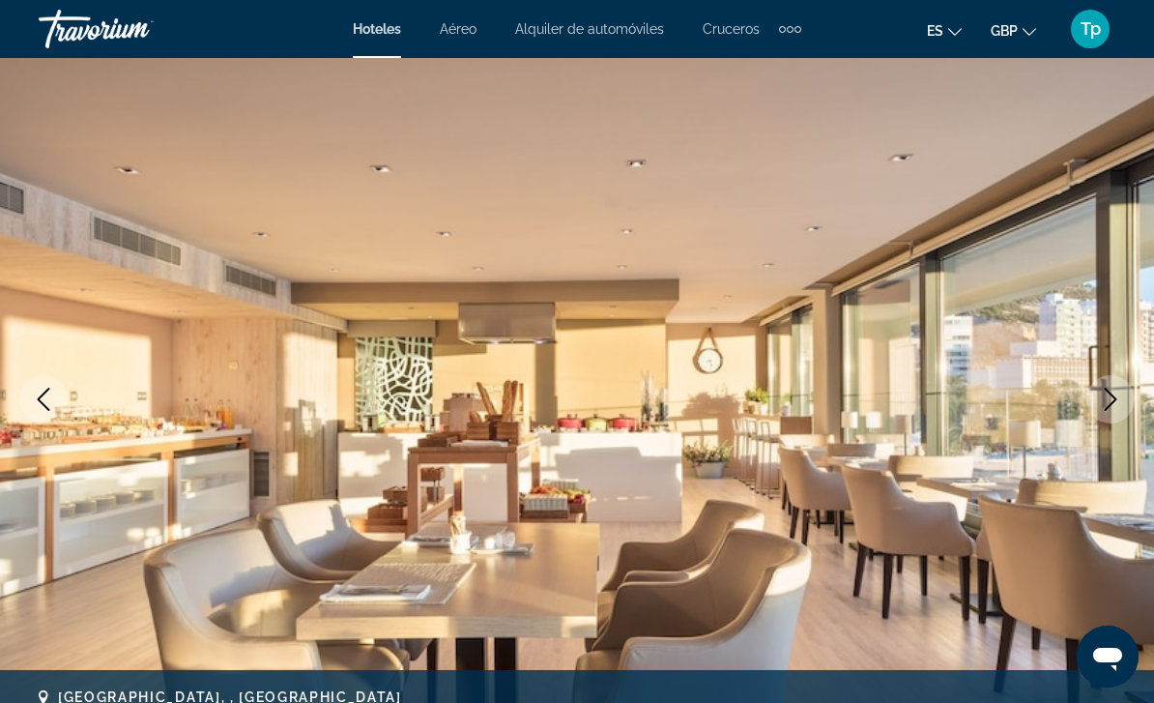
click at [41, 424] on img "Main content" at bounding box center [577, 399] width 1154 height 918
click at [37, 404] on icon "Previous image" at bounding box center [43, 399] width 23 height 23
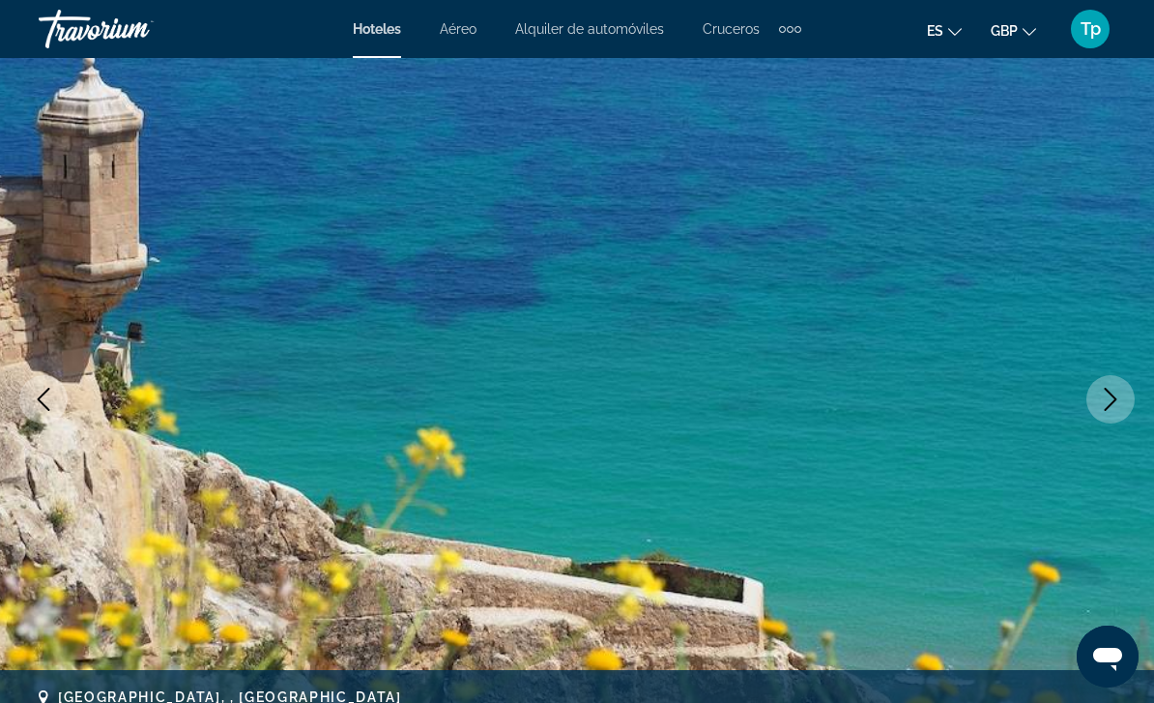
click at [48, 399] on icon "Previous image" at bounding box center [43, 399] width 23 height 23
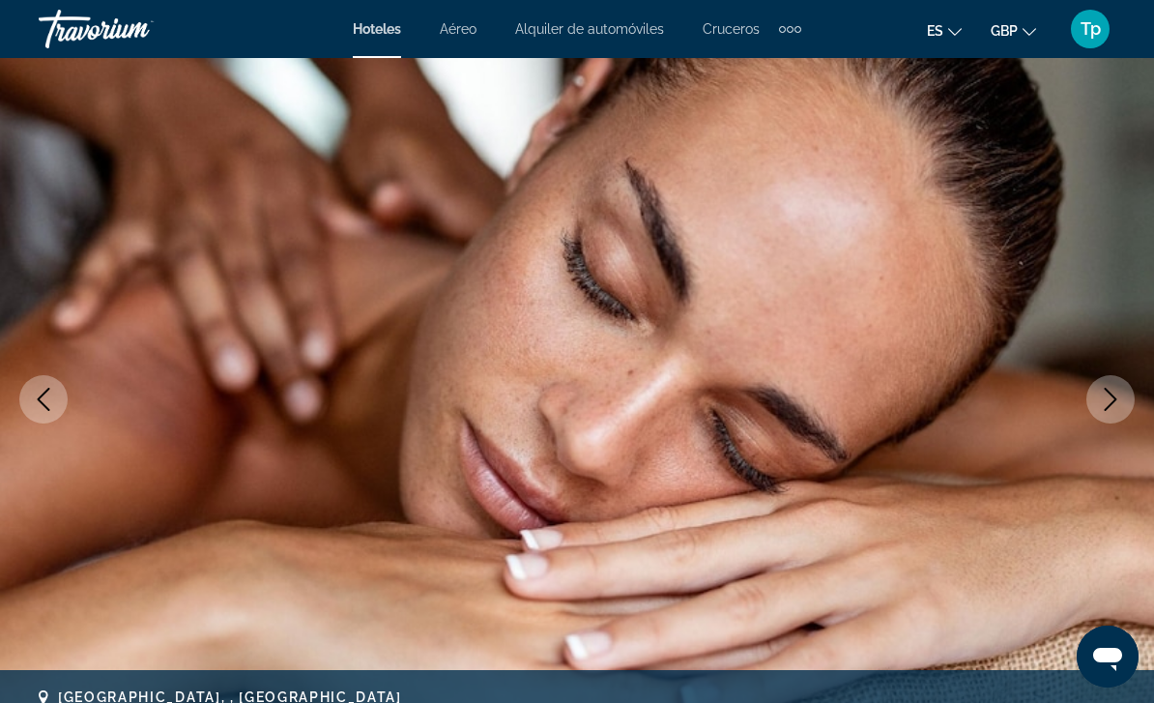
click at [45, 399] on icon "Previous image" at bounding box center [43, 399] width 23 height 23
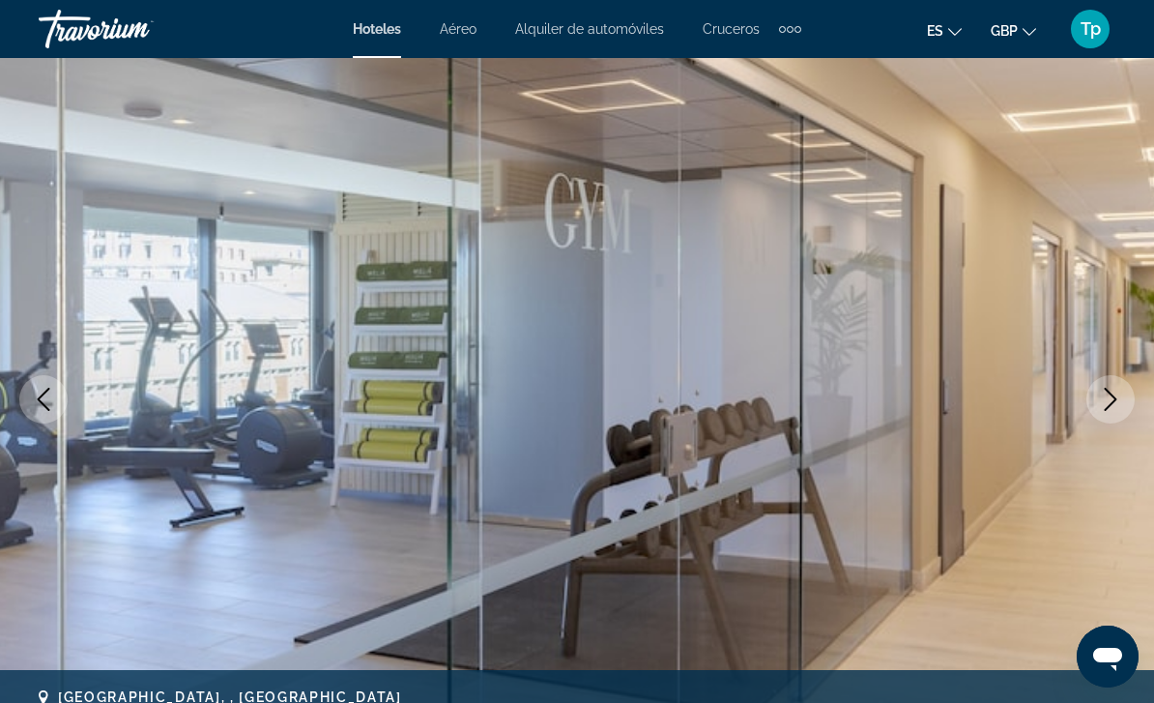
click at [40, 396] on icon "Previous image" at bounding box center [43, 399] width 23 height 23
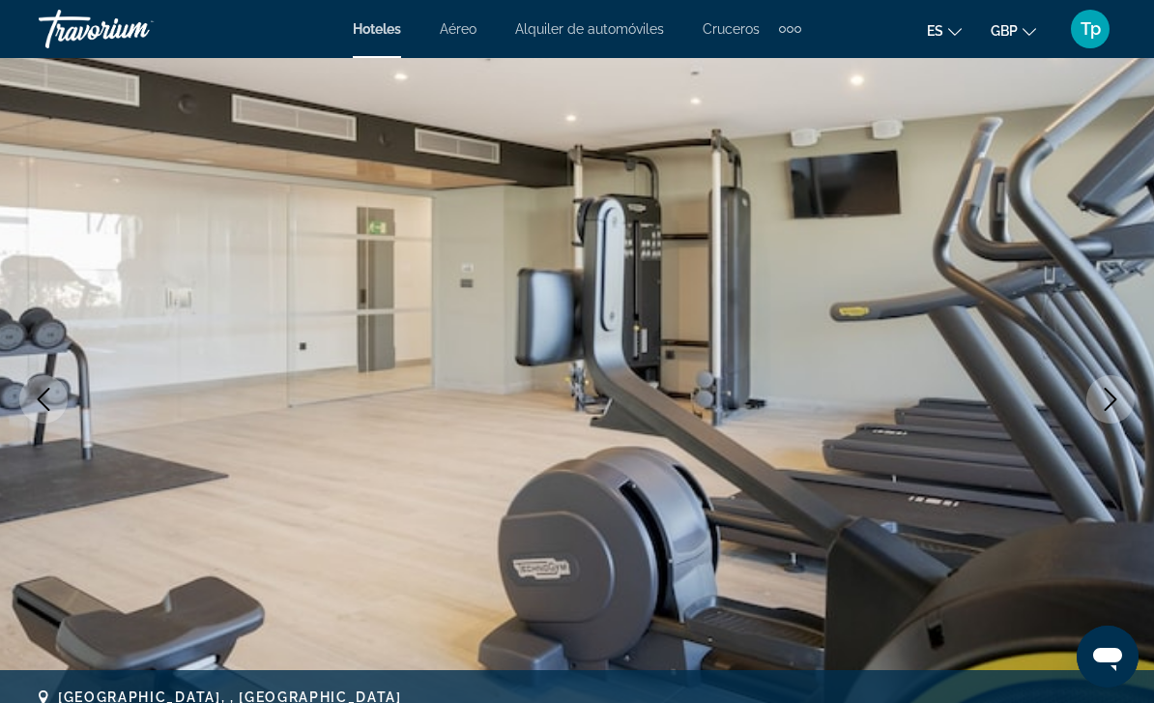
click at [44, 393] on icon "Previous image" at bounding box center [44, 399] width 13 height 23
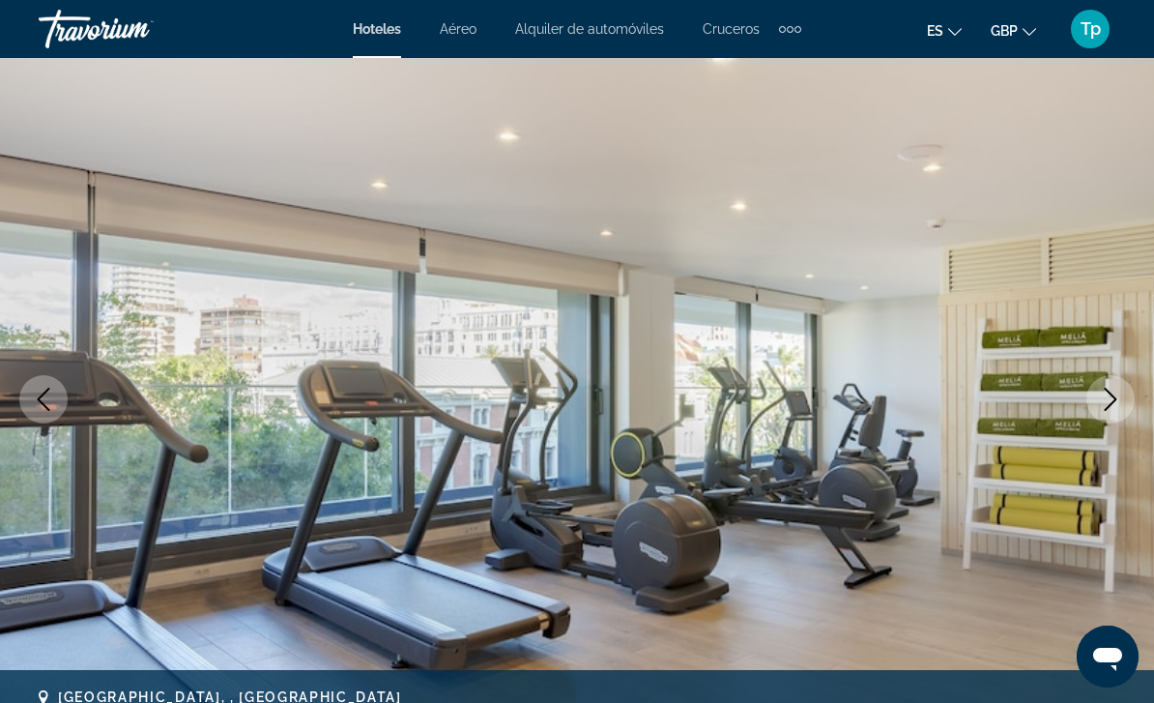
click at [47, 403] on icon "Previous image" at bounding box center [43, 399] width 23 height 23
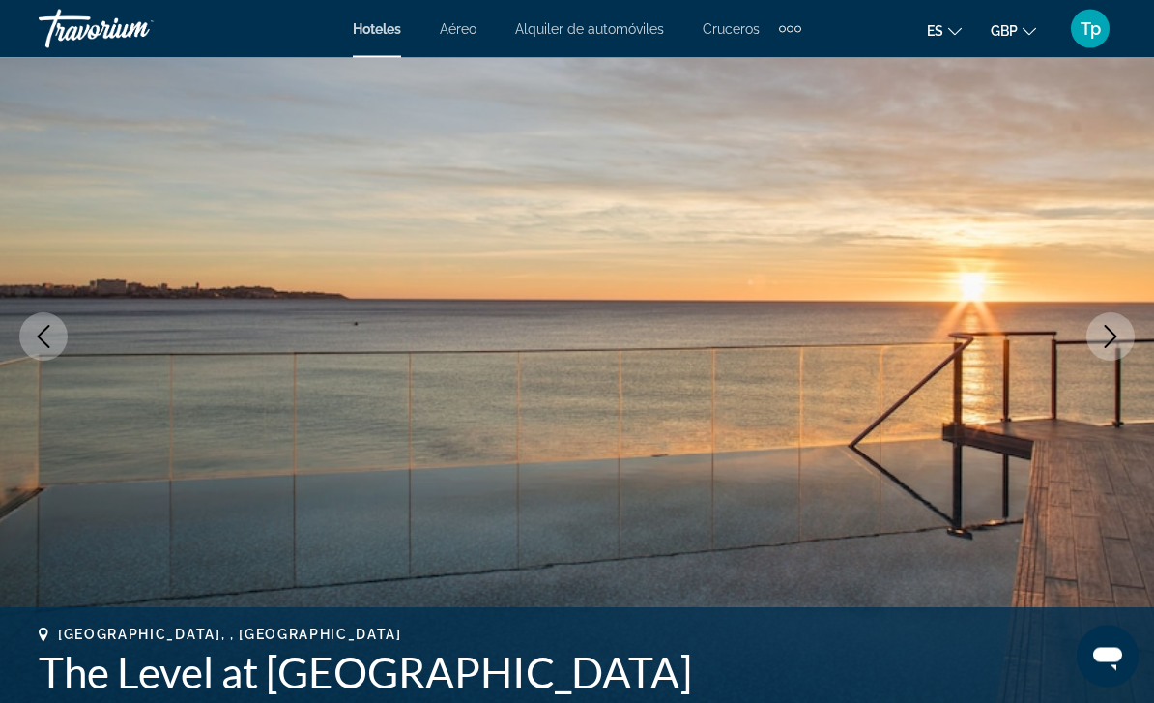
scroll to position [179, 0]
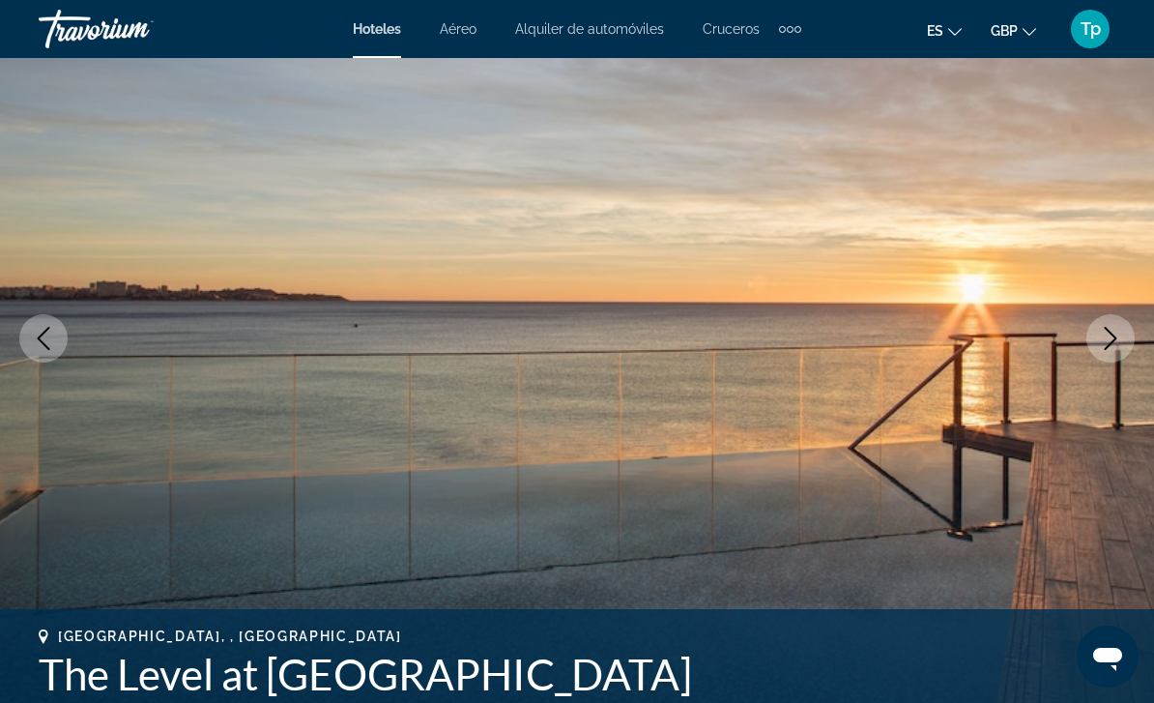
click at [45, 346] on icon "Previous image" at bounding box center [44, 338] width 13 height 23
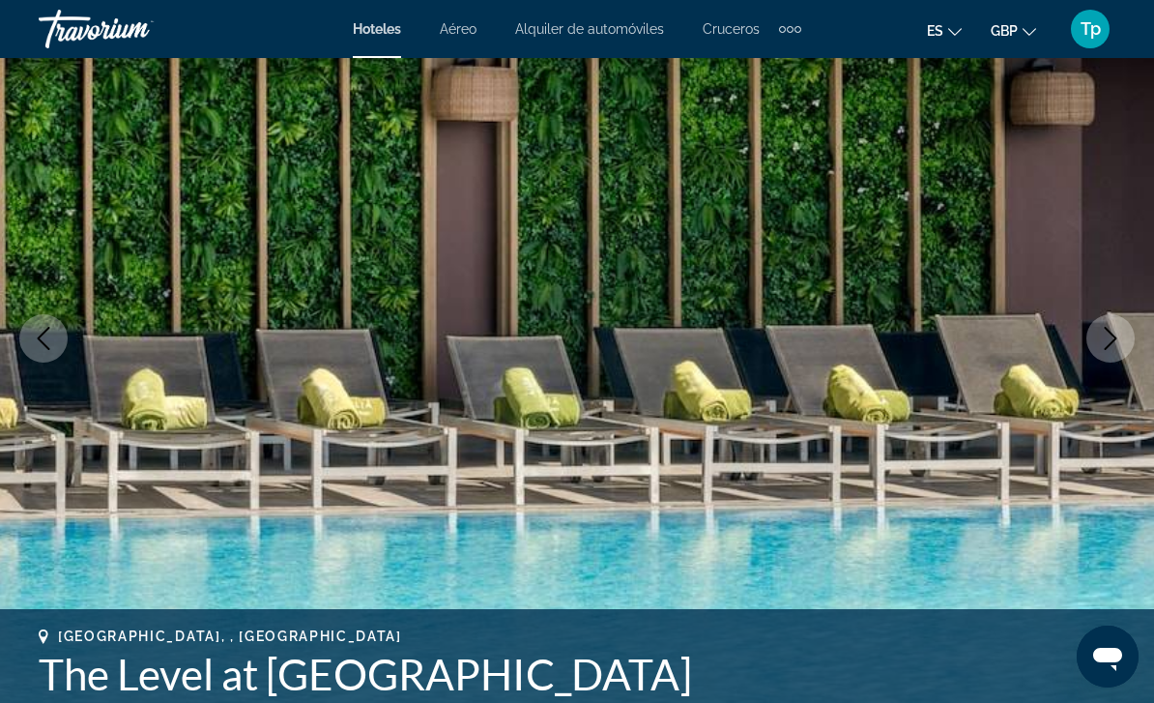
click at [44, 346] on icon "Previous image" at bounding box center [43, 338] width 23 height 23
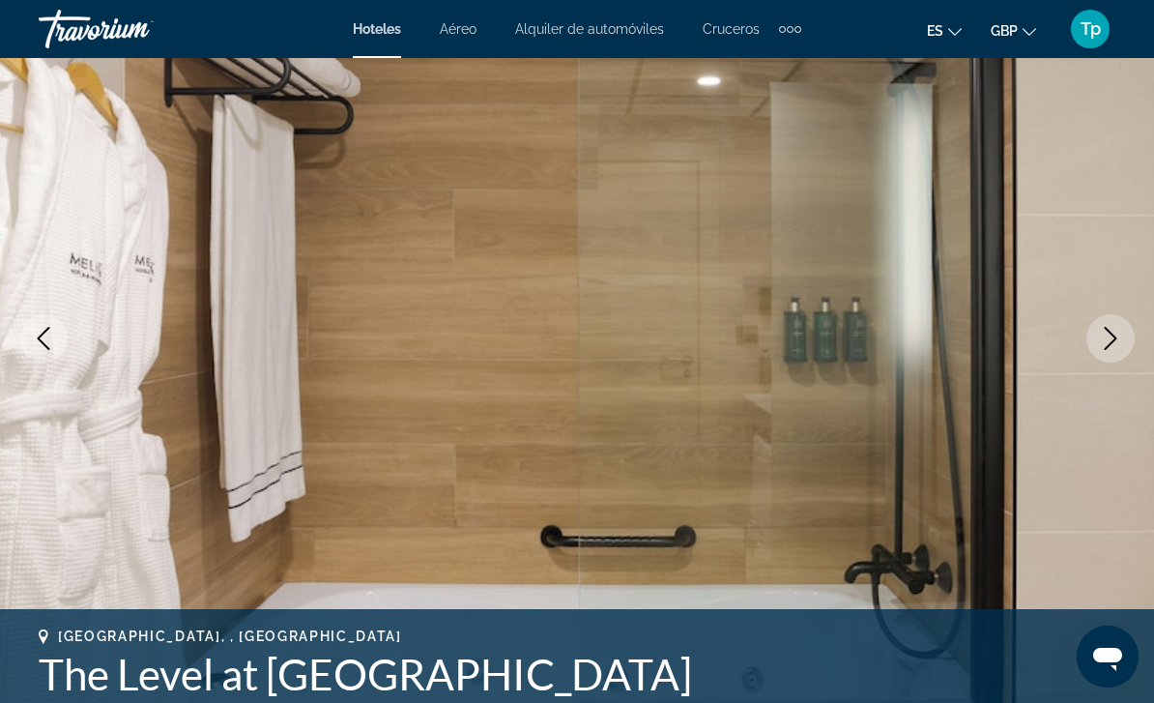
click at [44, 349] on icon "Previous image" at bounding box center [43, 338] width 23 height 23
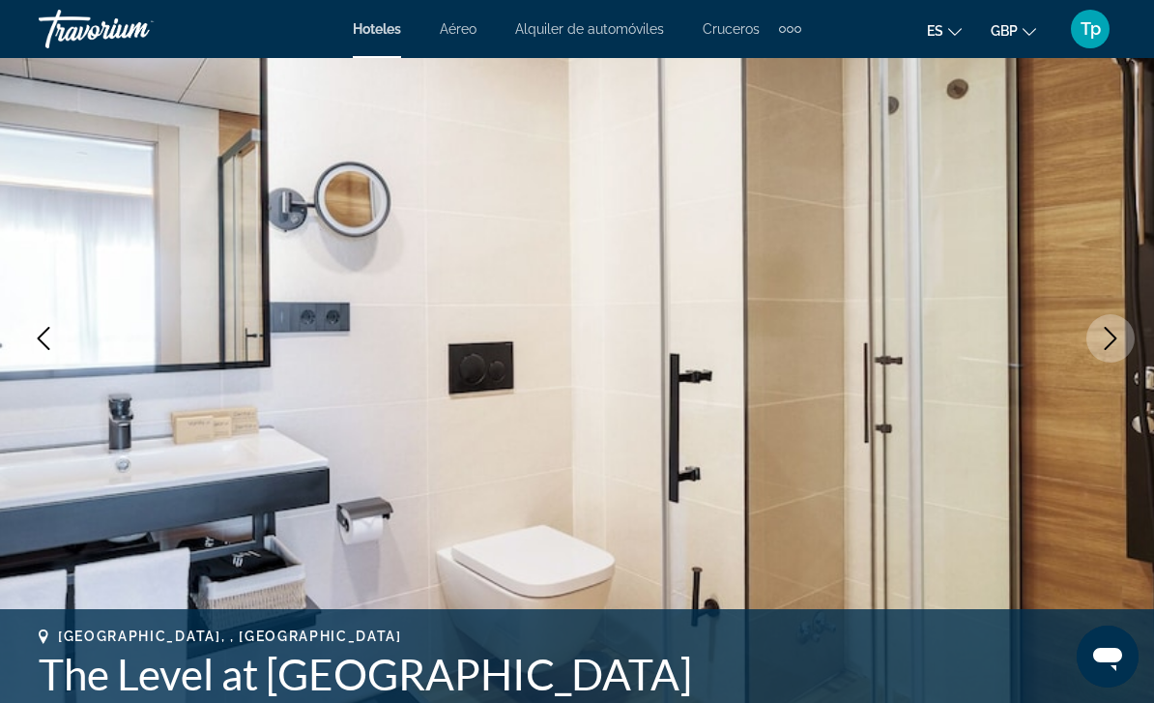
click at [34, 335] on icon "Previous image" at bounding box center [43, 338] width 23 height 23
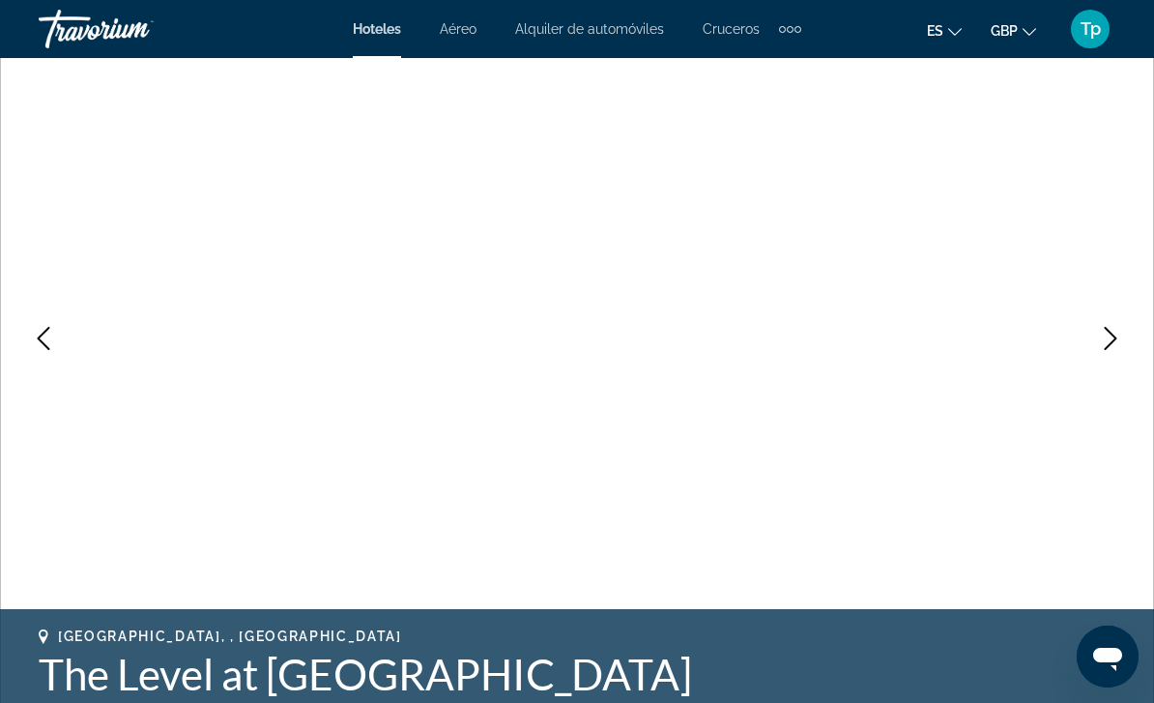
click at [46, 338] on icon "Previous image" at bounding box center [43, 338] width 23 height 23
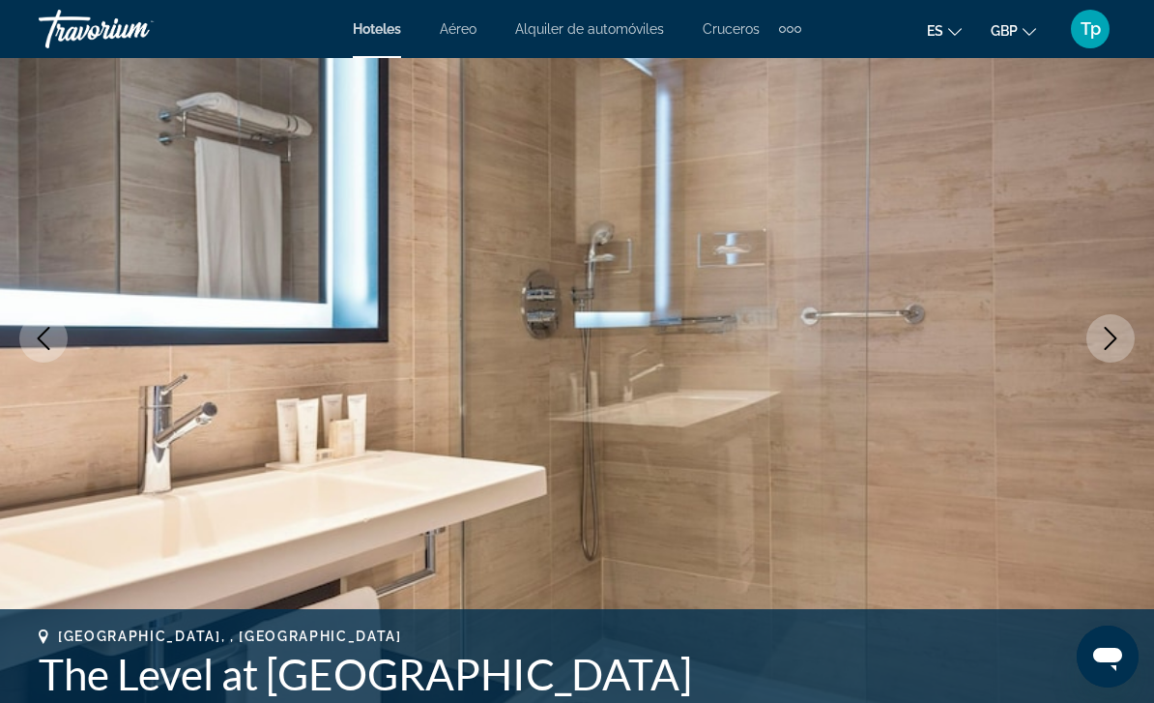
click at [37, 334] on icon "Previous image" at bounding box center [43, 338] width 23 height 23
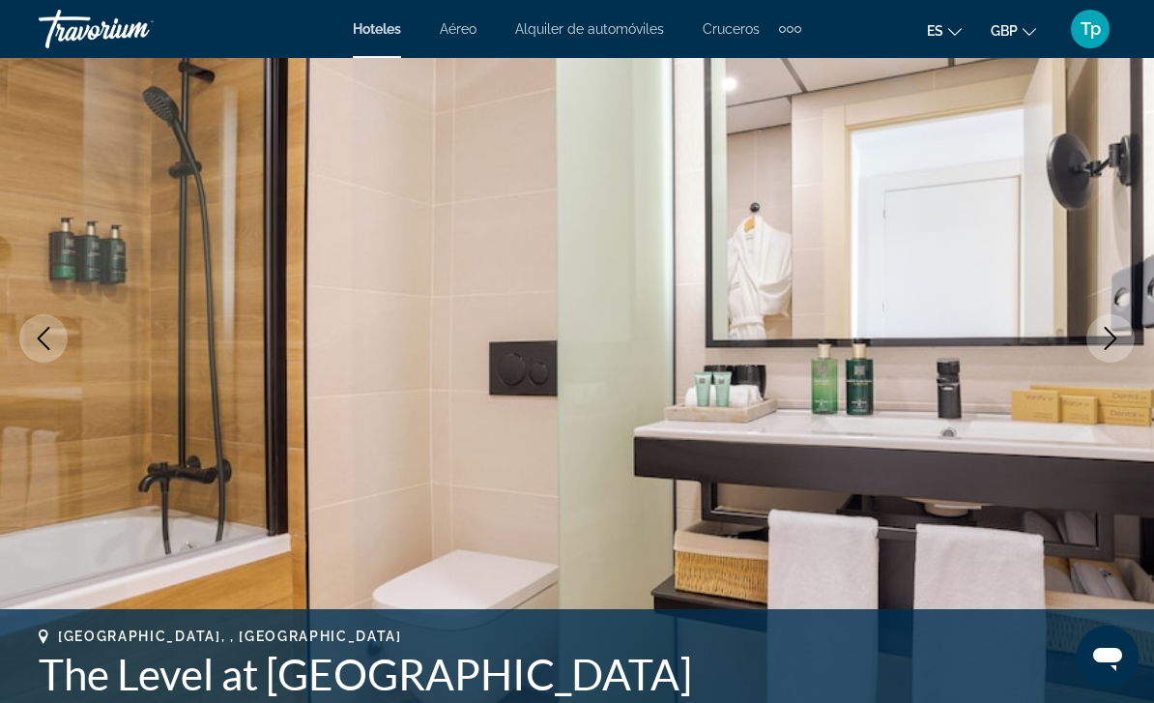
click at [34, 336] on icon "Previous image" at bounding box center [43, 338] width 23 height 23
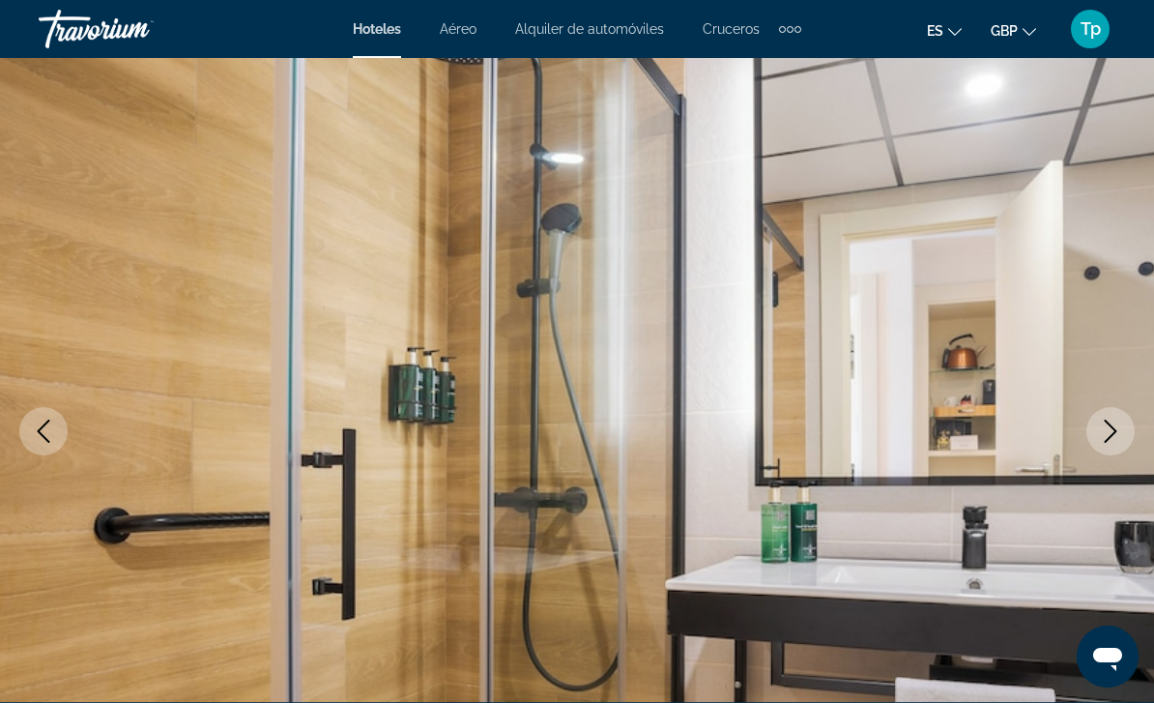
scroll to position [0, 0]
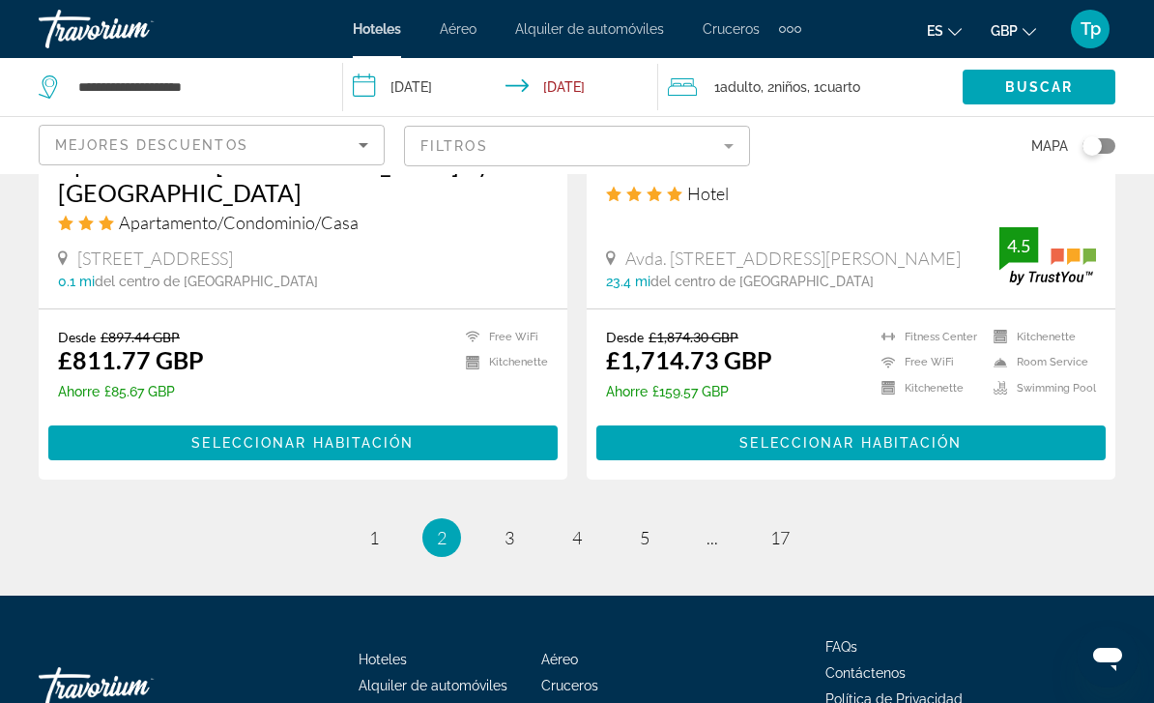
scroll to position [3896, 0]
